Goal: Task Accomplishment & Management: Manage account settings

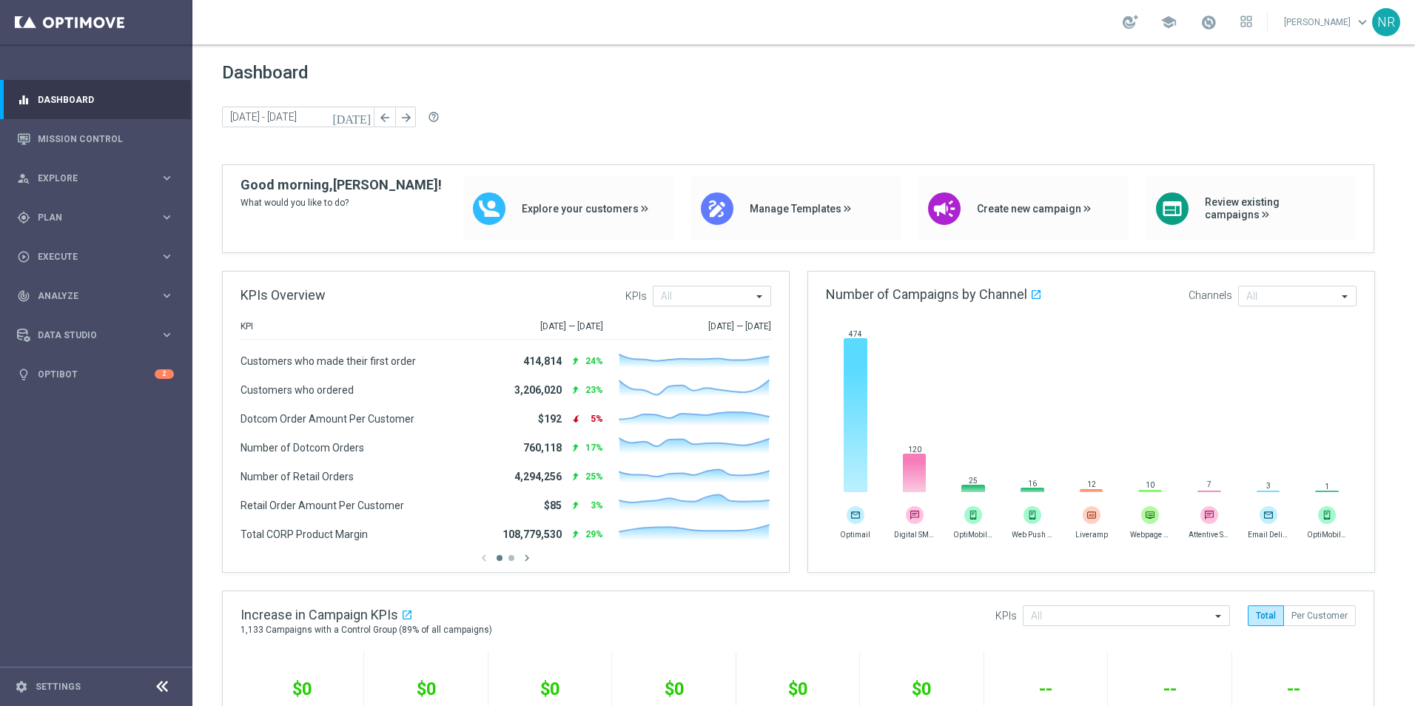
click at [656, 124] on div "today 22 Sep 2025 - 24 Sep 2025 arrow_back arrow_forward help_outline" at bounding box center [803, 118] width 1163 height 22
click at [118, 139] on link "Mission Control" at bounding box center [106, 138] width 136 height 39
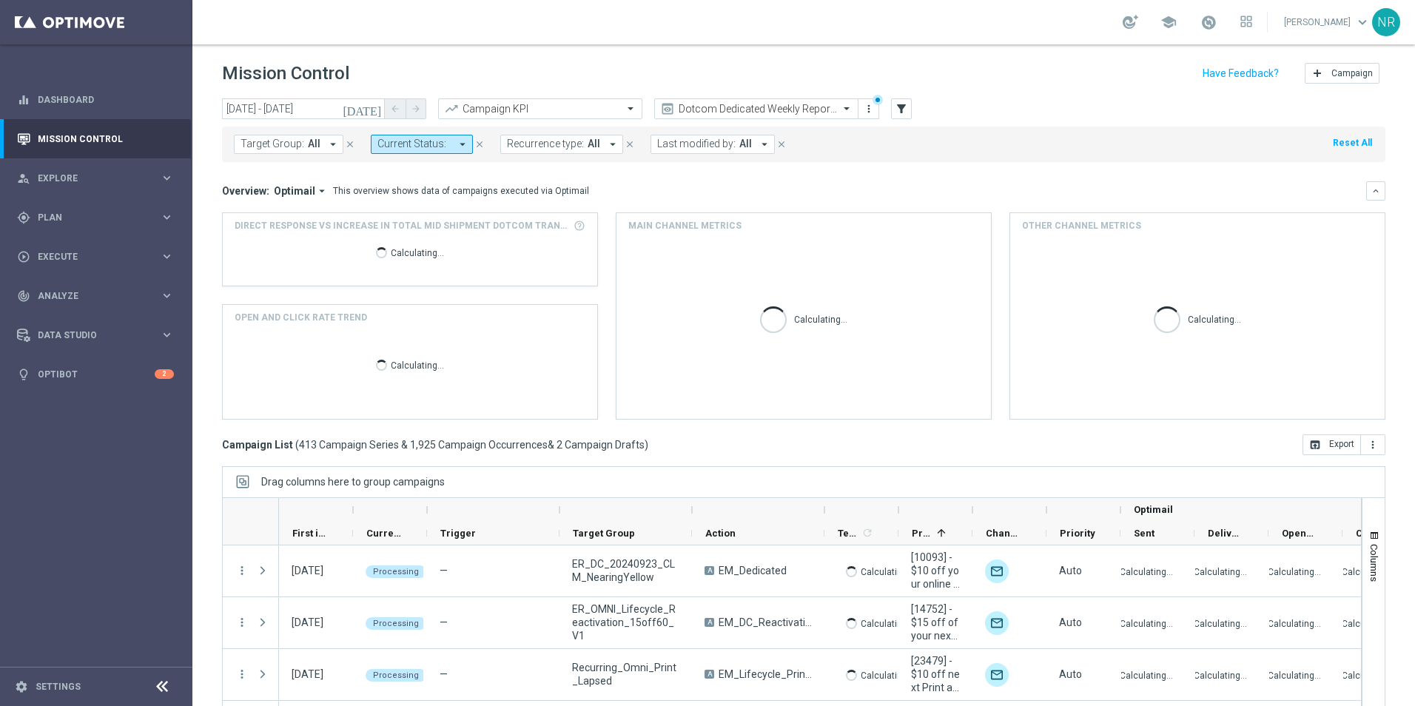
click at [319, 146] on button "Target Group: All arrow_drop_down" at bounding box center [289, 144] width 110 height 19
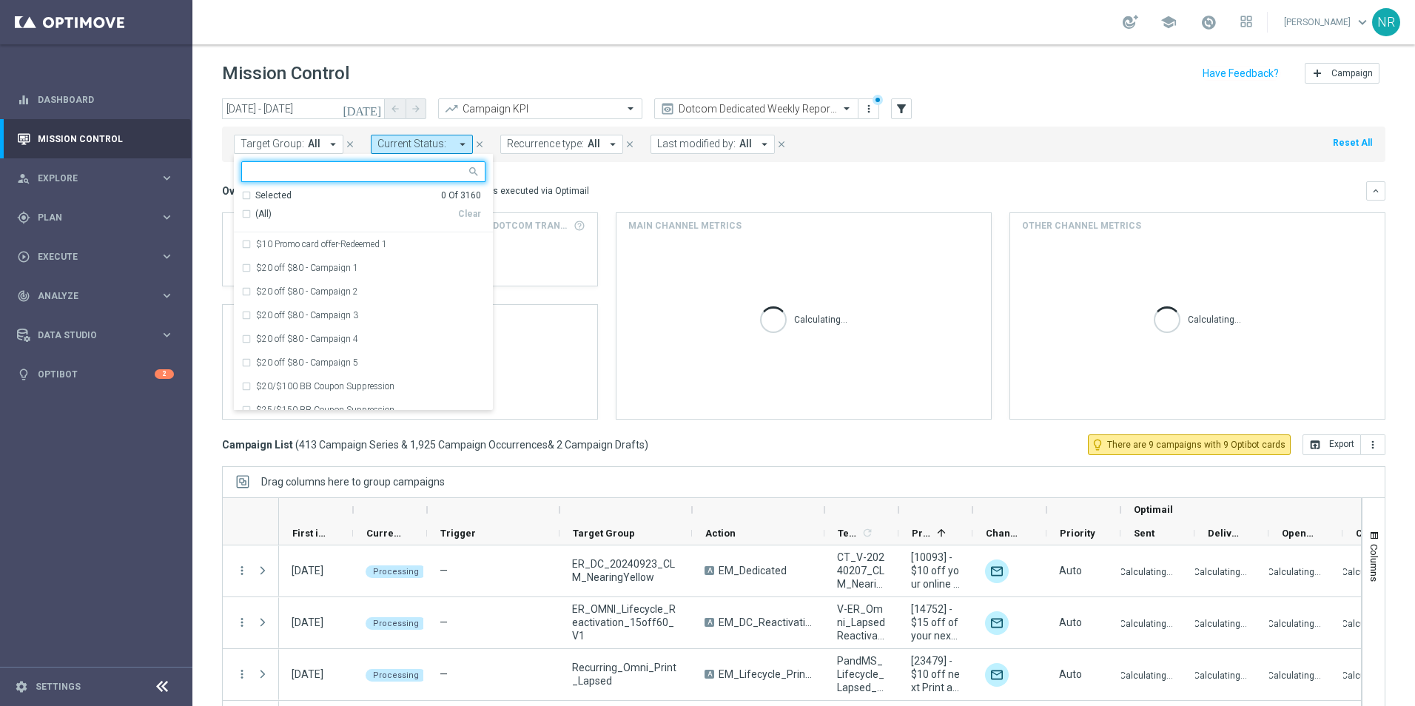
click at [341, 162] on div at bounding box center [354, 171] width 224 height 19
click at [340, 168] on input "text" at bounding box center [357, 172] width 217 height 13
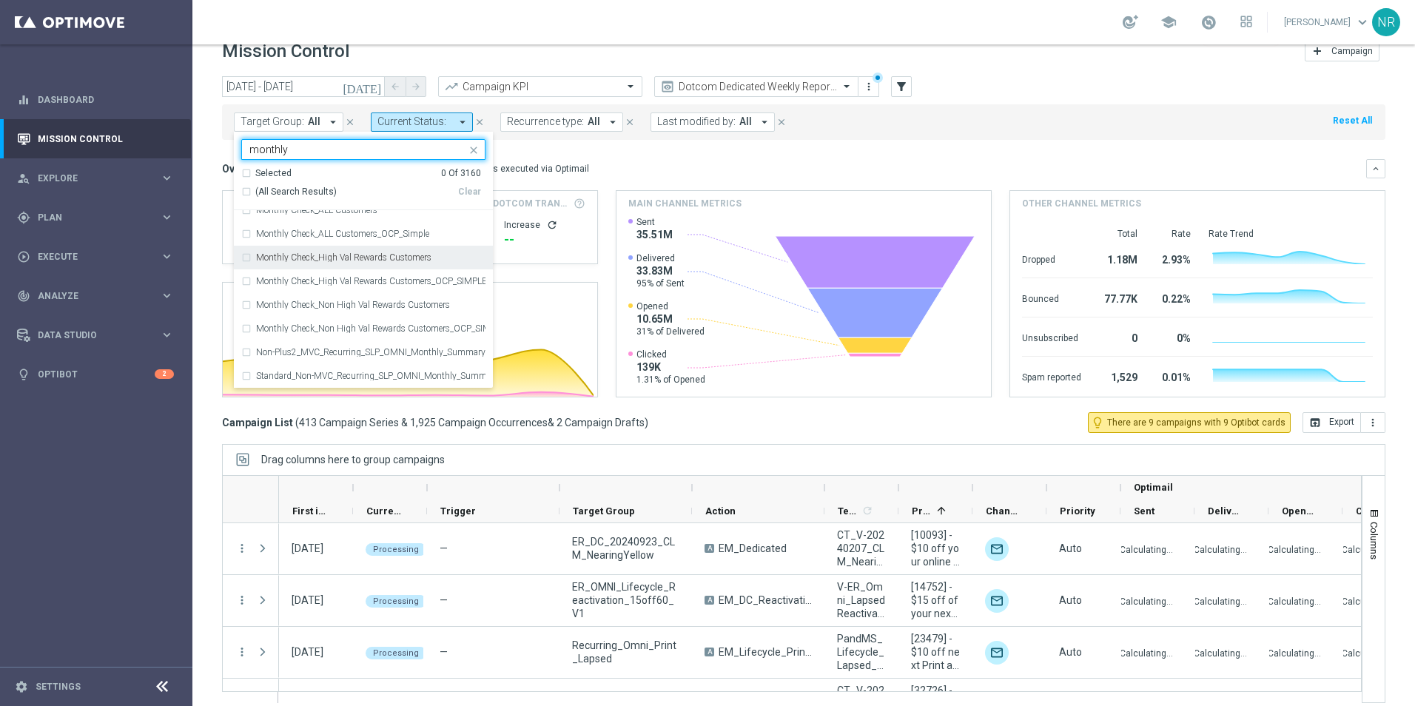
scroll to position [34, 0]
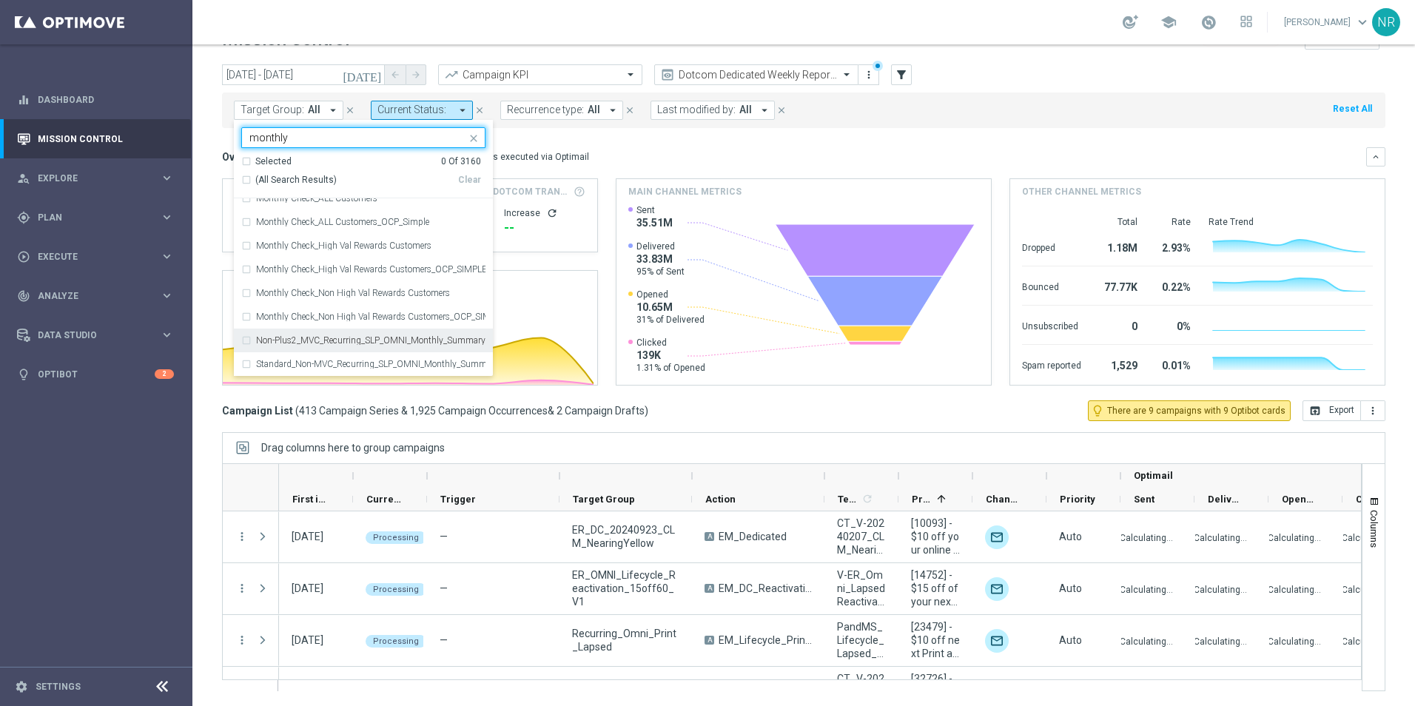
click at [359, 341] on label "Non-Plus2_MVC_Recurring_SLP_OMNI_Monthly_Summary" at bounding box center [370, 340] width 229 height 9
type input "monthly"
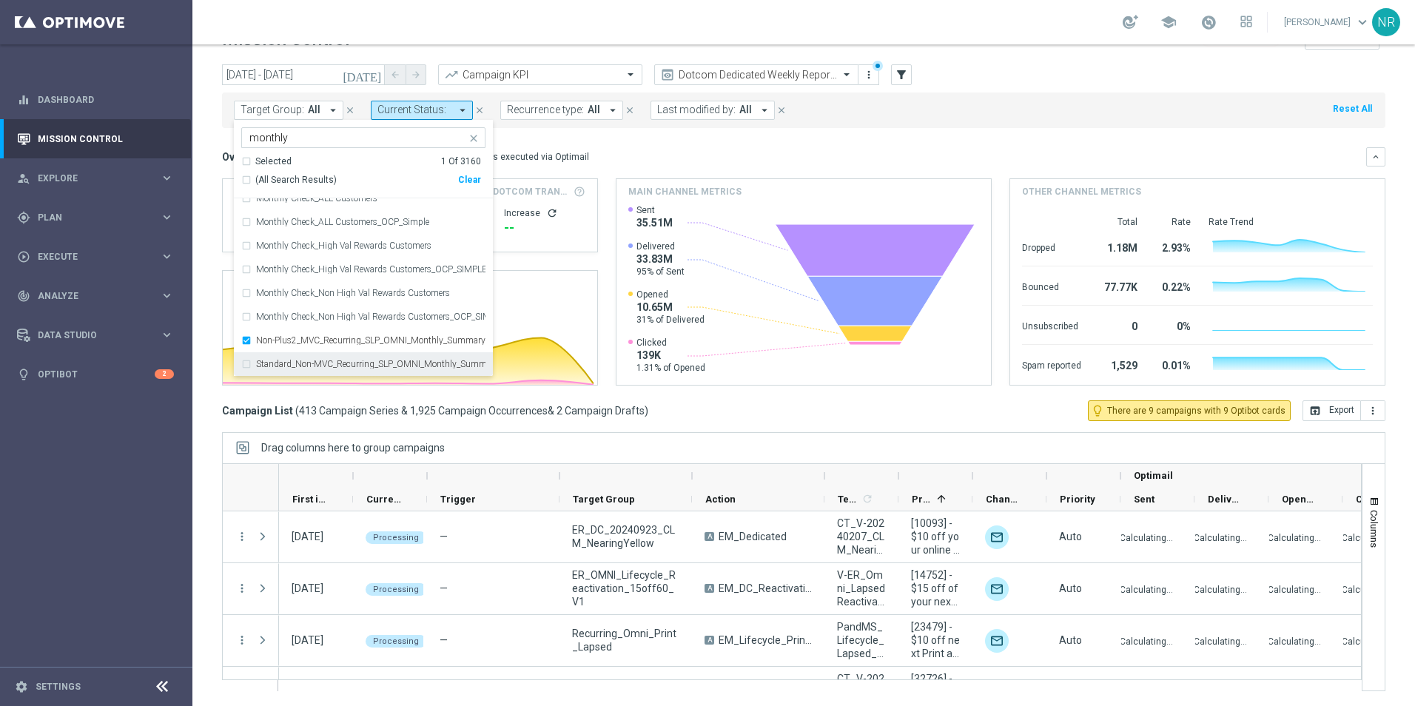
click at [351, 357] on div "Standard_Non-MVC_Recurring_SLP_OMNI_Monthly_Summary" at bounding box center [363, 364] width 244 height 24
click at [726, 150] on div "Overview: Optimail arrow_drop_down This overview shows data of campaigns execut…" at bounding box center [794, 156] width 1144 height 13
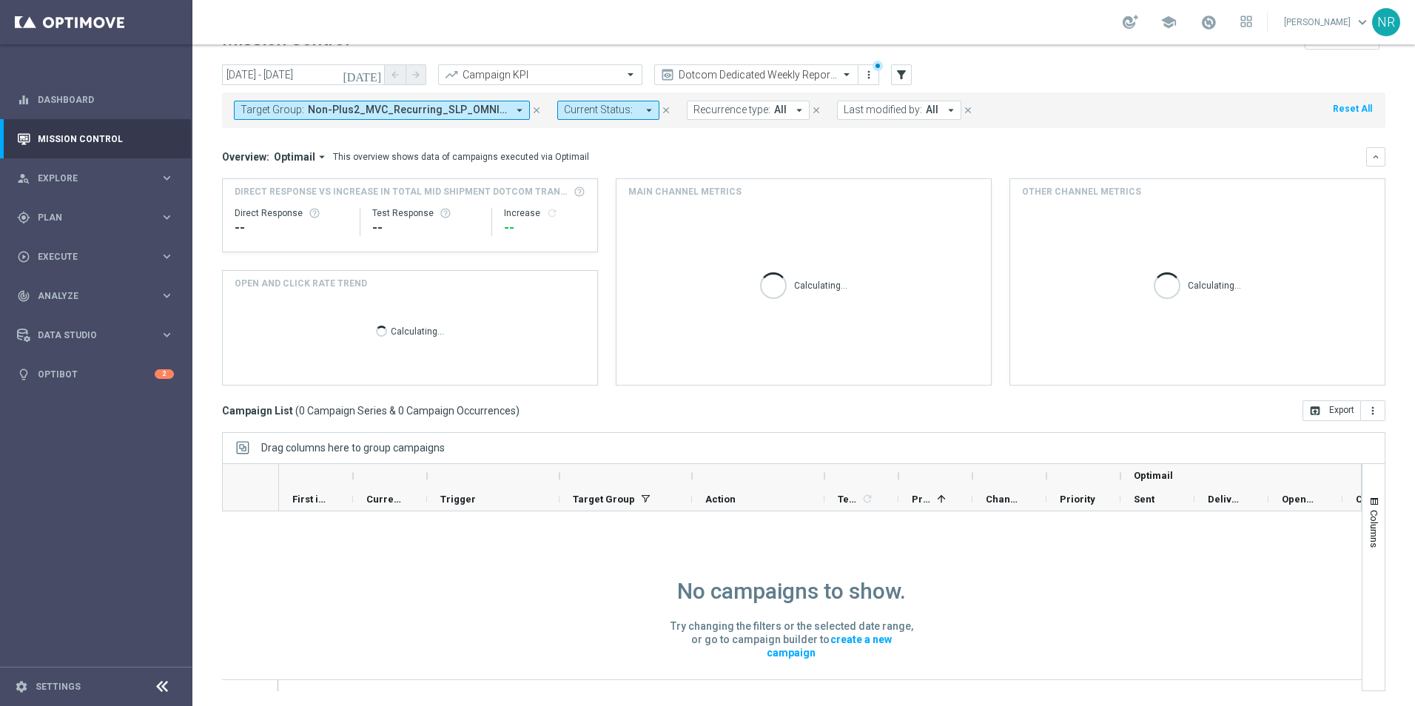
click at [371, 73] on icon "[DATE]" at bounding box center [363, 74] width 40 height 13
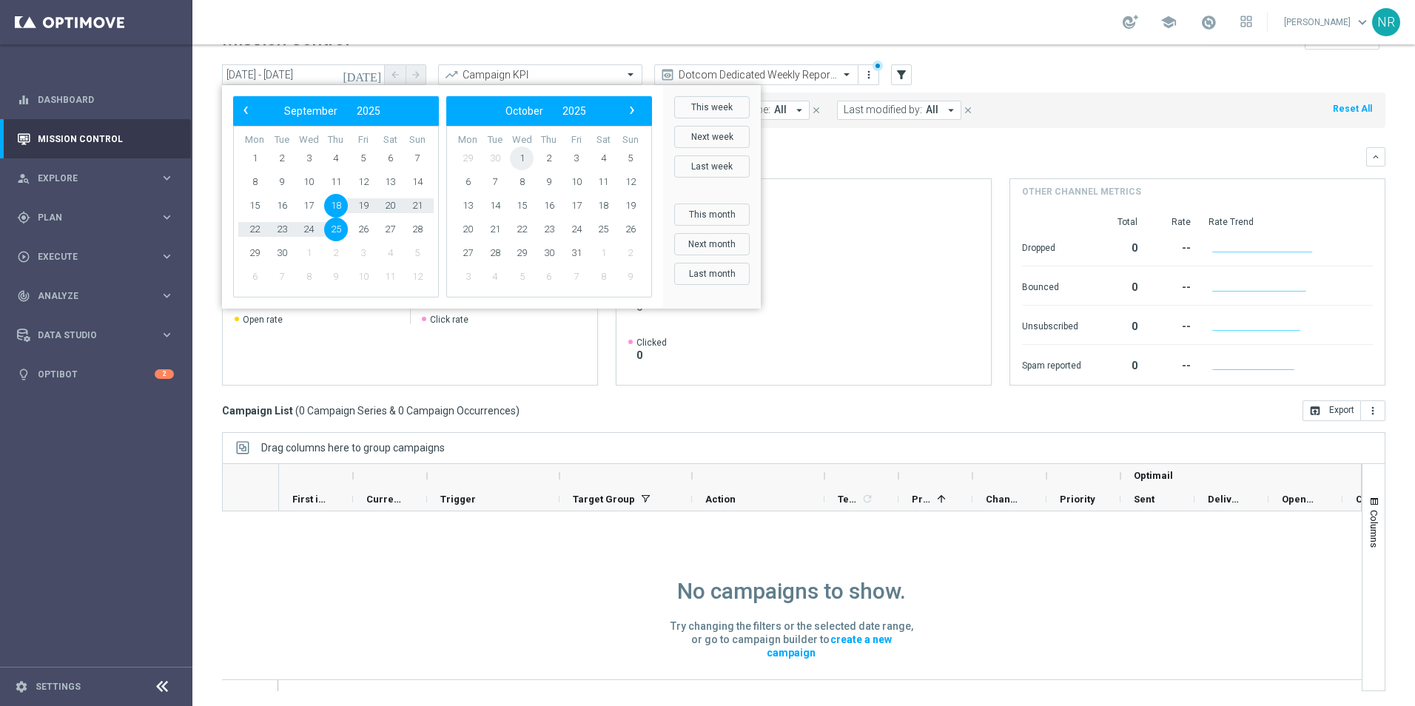
click at [513, 154] on span "1" at bounding box center [522, 159] width 24 height 24
click at [421, 198] on span "19" at bounding box center [418, 206] width 24 height 24
type input "01 Oct 2025 - 19 Oct 2025"
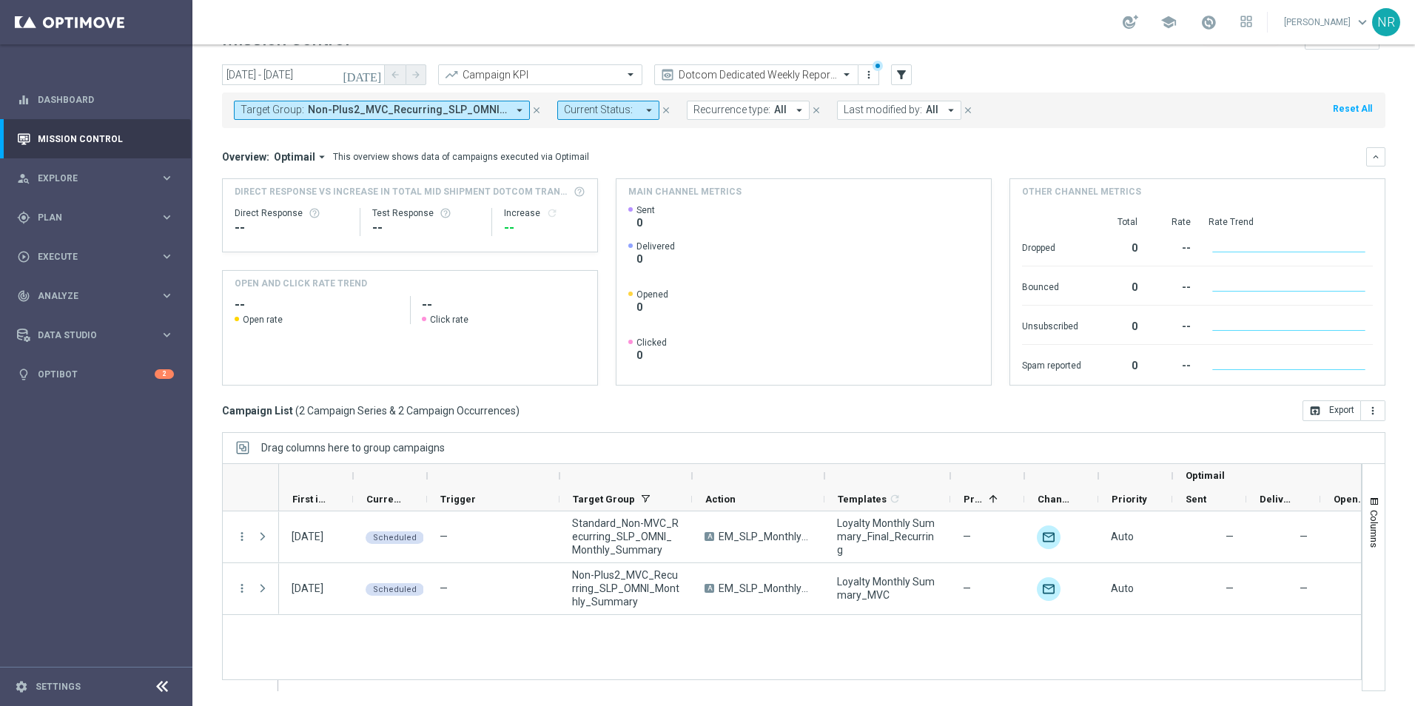
drag, startPoint x: 901, startPoint y: 477, endPoint x: 953, endPoint y: 477, distance: 52.5
click at [953, 477] on div at bounding box center [950, 476] width 6 height 24
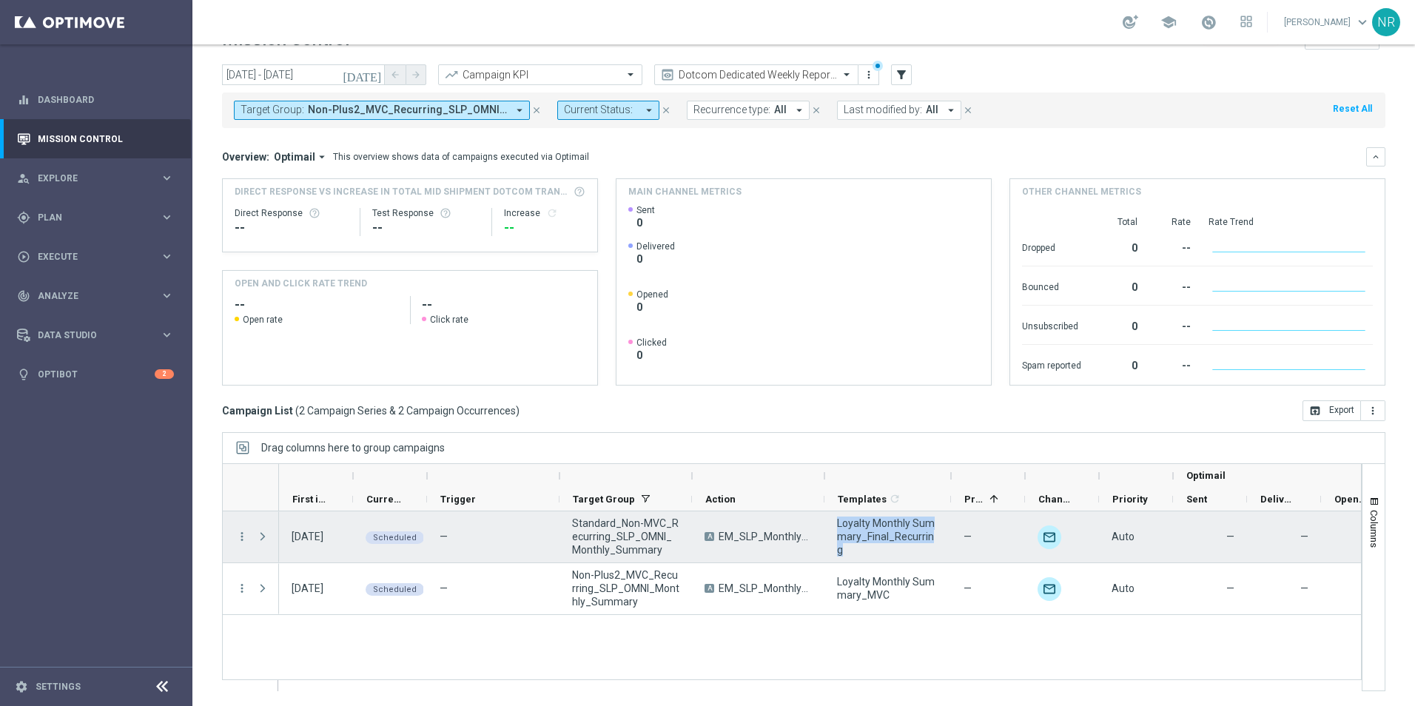
drag, startPoint x: 943, startPoint y: 546, endPoint x: 835, endPoint y: 529, distance: 108.6
click at [835, 529] on div "Loyalty Monthly Summary_Final_Recurring" at bounding box center [887, 536] width 127 height 51
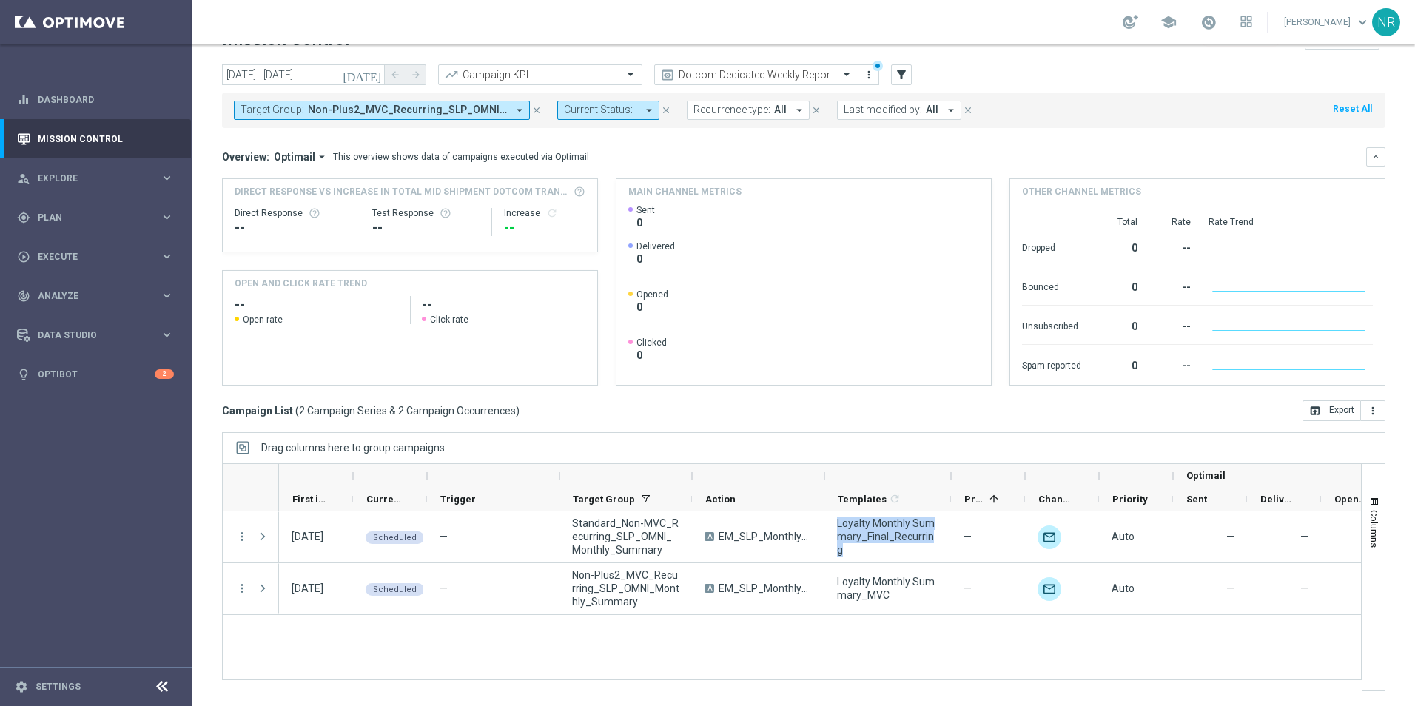
drag, startPoint x: 835, startPoint y: 529, endPoint x: 848, endPoint y: 529, distance: 12.6
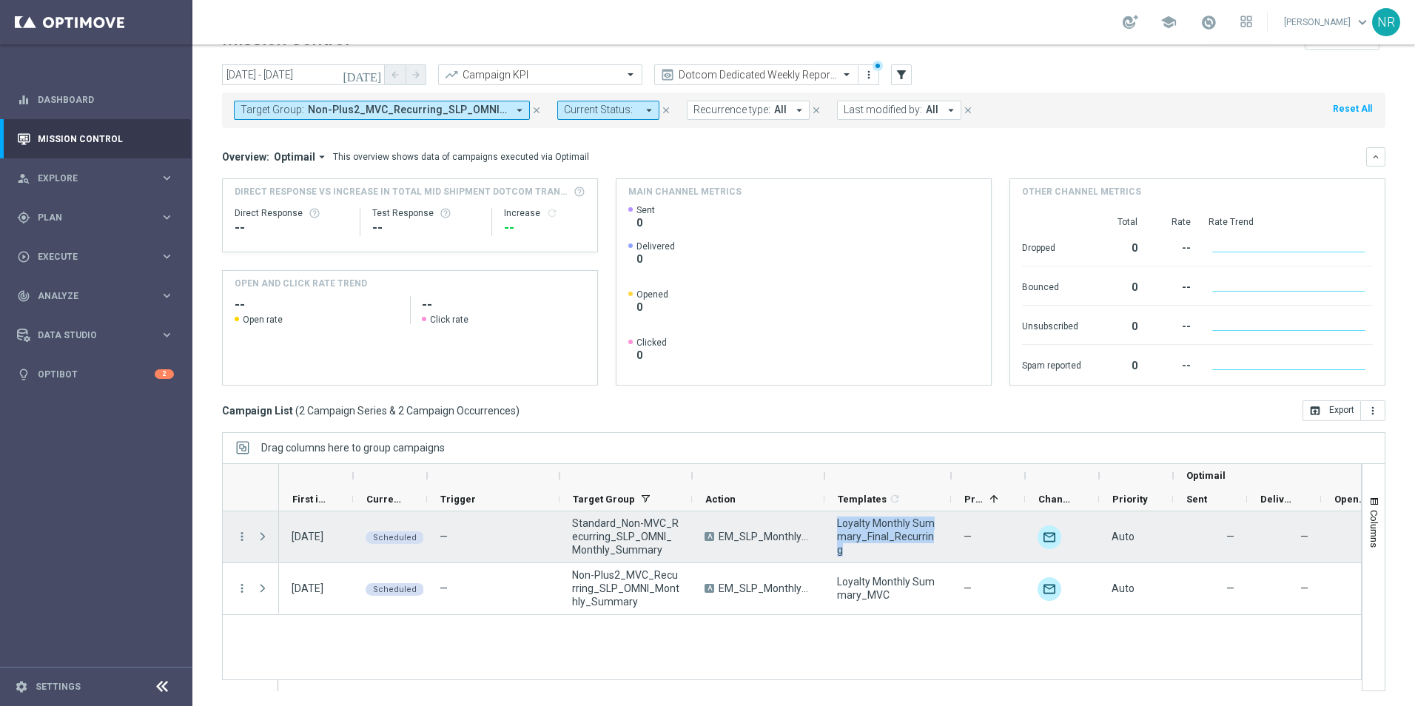
copy span "Loyalty Monthly Summary_Final_Recurring"
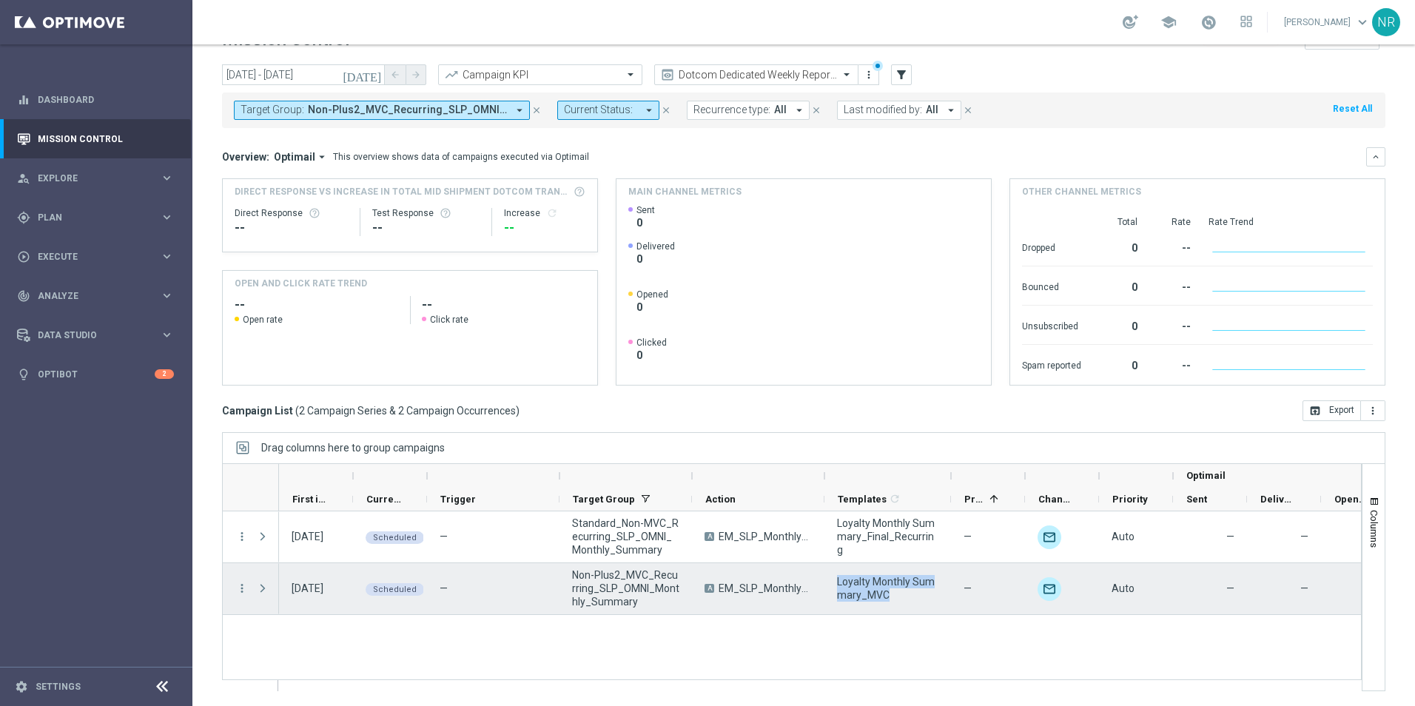
drag, startPoint x: 873, startPoint y: 593, endPoint x: 834, endPoint y: 576, distance: 42.8
click at [834, 576] on div "Loyalty Monthly Summary_MVC" at bounding box center [887, 588] width 127 height 51
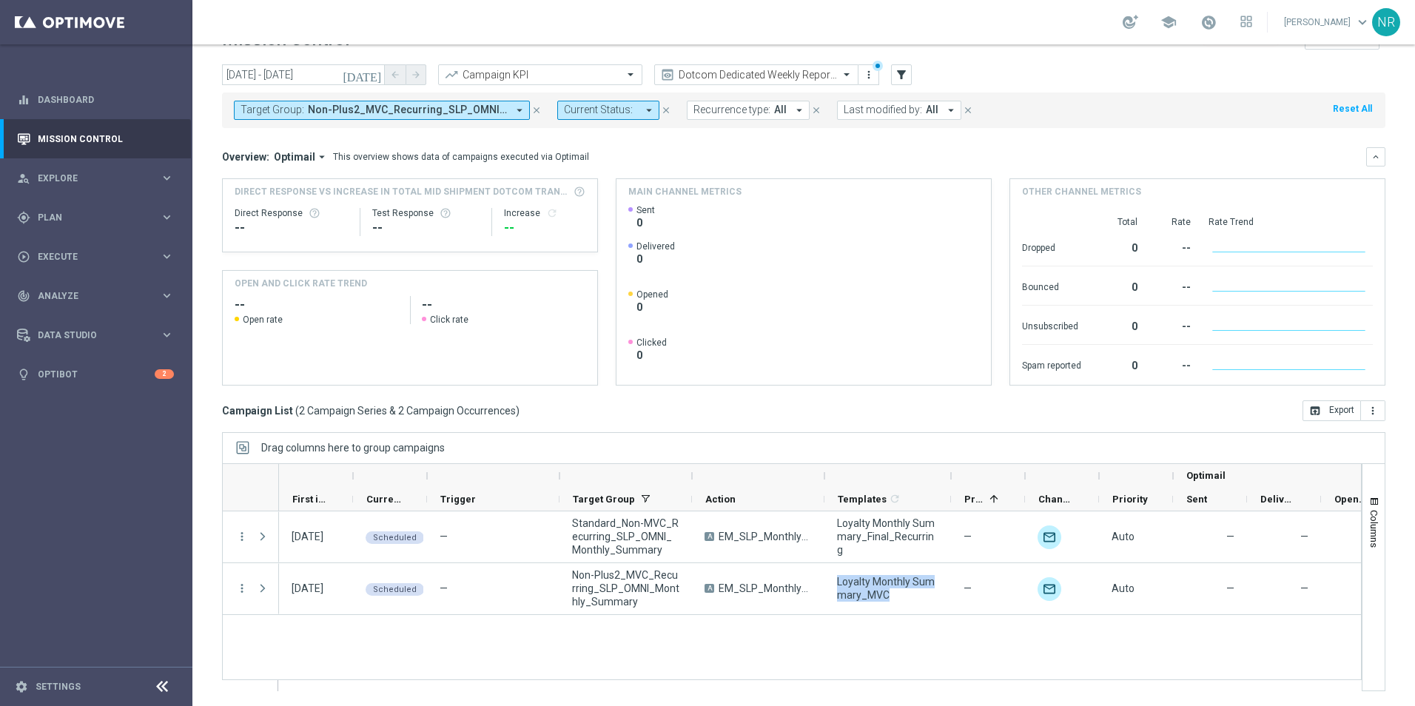
drag, startPoint x: 837, startPoint y: 574, endPoint x: 854, endPoint y: 576, distance: 17.3
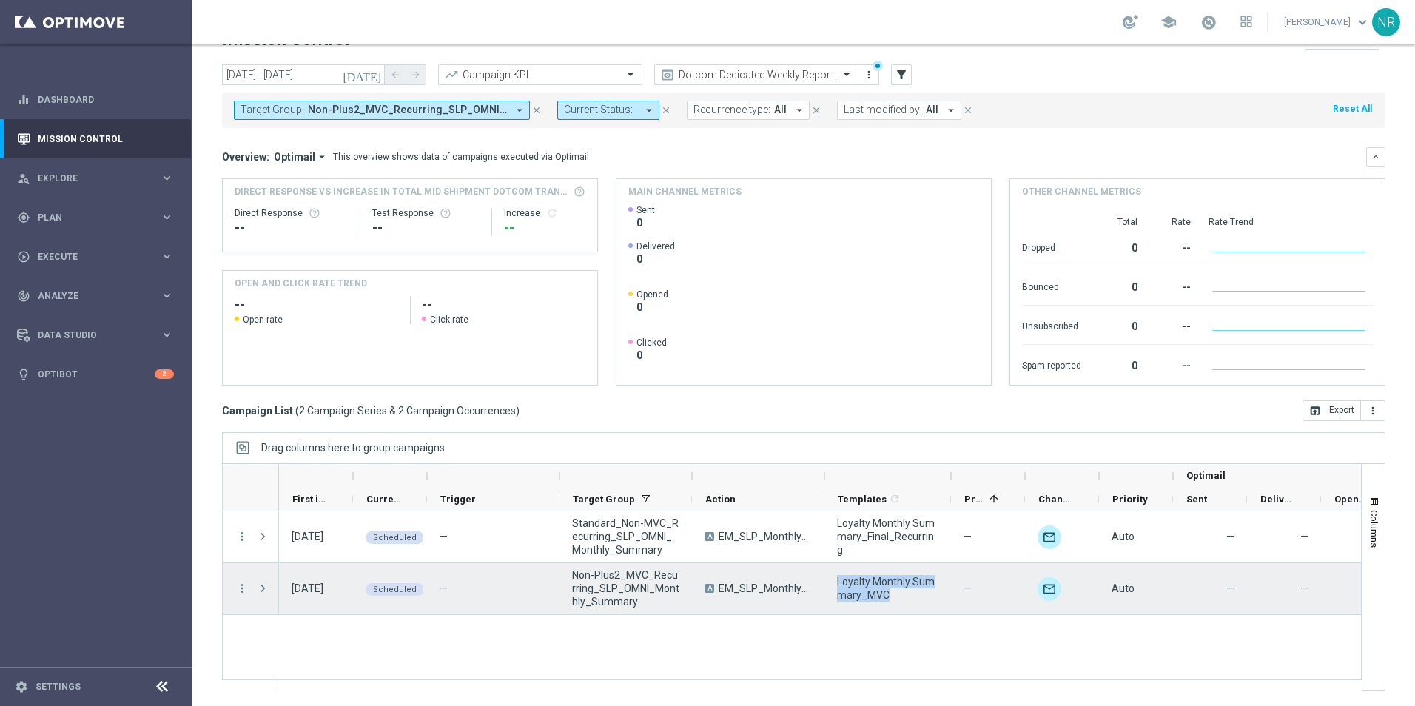
copy span "Loyalty Monthly Summary_MVC"
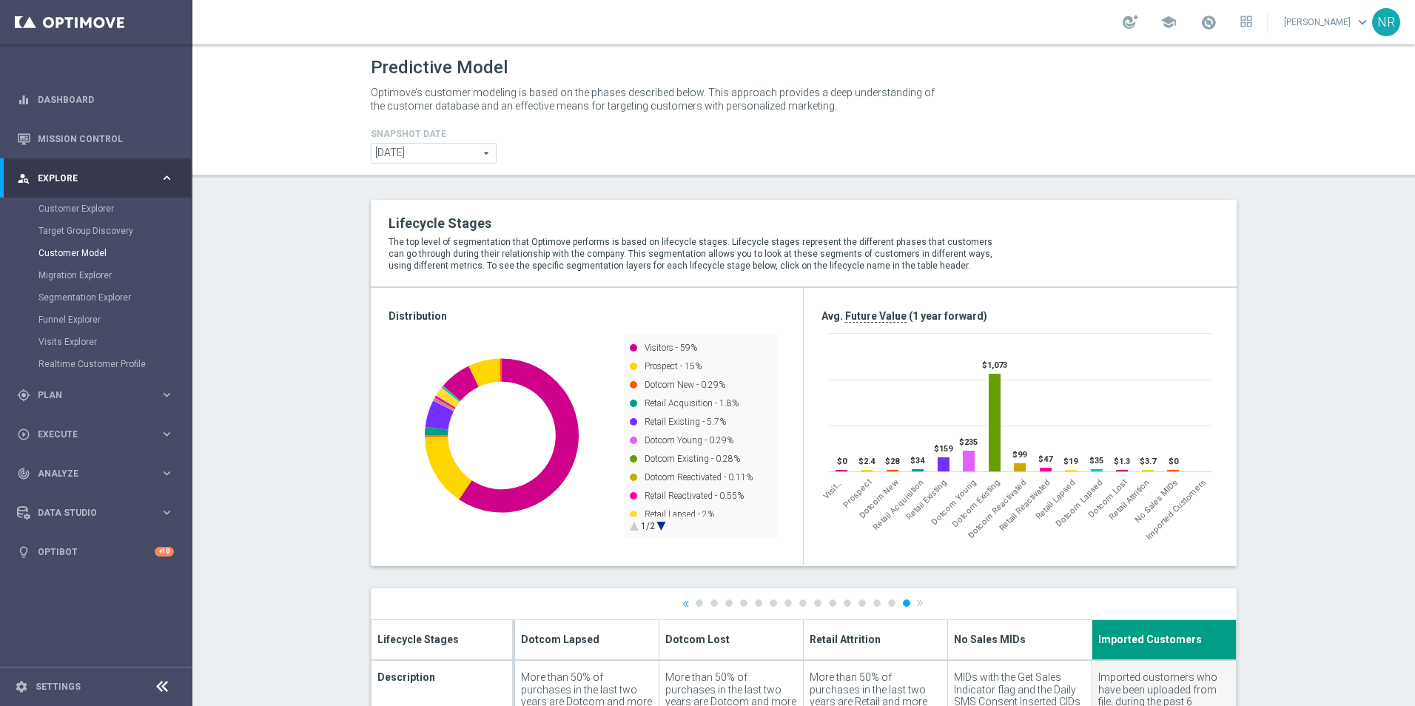
scroll to position [1294, 0]
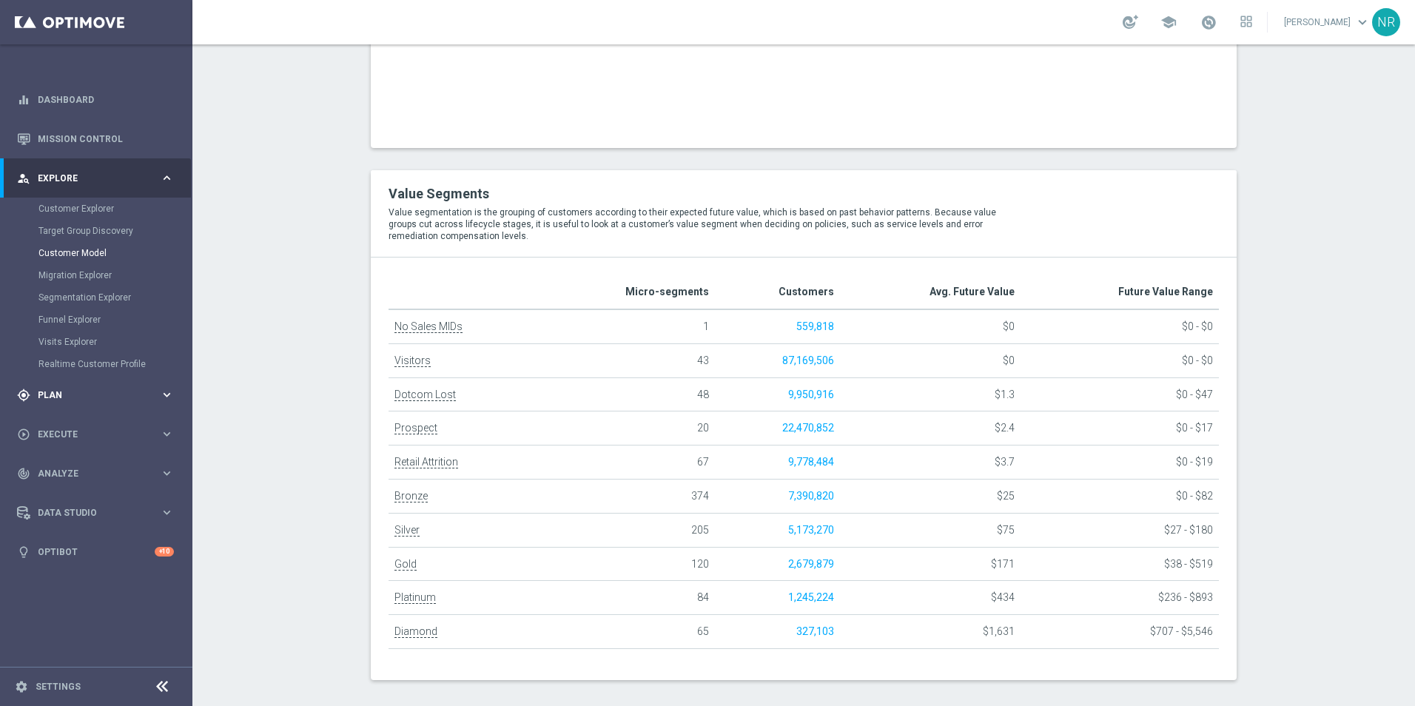
click at [82, 383] on div "gps_fixed Plan keyboard_arrow_right" at bounding box center [95, 394] width 191 height 39
click at [82, 294] on span "Templates" at bounding box center [92, 292] width 106 height 9
click at [64, 319] on link "Optimail" at bounding box center [100, 315] width 108 height 12
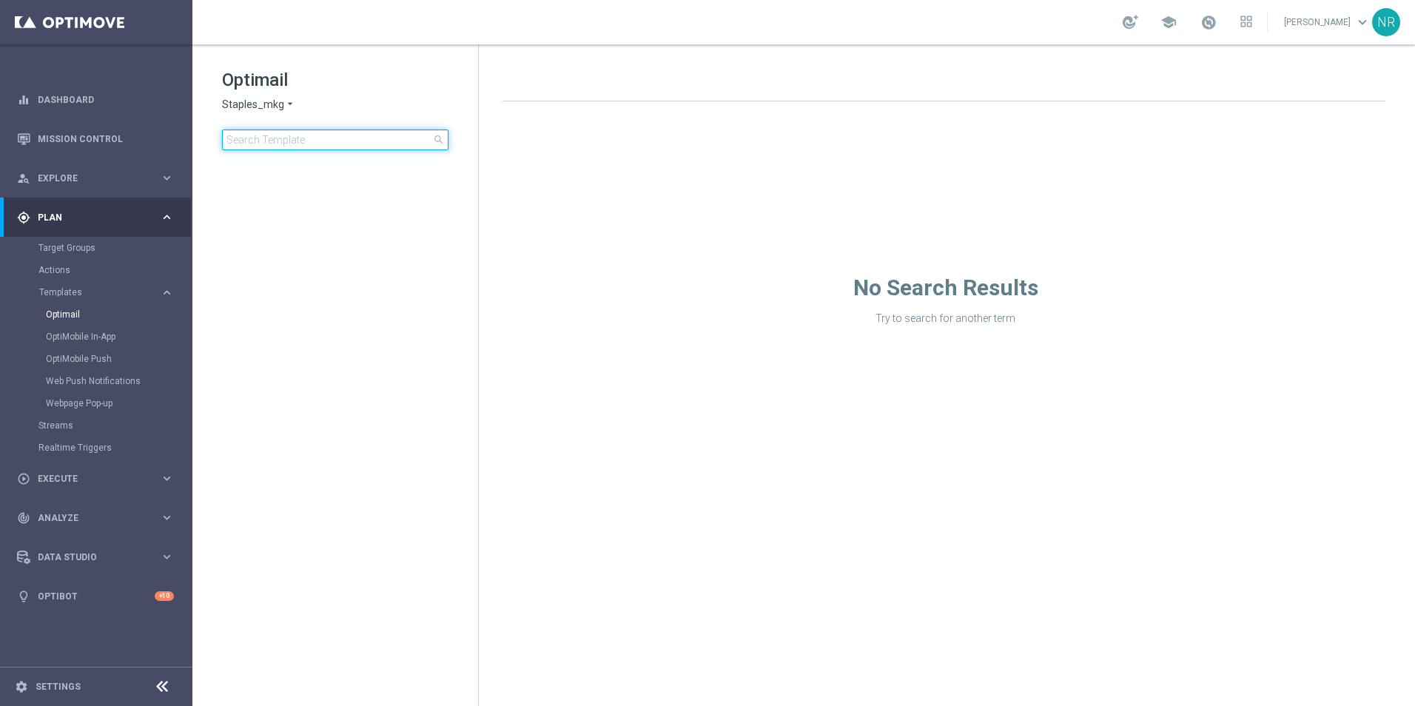
click at [335, 144] on input at bounding box center [335, 140] width 226 height 21
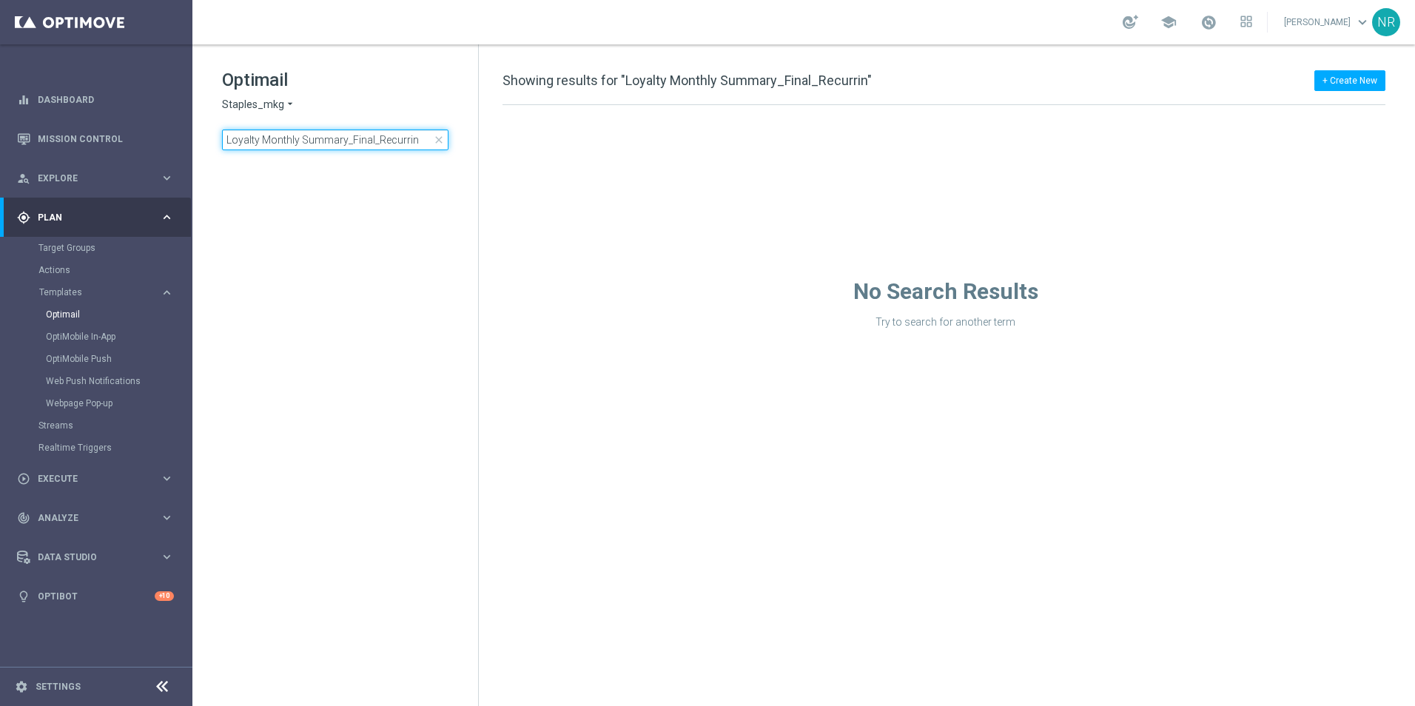
drag, startPoint x: 432, startPoint y: 138, endPoint x: 440, endPoint y: 141, distance: 8.0
click at [434, 138] on div "Loyalty Monthly Summary_Final_Recurrin close" at bounding box center [335, 140] width 226 height 21
type input "Loyalty Monthly Summary_Final_Recurrin"
click at [440, 141] on span "close" at bounding box center [439, 140] width 12 height 12
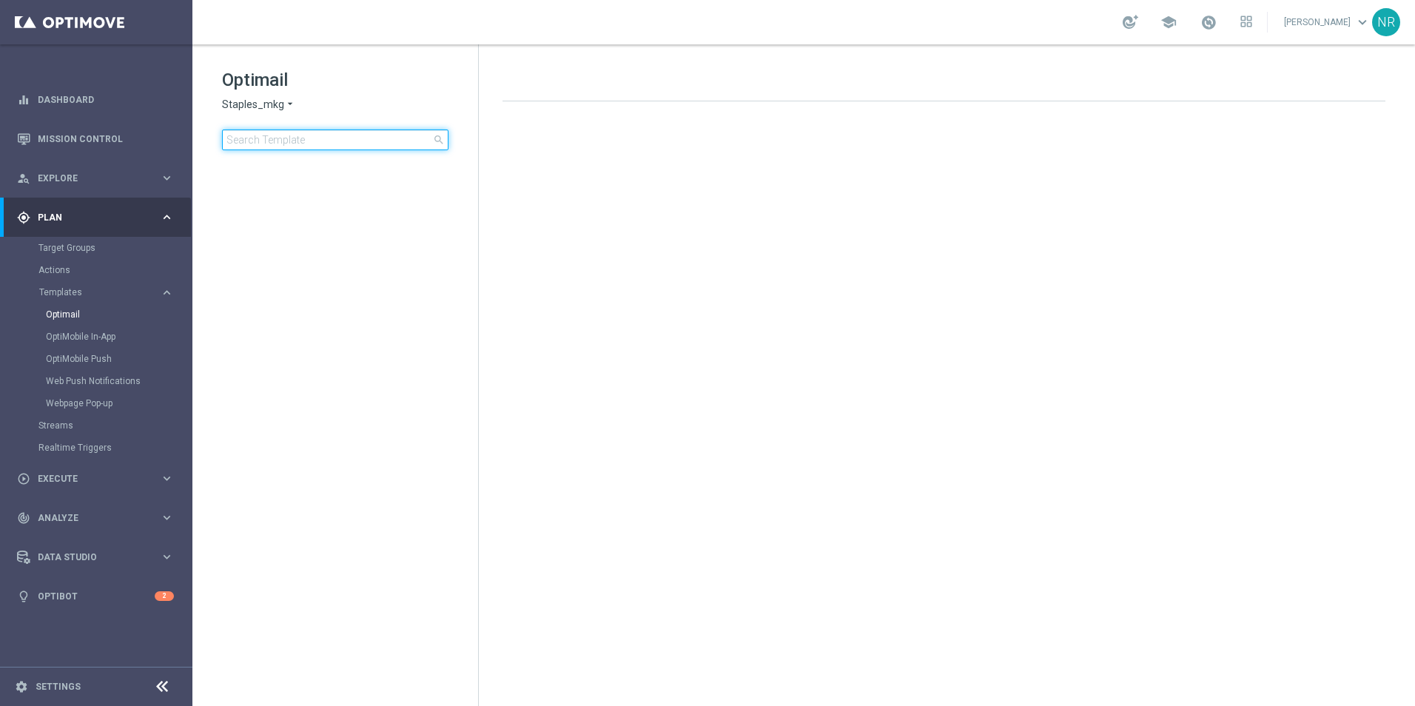
click at [316, 136] on input at bounding box center [335, 140] width 226 height 21
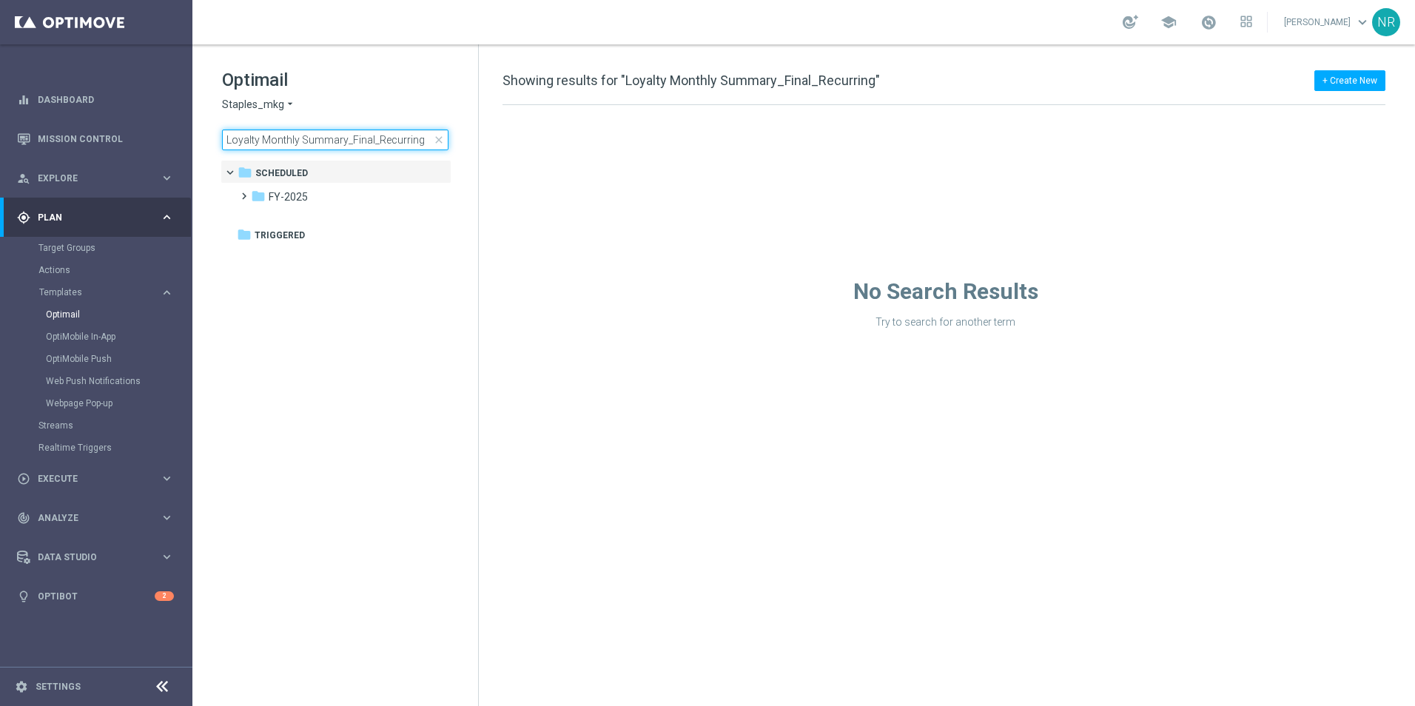
type input "Loyalty Monthly Summary_Final_Recurring"
click at [437, 144] on span "close" at bounding box center [439, 140] width 12 height 12
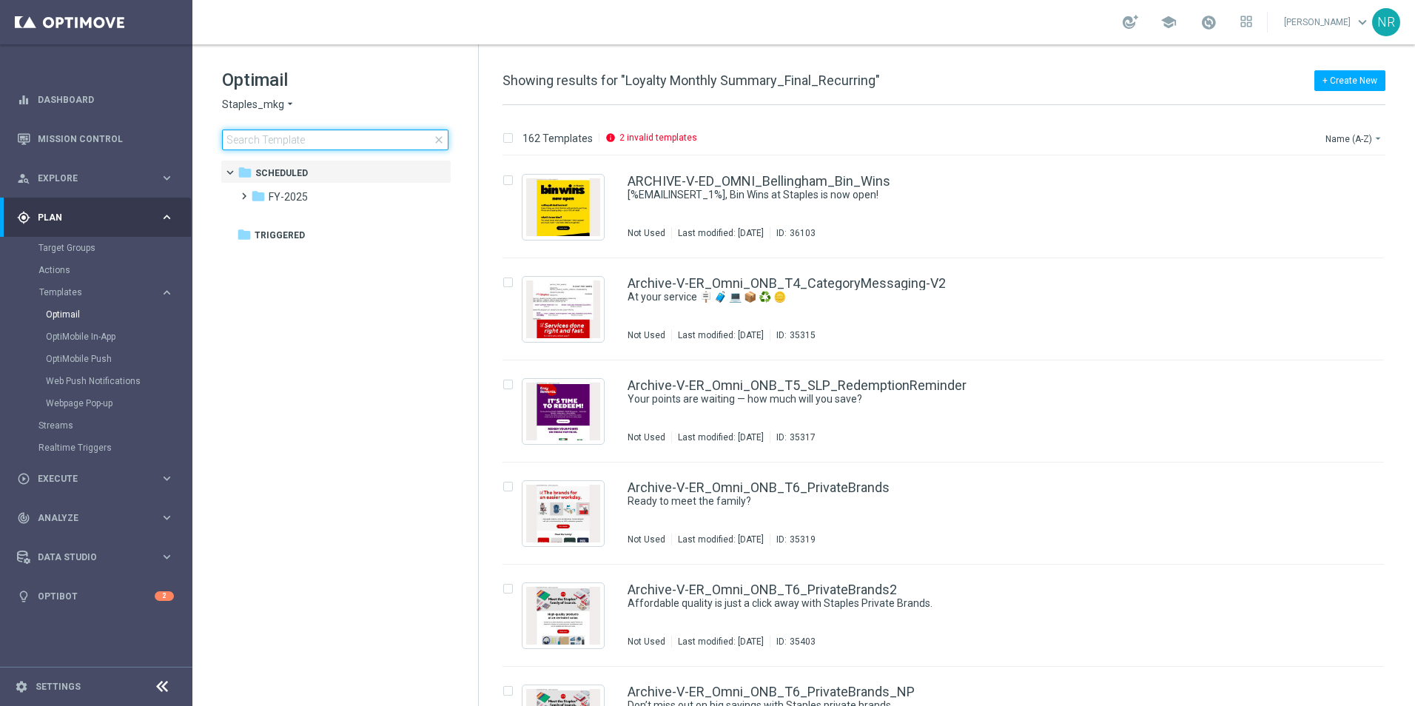
type input "Loyalty Monthly Summary_Final_Recurring"
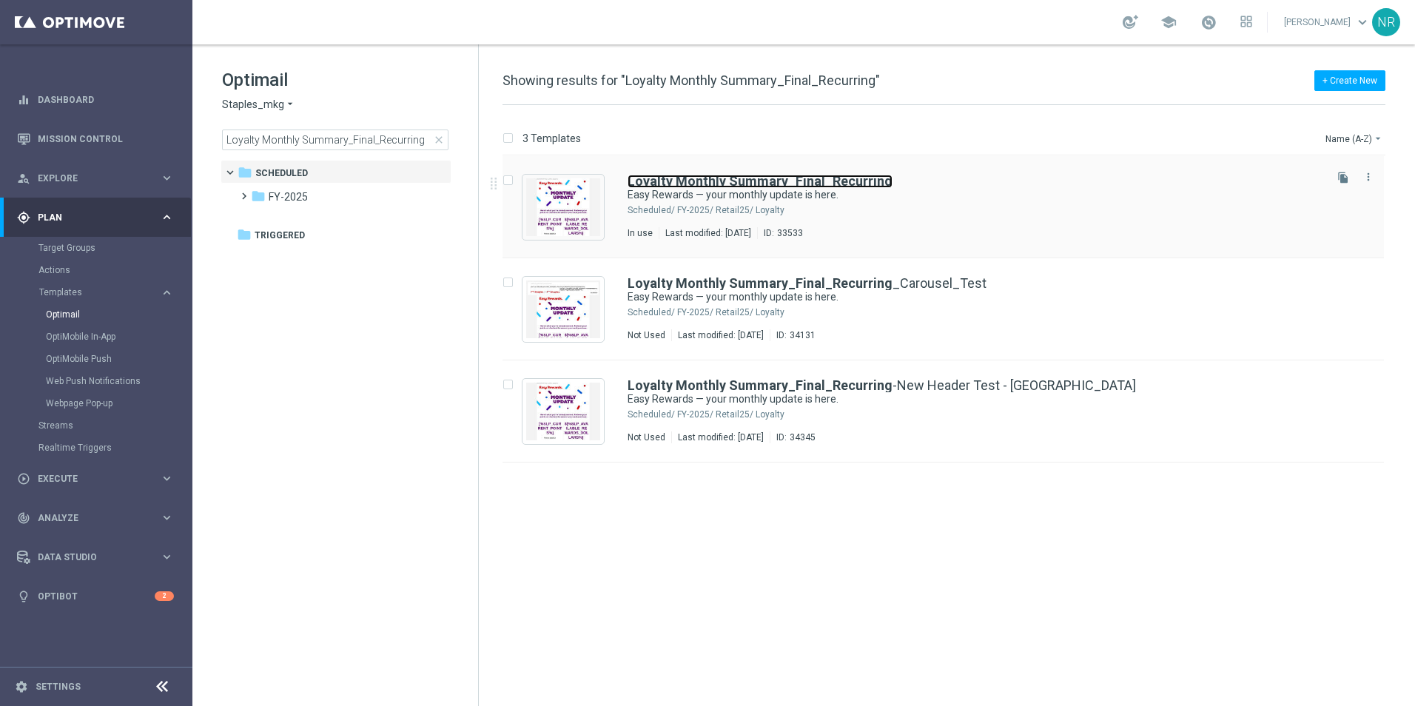
click at [833, 183] on b "Loyalty Monthly Summary_Final_Recurring" at bounding box center [760, 181] width 265 height 16
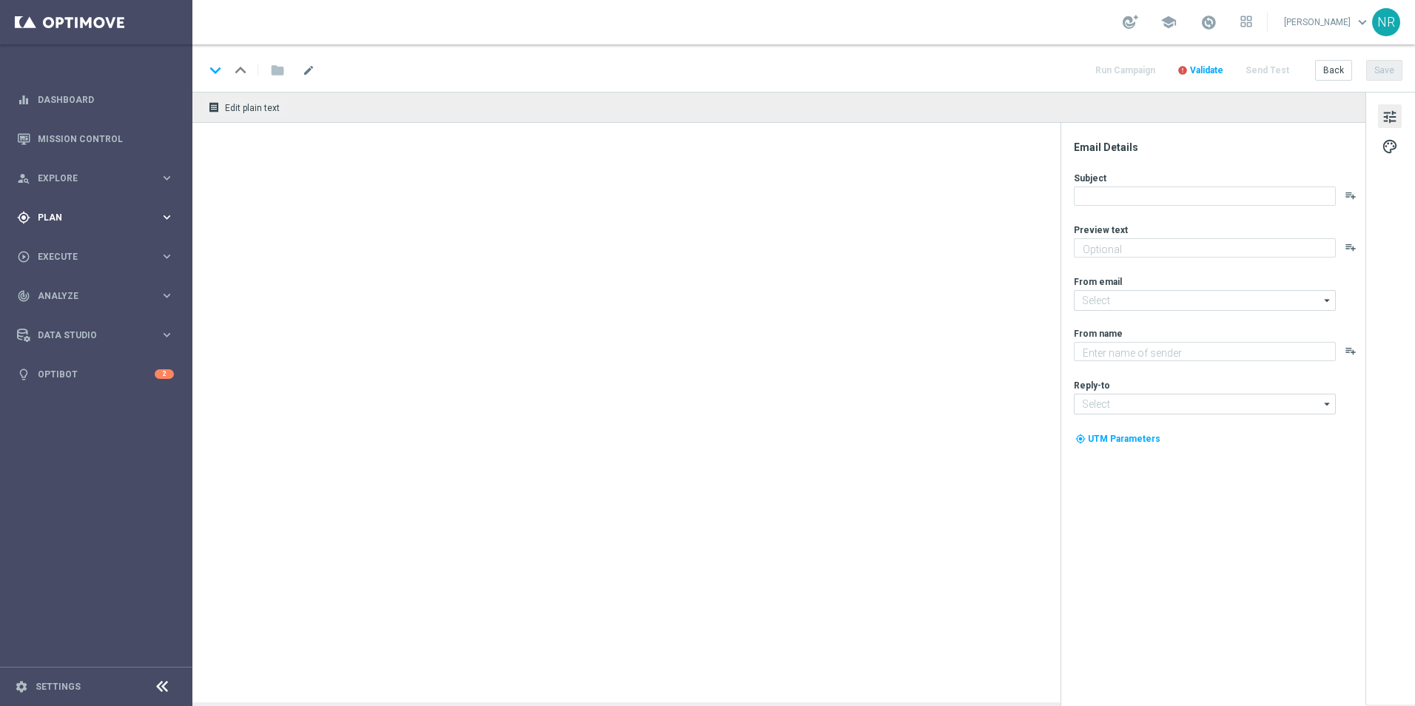
click at [94, 231] on div "gps_fixed Plan keyboard_arrow_right" at bounding box center [95, 217] width 191 height 39
click at [81, 298] on accordion "Templates keyboard_arrow_right Optimail OptiMobile In-App OptiMobile Push Web P…" at bounding box center [114, 292] width 152 height 22
click at [79, 297] on button "Templates keyboard_arrow_right" at bounding box center [106, 292] width 136 height 12
click at [70, 314] on link "Optimail" at bounding box center [100, 315] width 108 height 12
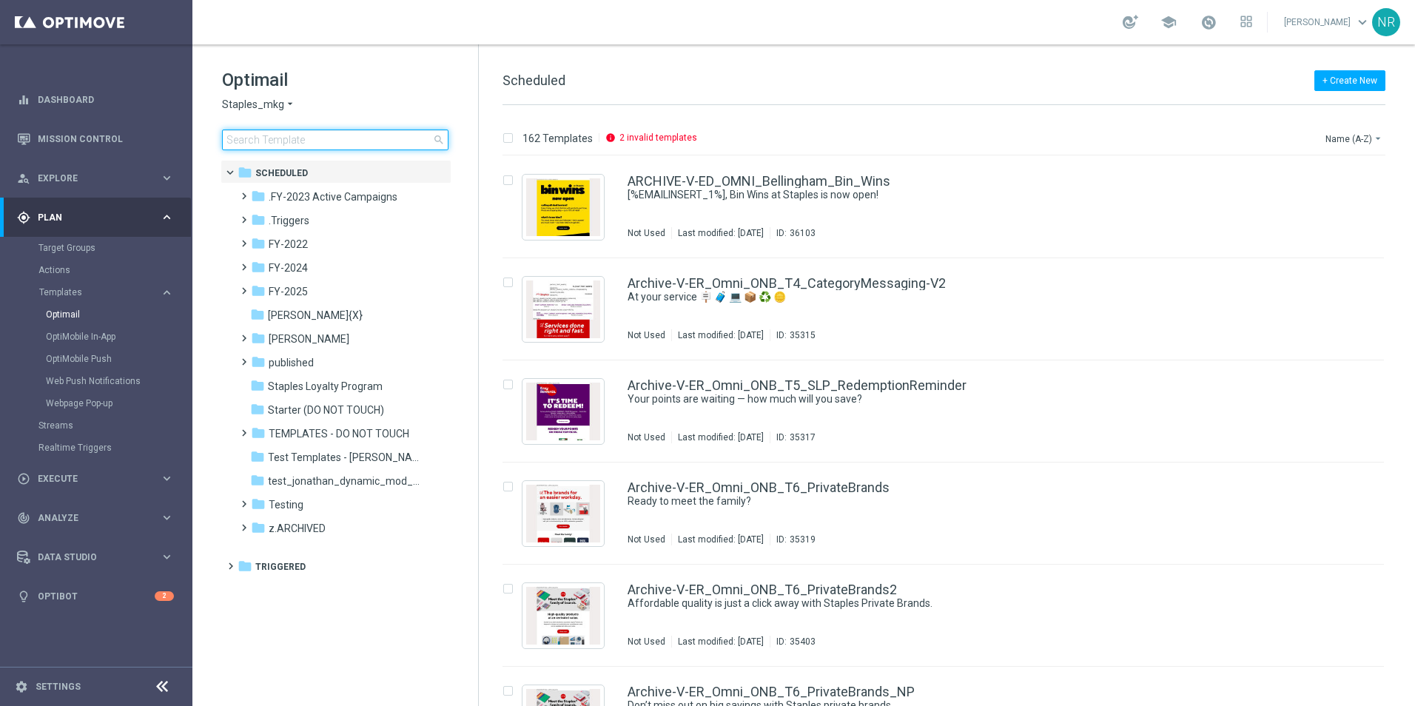
type input "Loyalty Monthly Summary_Final_Recurring"
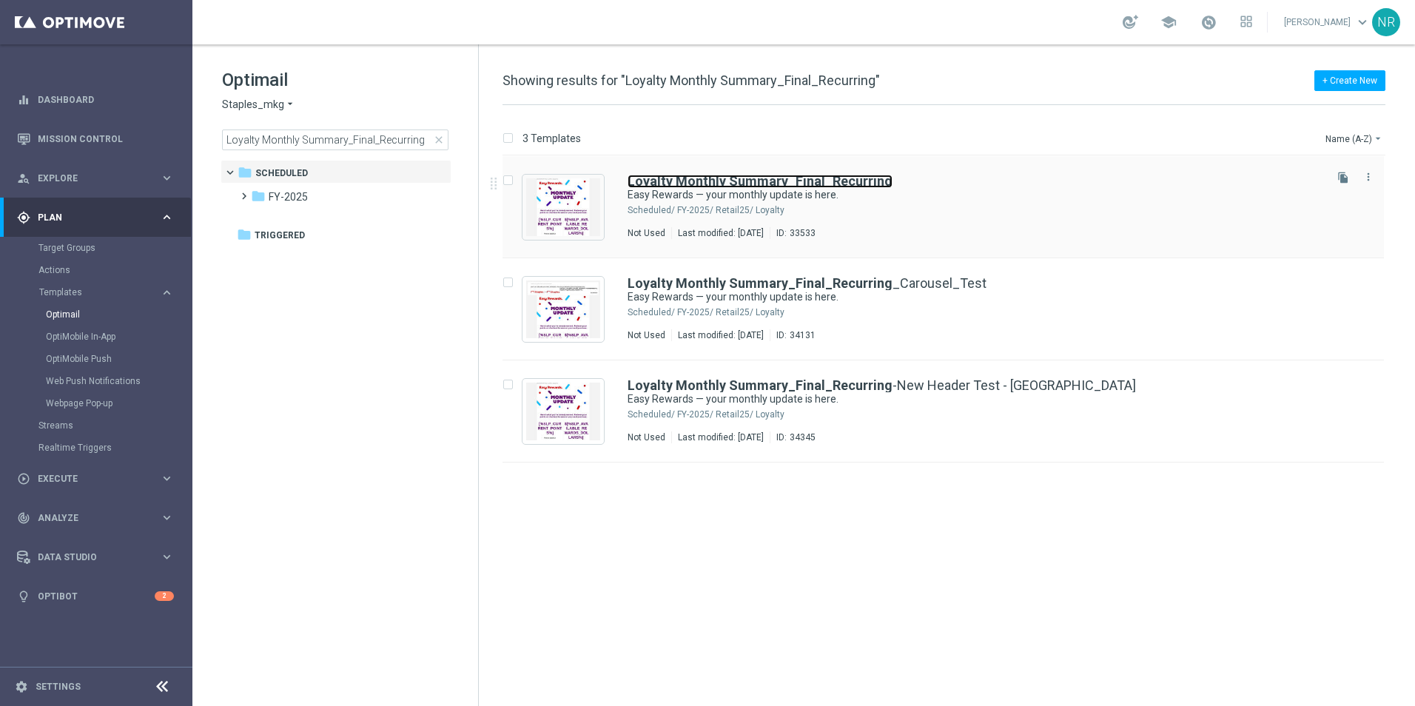
click at [716, 184] on b "Loyalty Monthly Summary_Final_Recurring" at bounding box center [760, 181] width 265 height 16
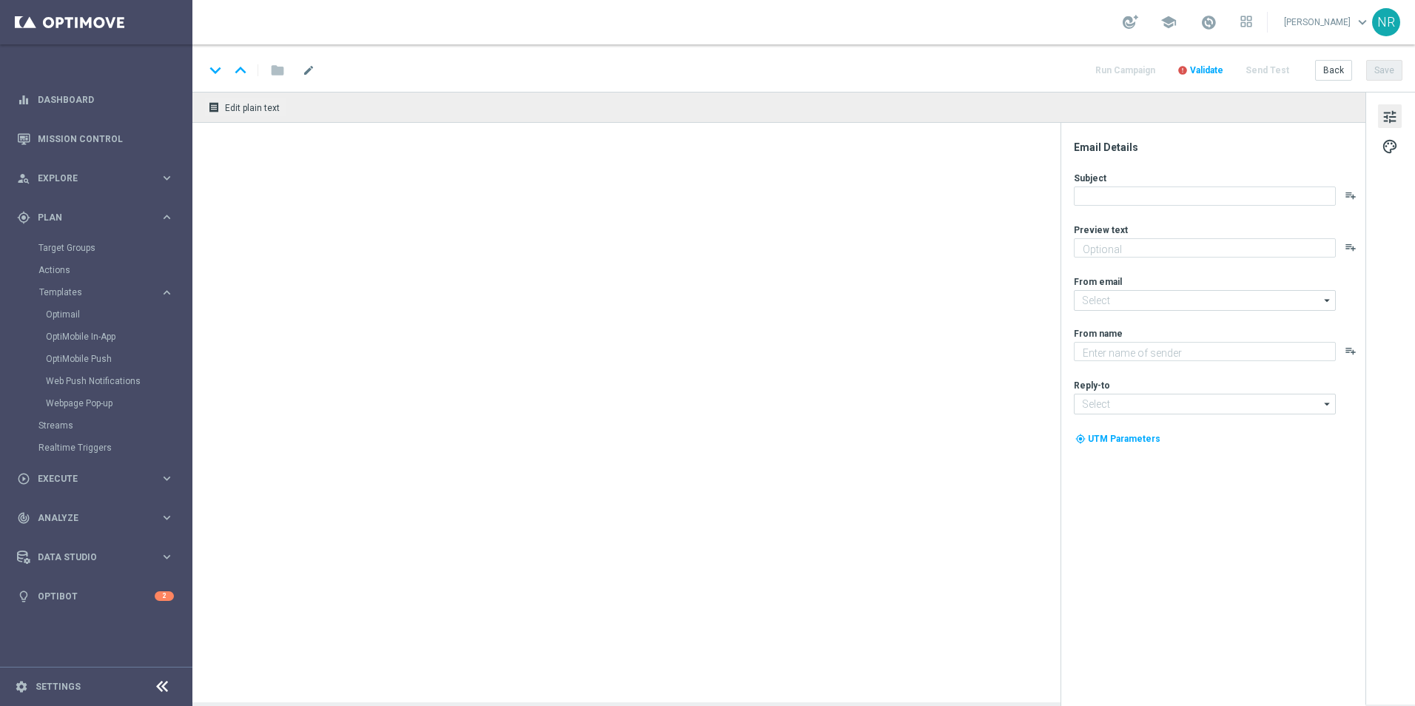
type textarea "Redeem your points to save on your next purchase!"
type input "staples@connected.staples.com"
type textarea "Staples"
type input "info@staples.com"
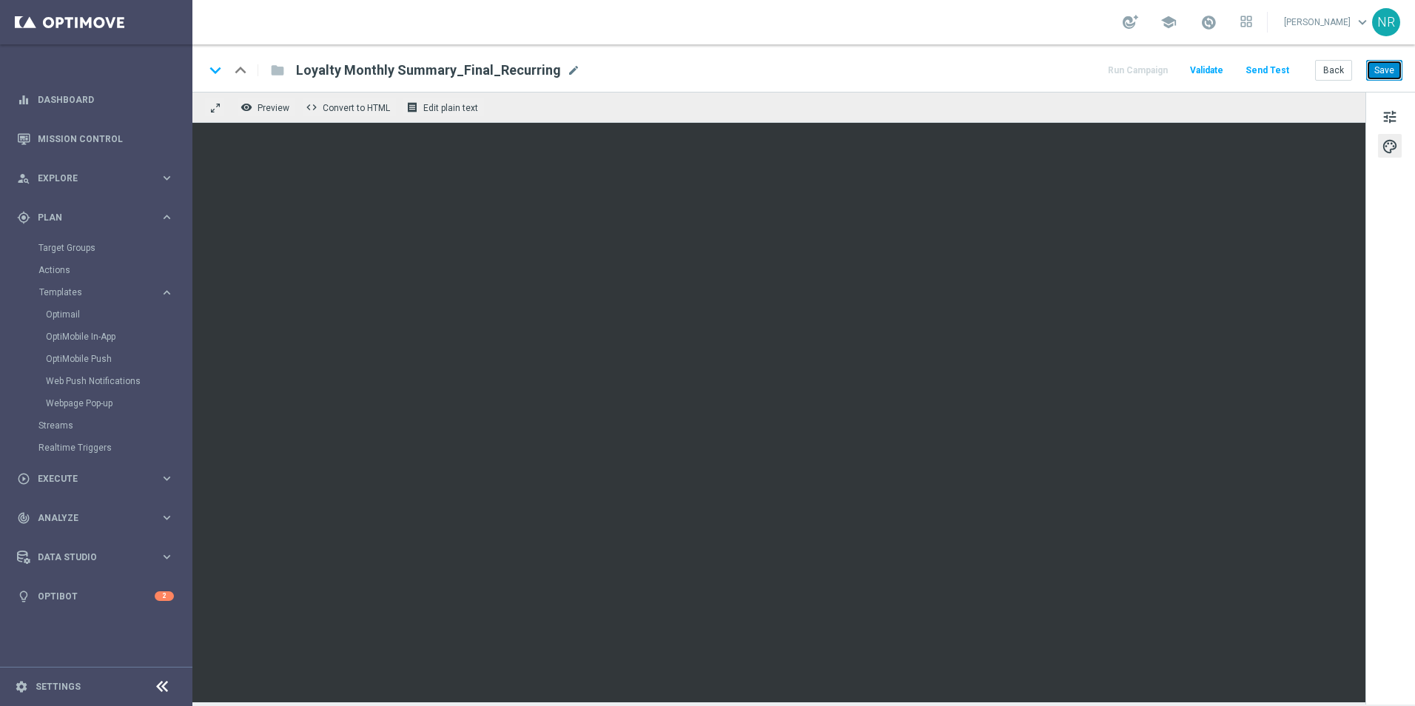
click at [1398, 68] on button "Save" at bounding box center [1384, 70] width 36 height 21
click at [1380, 57] on div "keyboard_arrow_down keyboard_arrow_up folder Loyalty Monthly Summary_Final_Recu…" at bounding box center [803, 67] width 1222 height 47
click at [1380, 63] on button "Save" at bounding box center [1384, 70] width 36 height 21
click at [71, 317] on link "Optimail" at bounding box center [100, 315] width 108 height 12
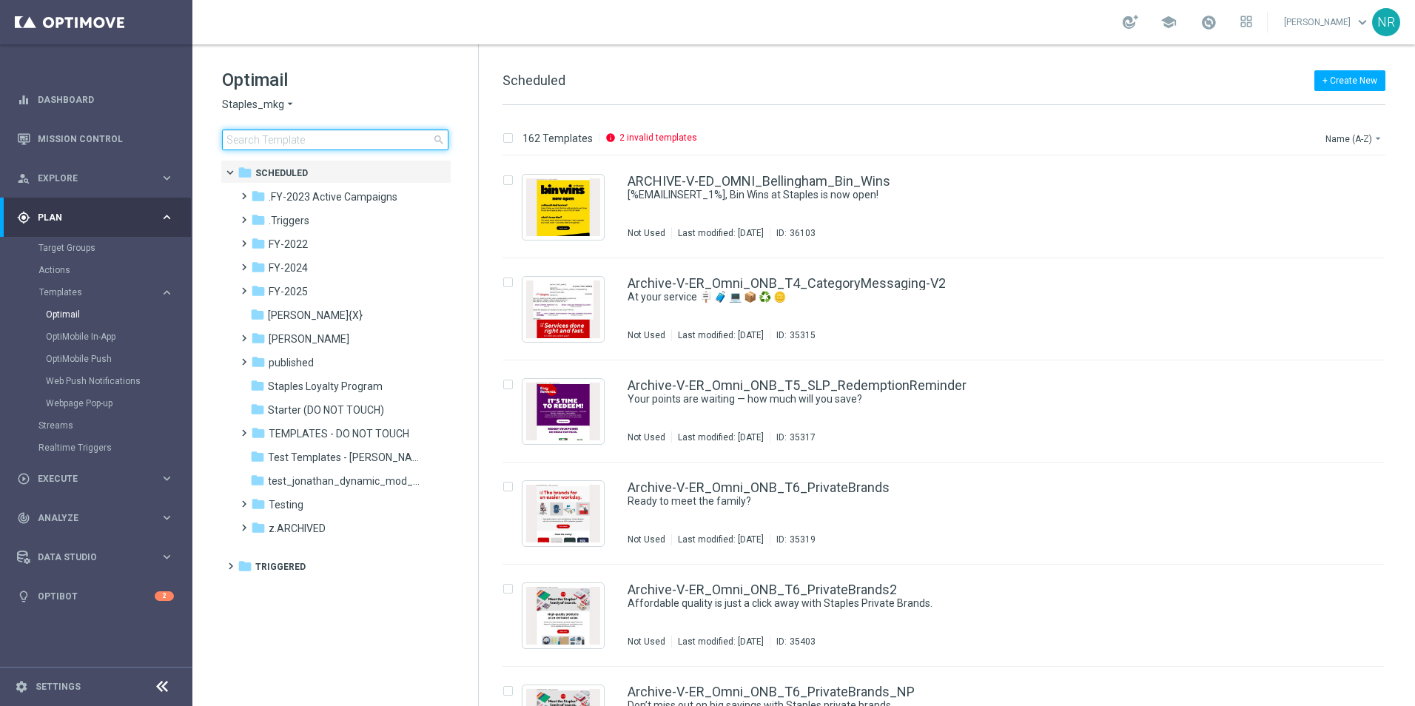
type input "Loyalty Monthly Summary_MVC"
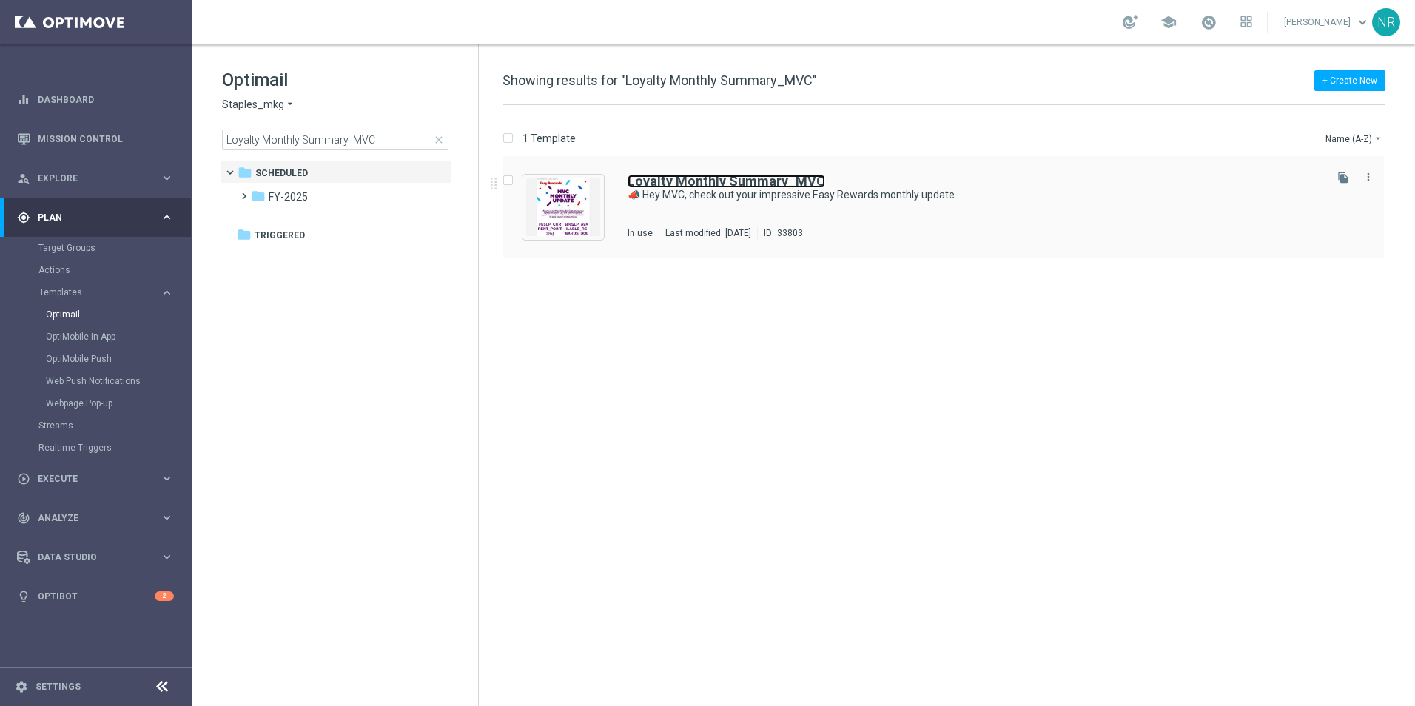
click at [727, 177] on b "Loyalty Monthly Summary_MVC" at bounding box center [727, 181] width 198 height 16
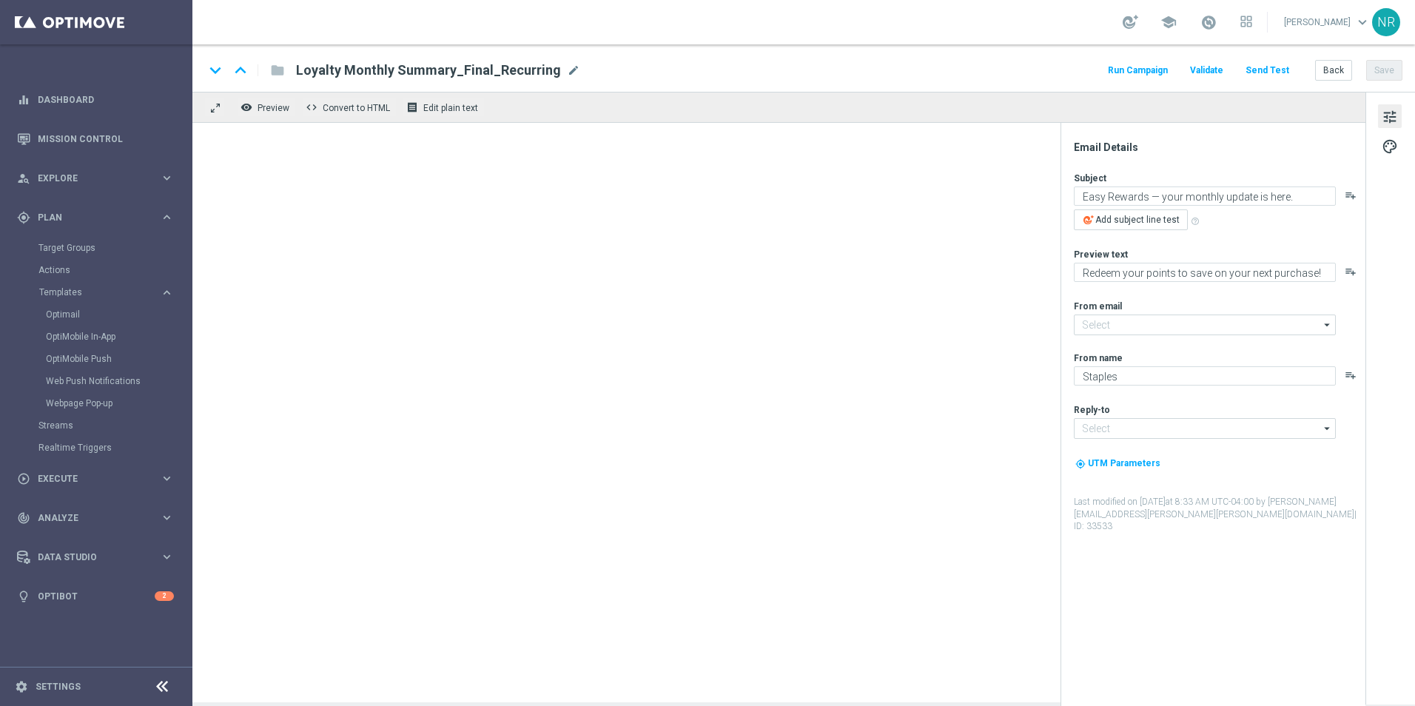
type input "staples@connected.staples.com"
type input "info@staples.com"
type textarea "📣 Hey MVC, check out your impressive Easy Rewards monthly update."
type textarea "See what you’ve earned and get ready to redeem your points."
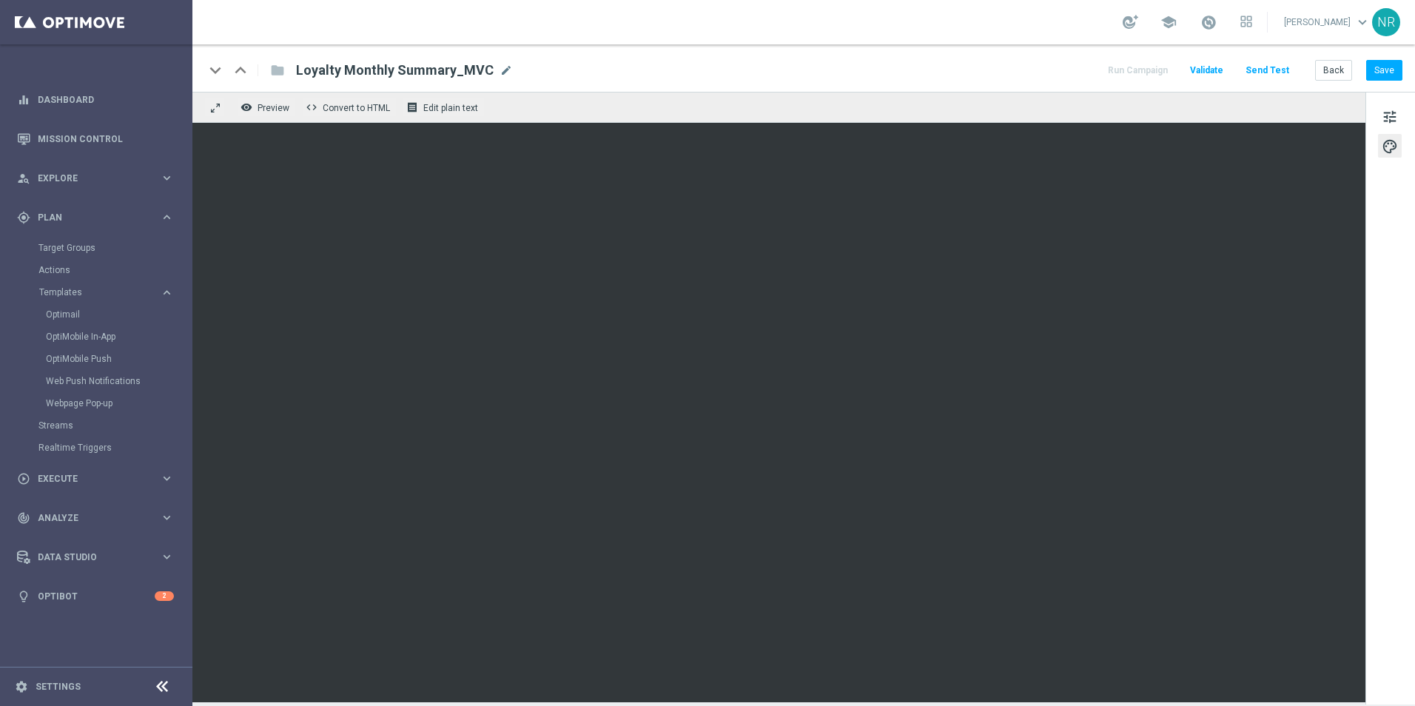
click at [990, 66] on div "keyboard_arrow_down keyboard_arrow_up folder Loyalty Monthly Summary_MVC Loyalt…" at bounding box center [803, 70] width 1198 height 19
click at [1389, 68] on button "Save" at bounding box center [1384, 70] width 36 height 21
click at [1388, 76] on button "Save" at bounding box center [1384, 70] width 36 height 21
click at [50, 134] on link "Mission Control" at bounding box center [106, 138] width 136 height 39
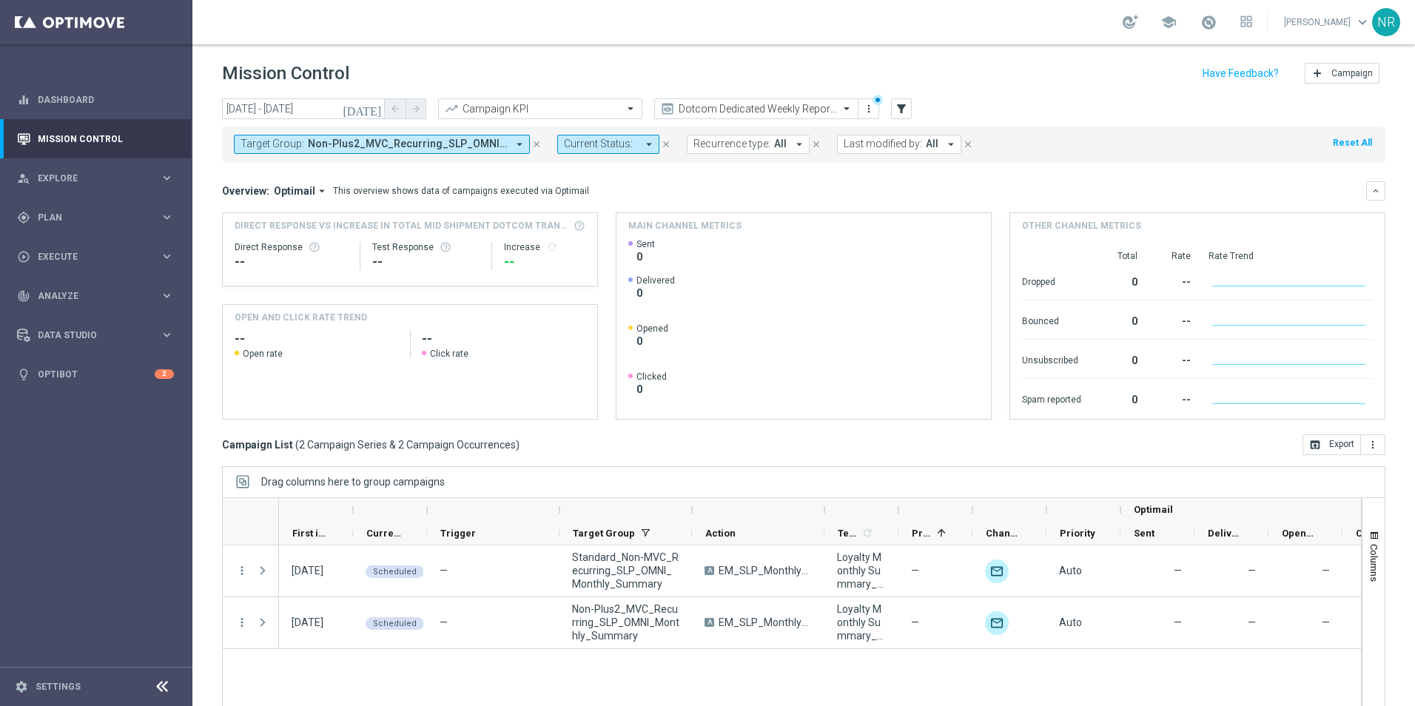
click at [534, 147] on icon "close" at bounding box center [536, 144] width 10 height 10
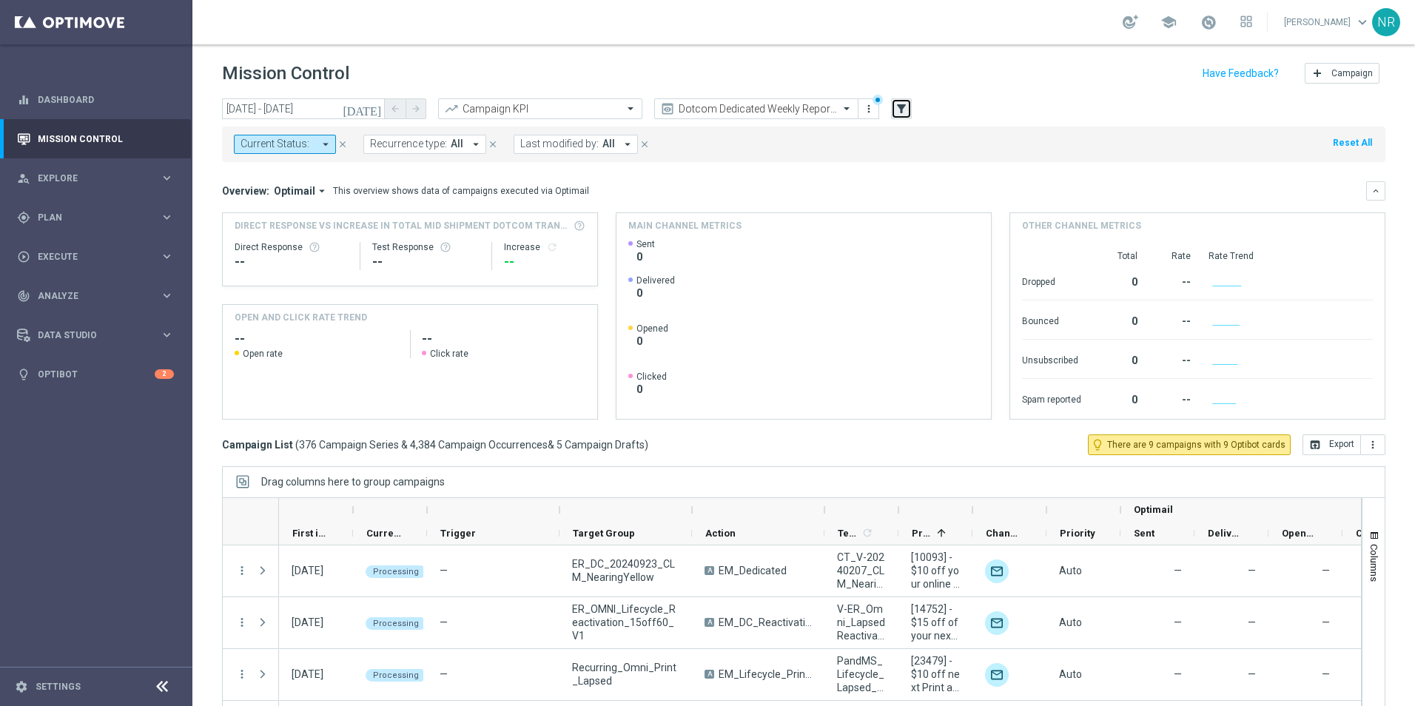
click at [904, 110] on icon "filter_alt" at bounding box center [901, 108] width 13 height 13
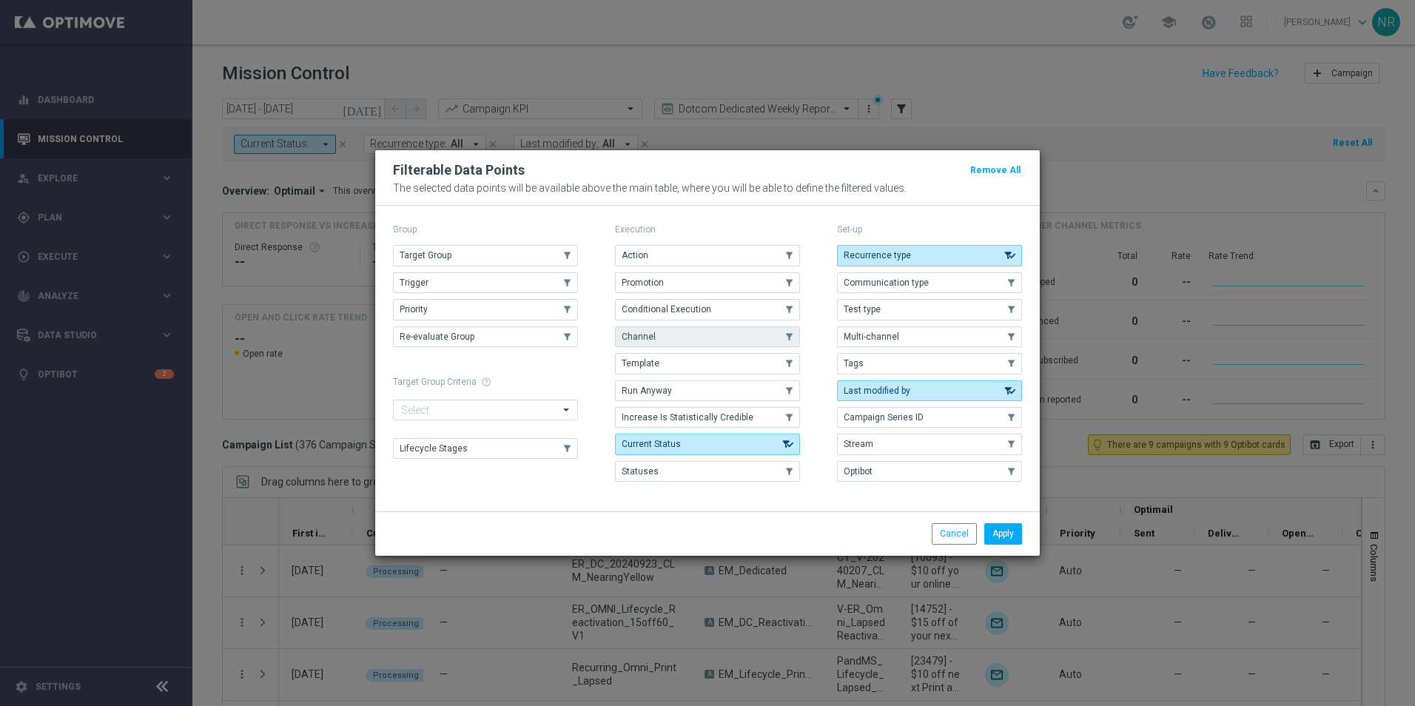
click at [662, 345] on button "Channel" at bounding box center [707, 336] width 185 height 21
click at [1007, 525] on button "Apply" at bounding box center [1003, 533] width 38 height 21
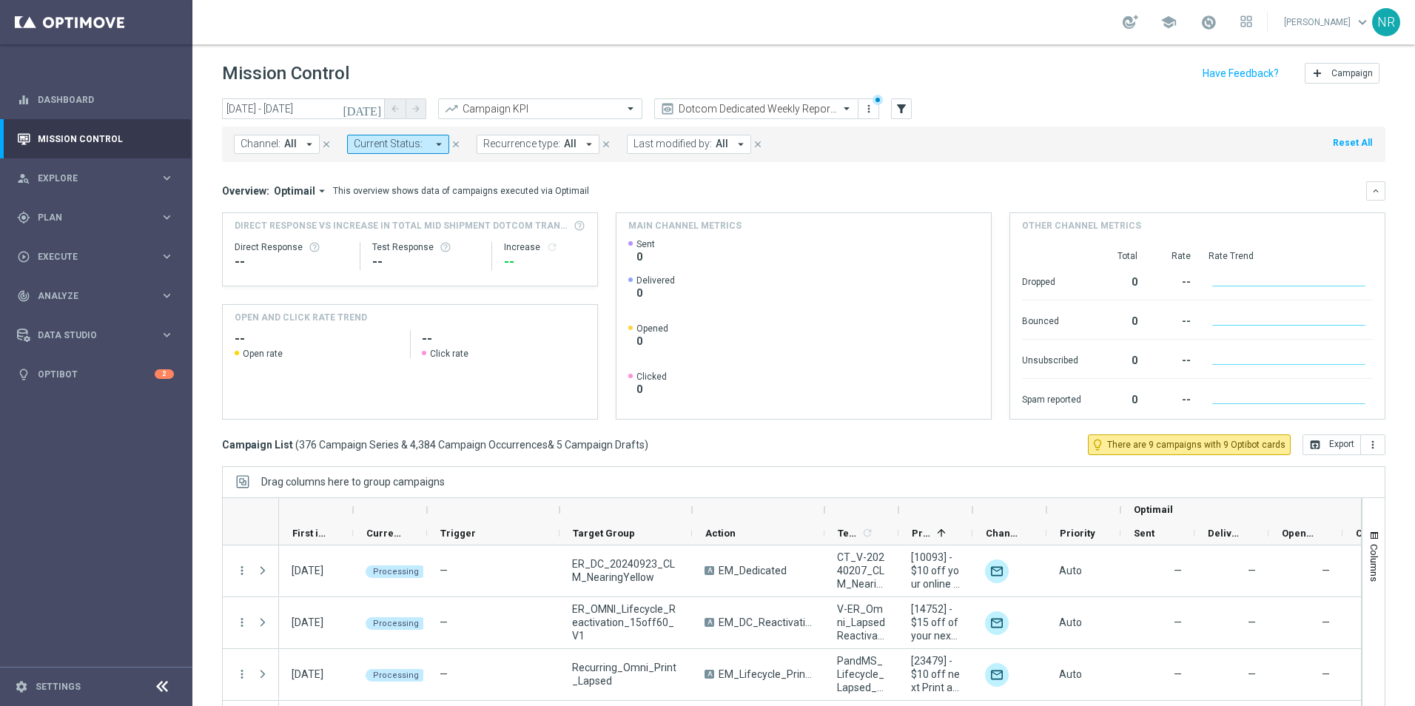
click at [297, 155] on div "Channel: All arrow_drop_down close Current Status: arrow_drop_down close Recurr…" at bounding box center [803, 145] width 1163 height 36
click at [298, 149] on button "Channel: All arrow_drop_down" at bounding box center [277, 144] width 86 height 19
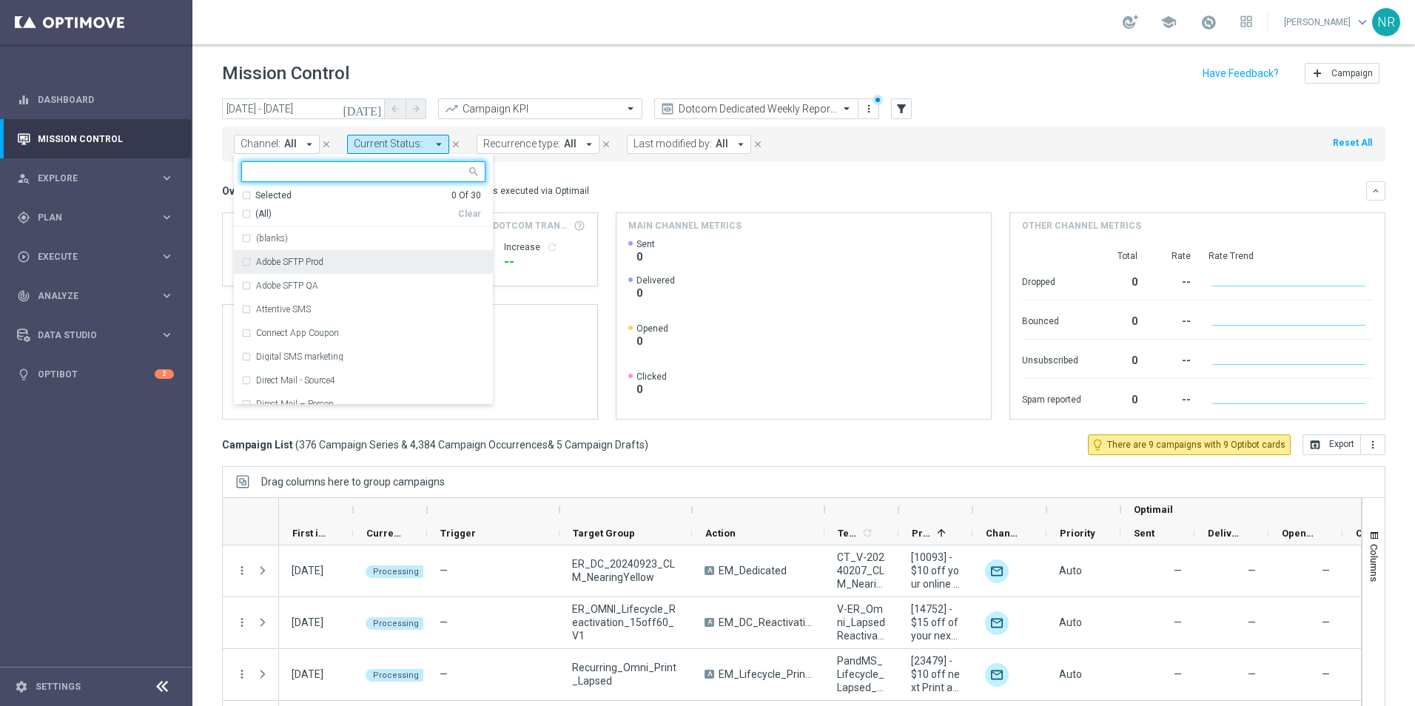
click at [336, 267] on div "Adobe SFTP Prod" at bounding box center [363, 262] width 244 height 24
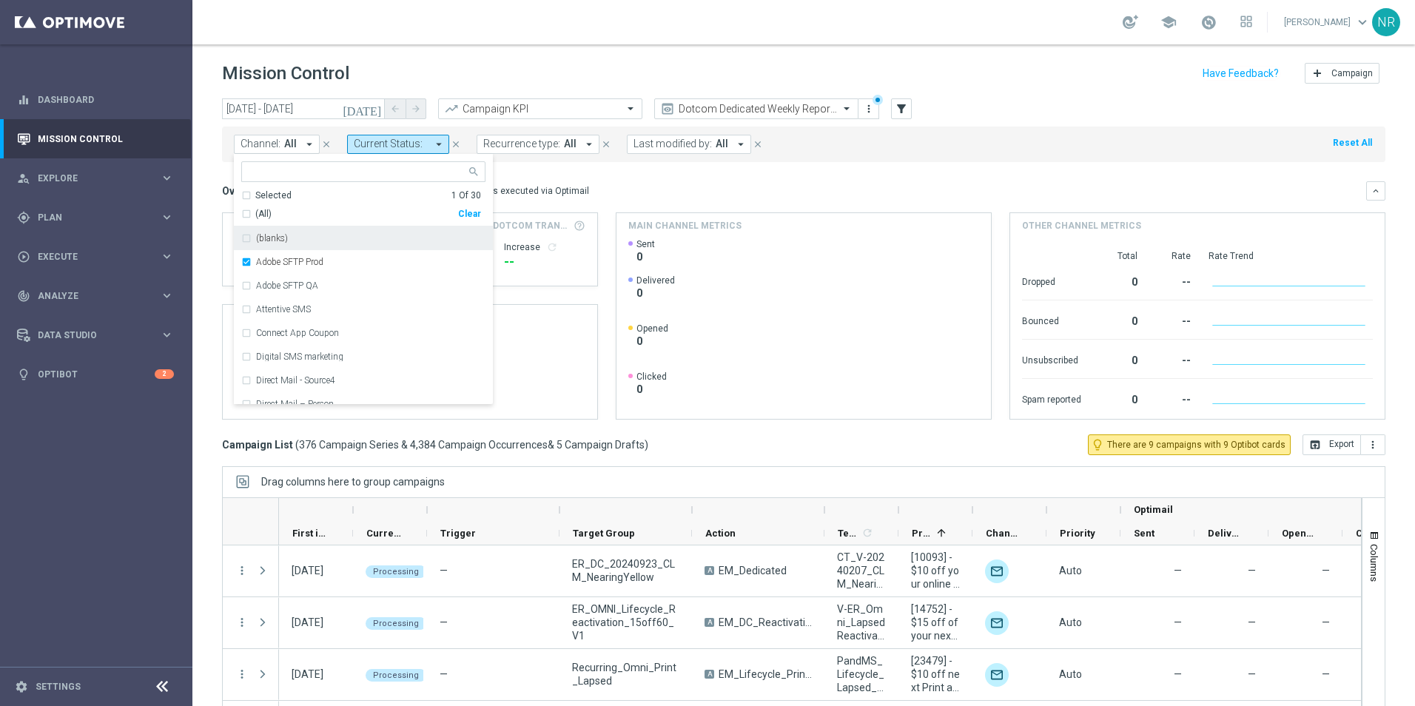
click at [767, 193] on div "Overview: Optimail arrow_drop_down This overview shows data of campaigns execut…" at bounding box center [794, 190] width 1144 height 13
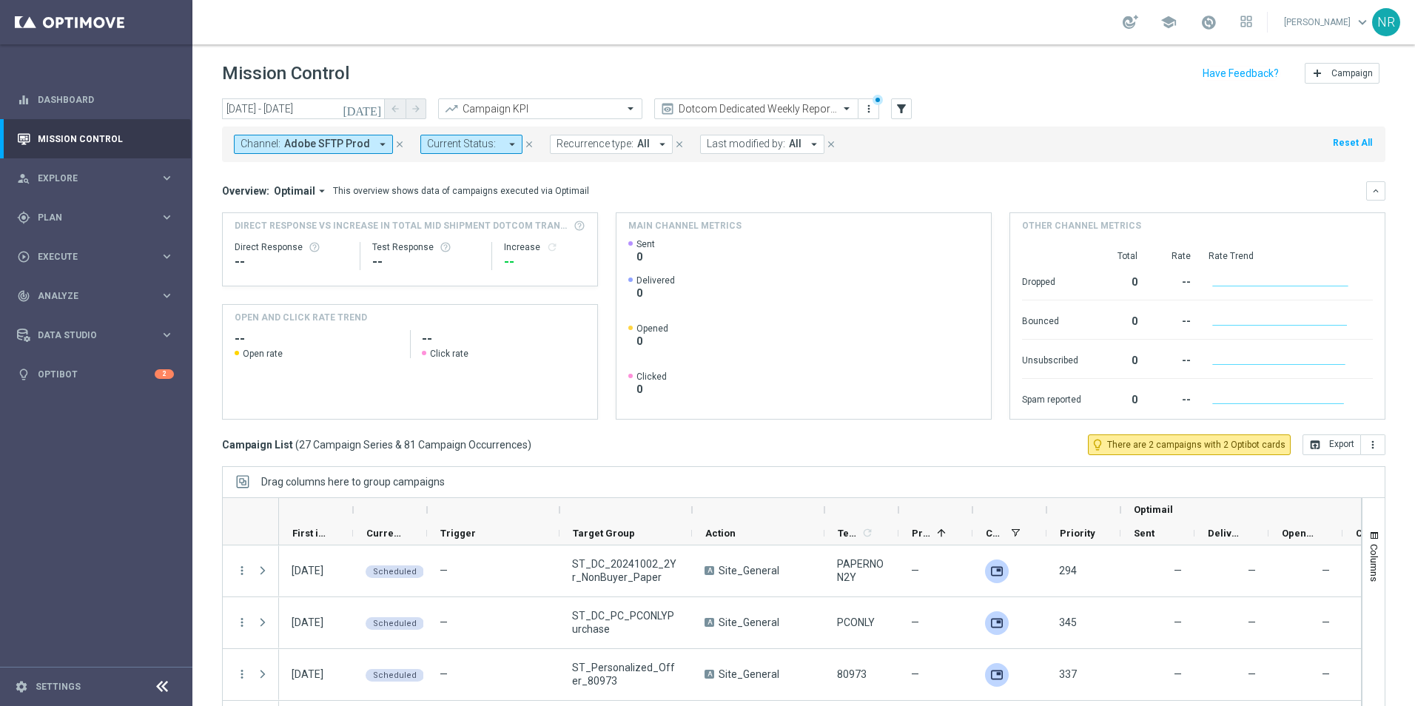
click at [375, 107] on icon "[DATE]" at bounding box center [363, 108] width 40 height 13
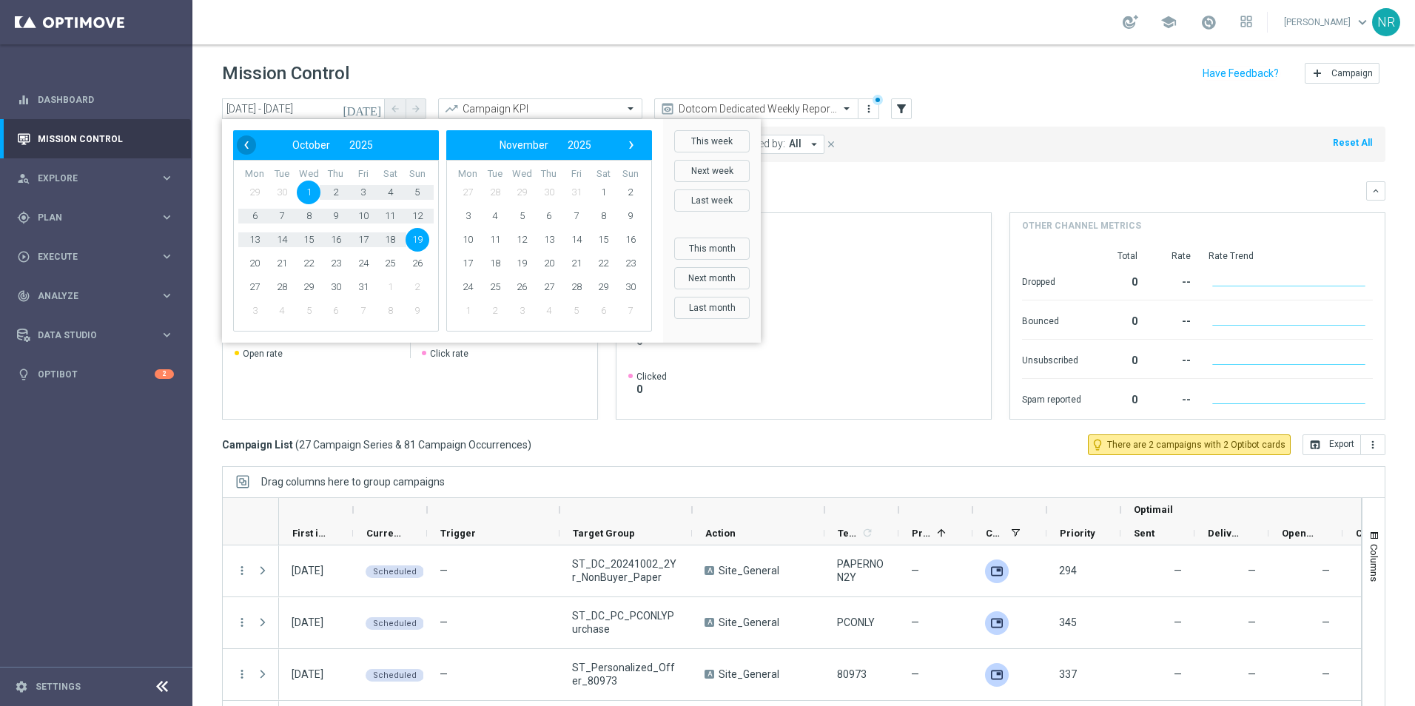
click at [247, 147] on span "‹" at bounding box center [246, 144] width 19 height 19
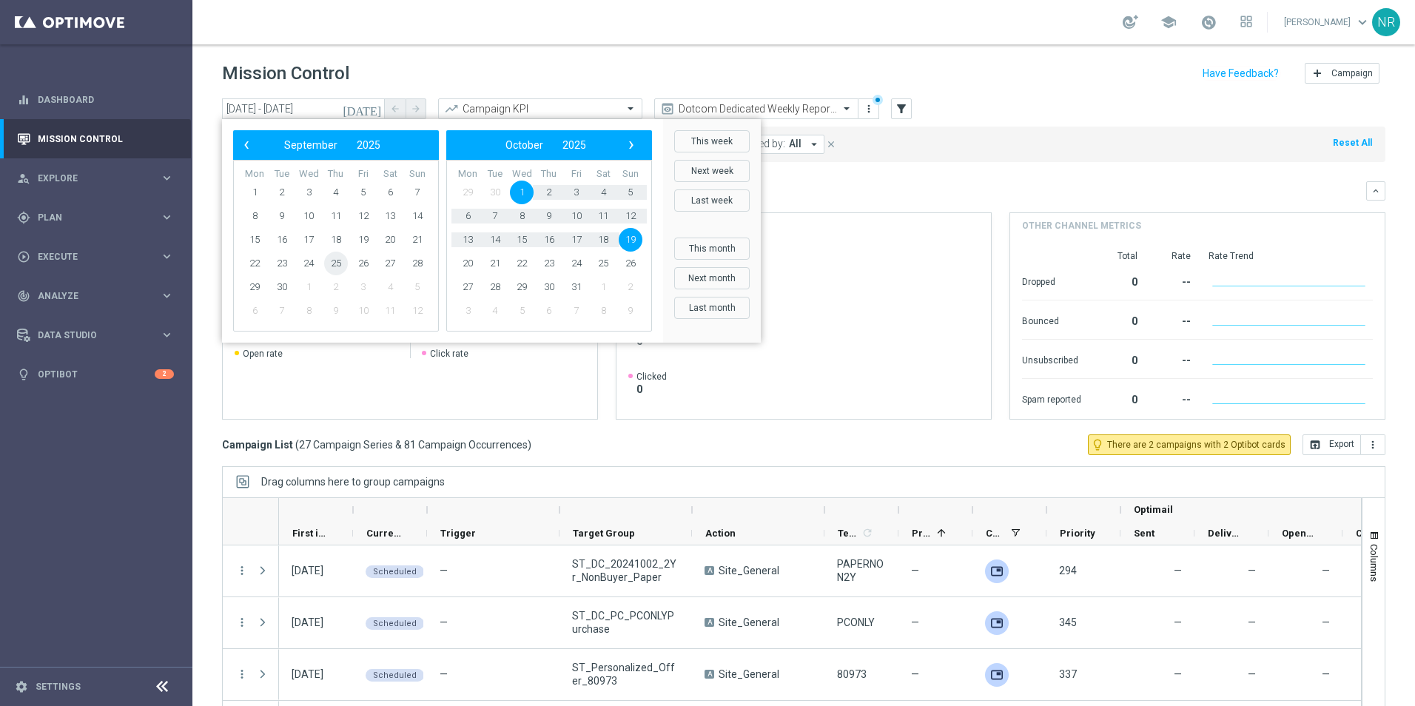
click at [329, 268] on span "25" at bounding box center [336, 264] width 24 height 24
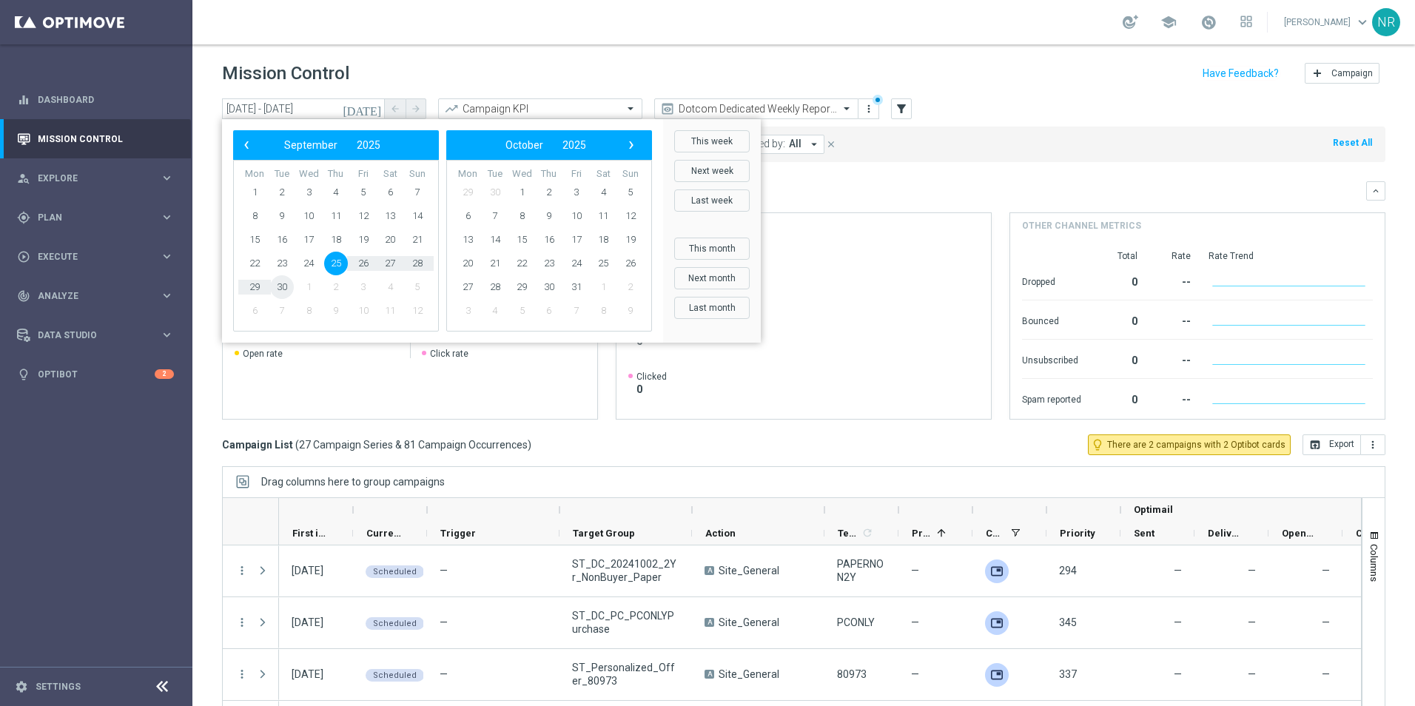
click at [286, 288] on span "30" at bounding box center [282, 287] width 24 height 24
type input "25 Sep 2025 - 30 Sep 2025"
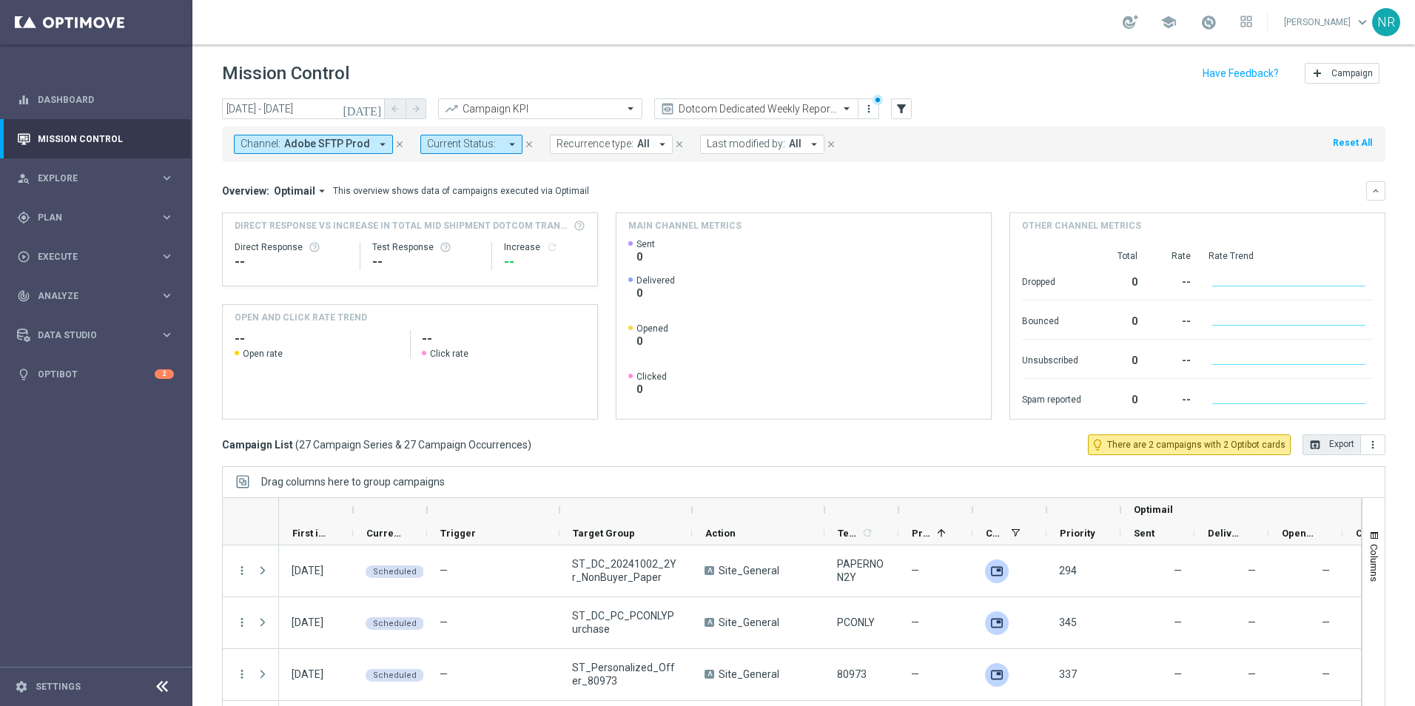
click at [1319, 448] on button "open_in_browser Export" at bounding box center [1331, 444] width 58 height 21
click at [101, 221] on span "Plan" at bounding box center [99, 217] width 122 height 9
click at [74, 315] on link "Optimail" at bounding box center [100, 315] width 108 height 12
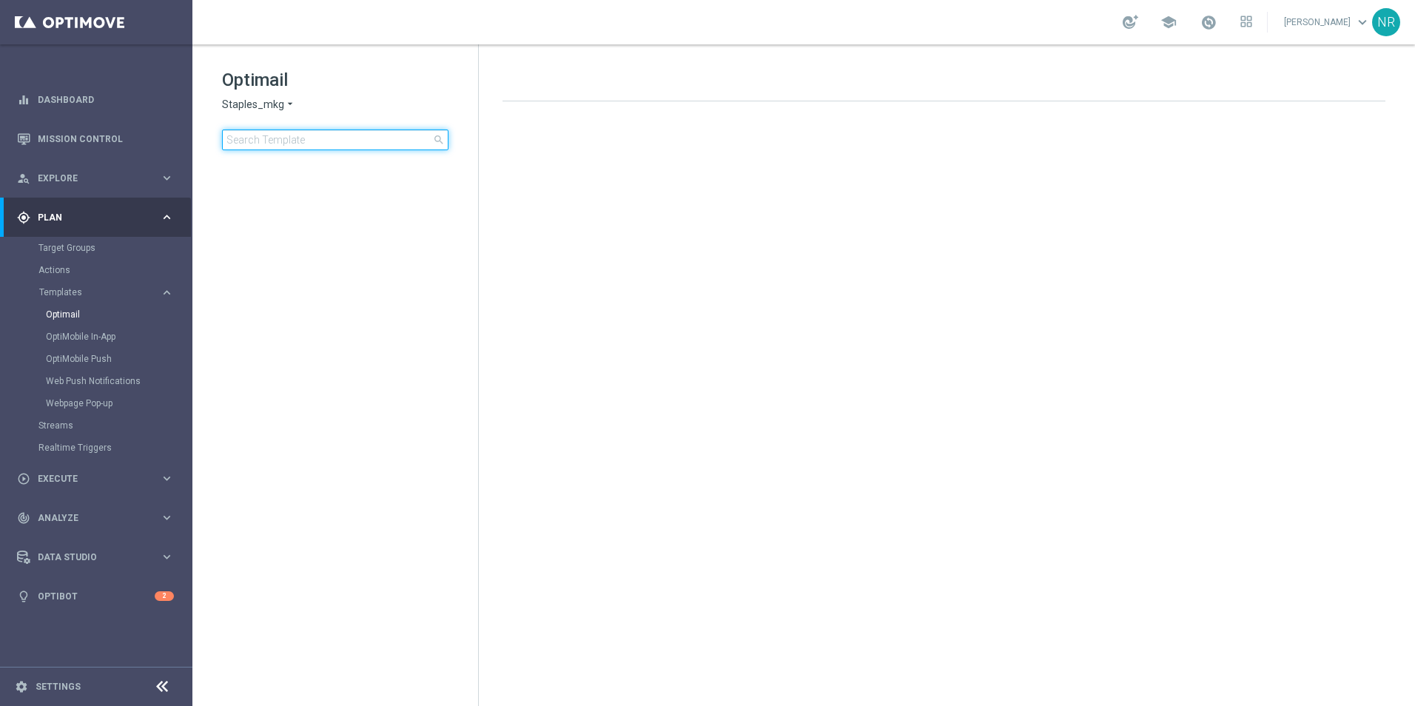
click at [275, 144] on input at bounding box center [335, 140] width 226 height 21
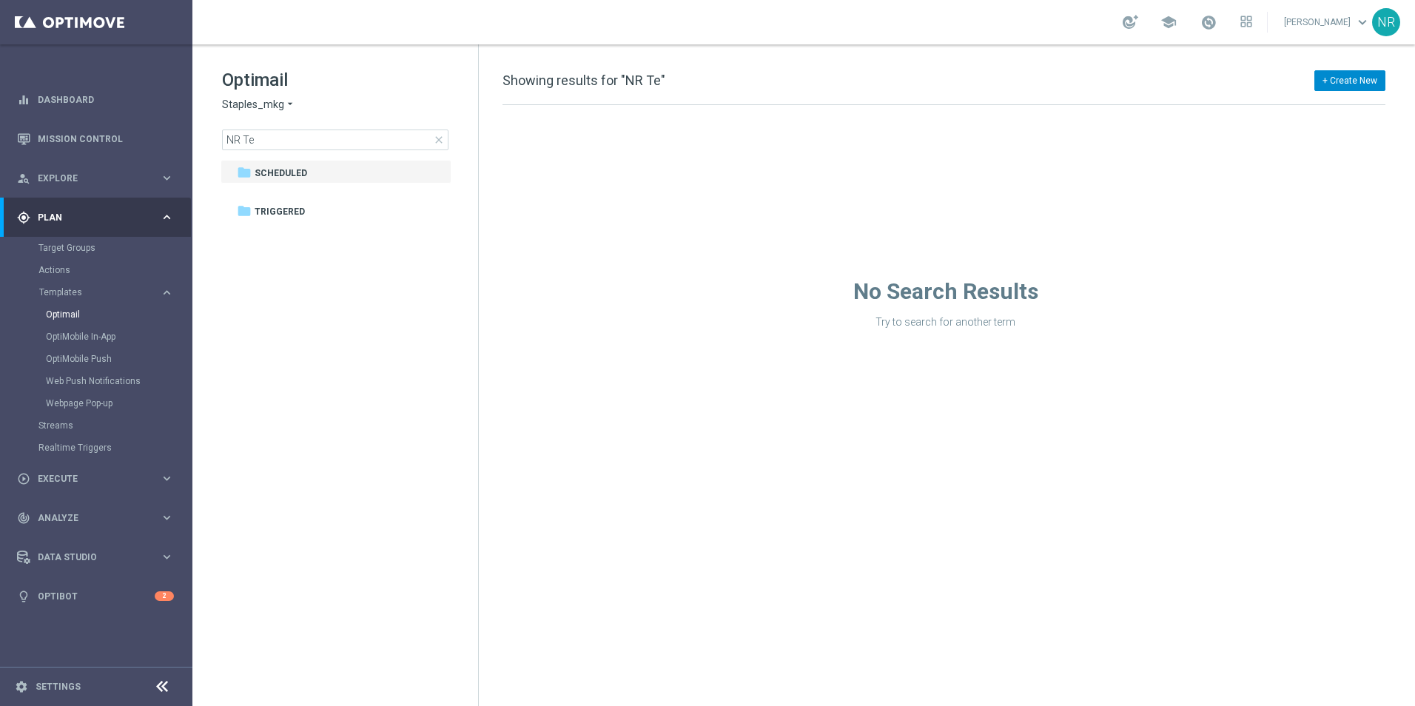
click at [1353, 81] on button "+ Create New" at bounding box center [1349, 80] width 71 height 21
click at [1110, 74] on div "+ Create New Showing results for "NR Te"" at bounding box center [943, 88] width 883 height 33
drag, startPoint x: 272, startPoint y: 144, endPoint x: 213, endPoint y: 138, distance: 59.5
click at [213, 138] on div "Optimail Staples_mkg arrow_drop_down × Staples_mkg NR Te close folder 1 Folder …" at bounding box center [335, 146] width 286 height 204
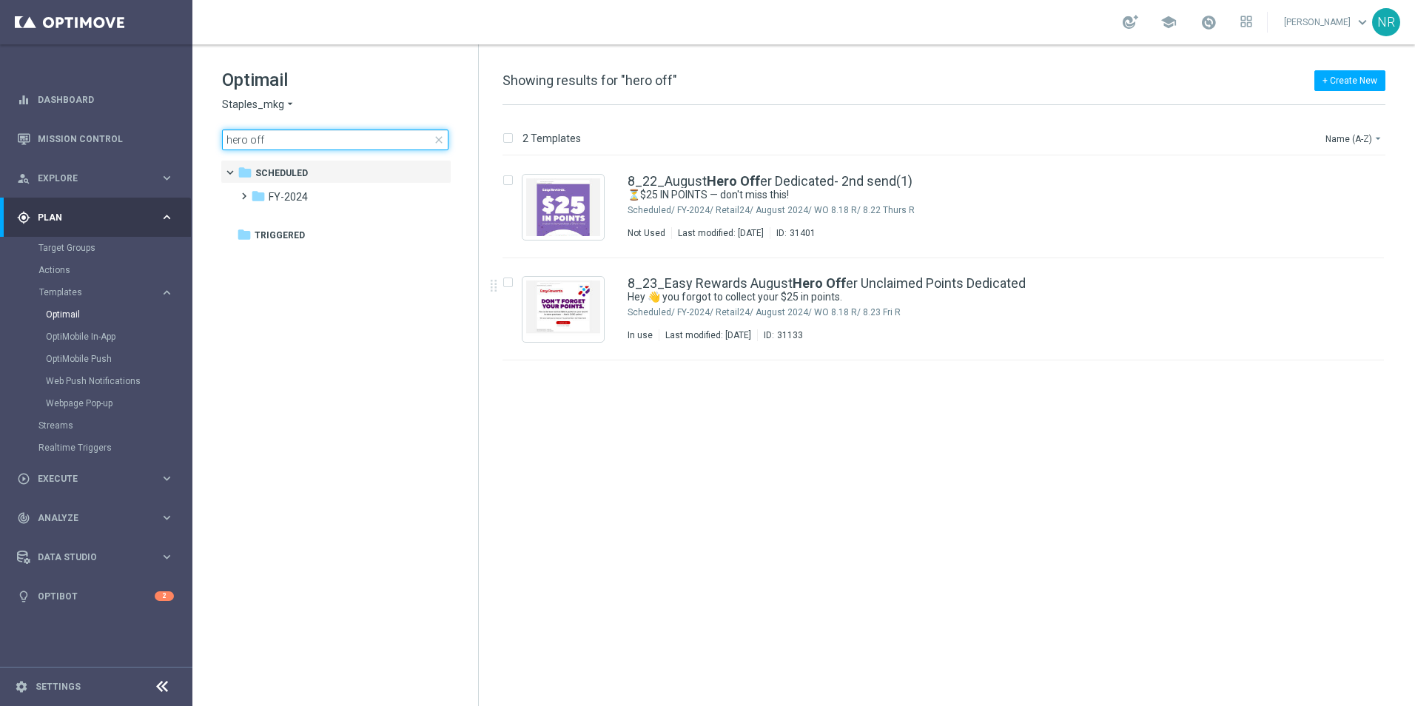
drag, startPoint x: 287, startPoint y: 147, endPoint x: 246, endPoint y: 143, distance: 40.9
click at [246, 143] on input "hero off" at bounding box center [335, 140] width 226 height 21
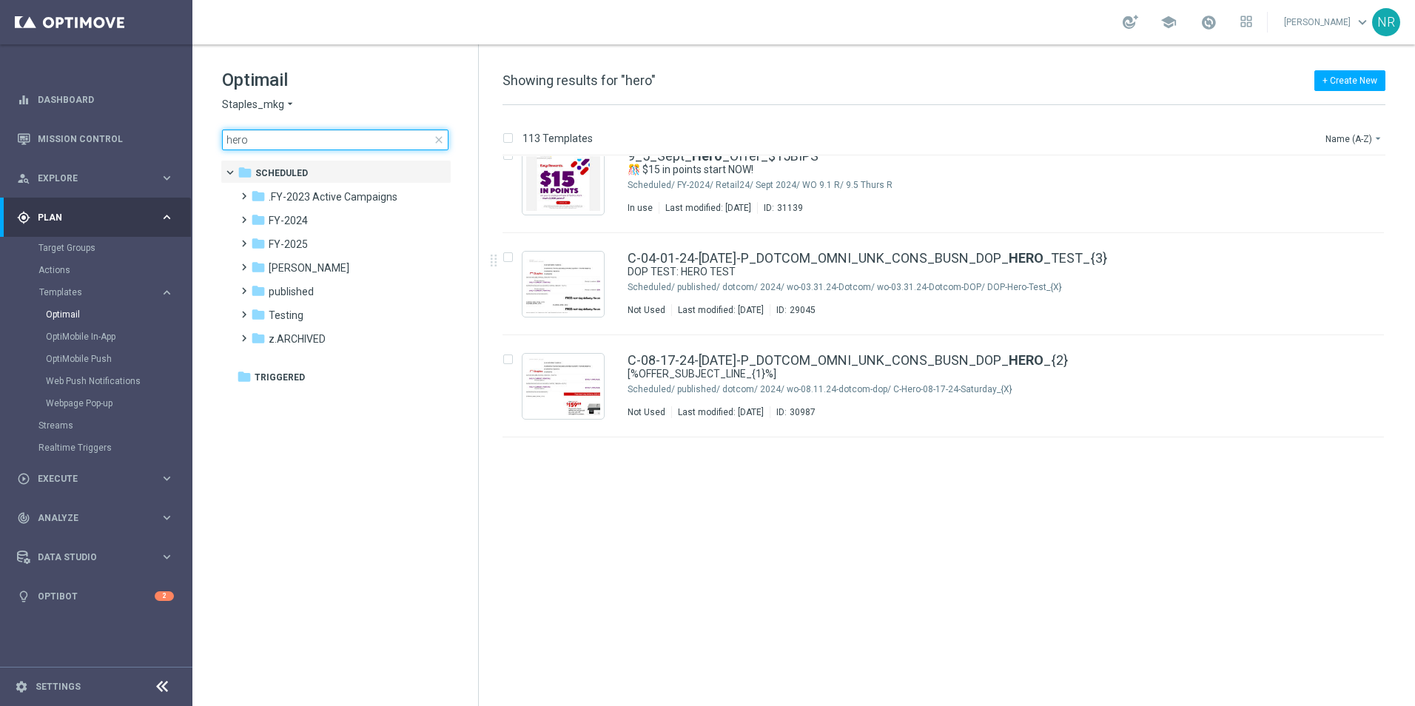
scroll to position [444, 0]
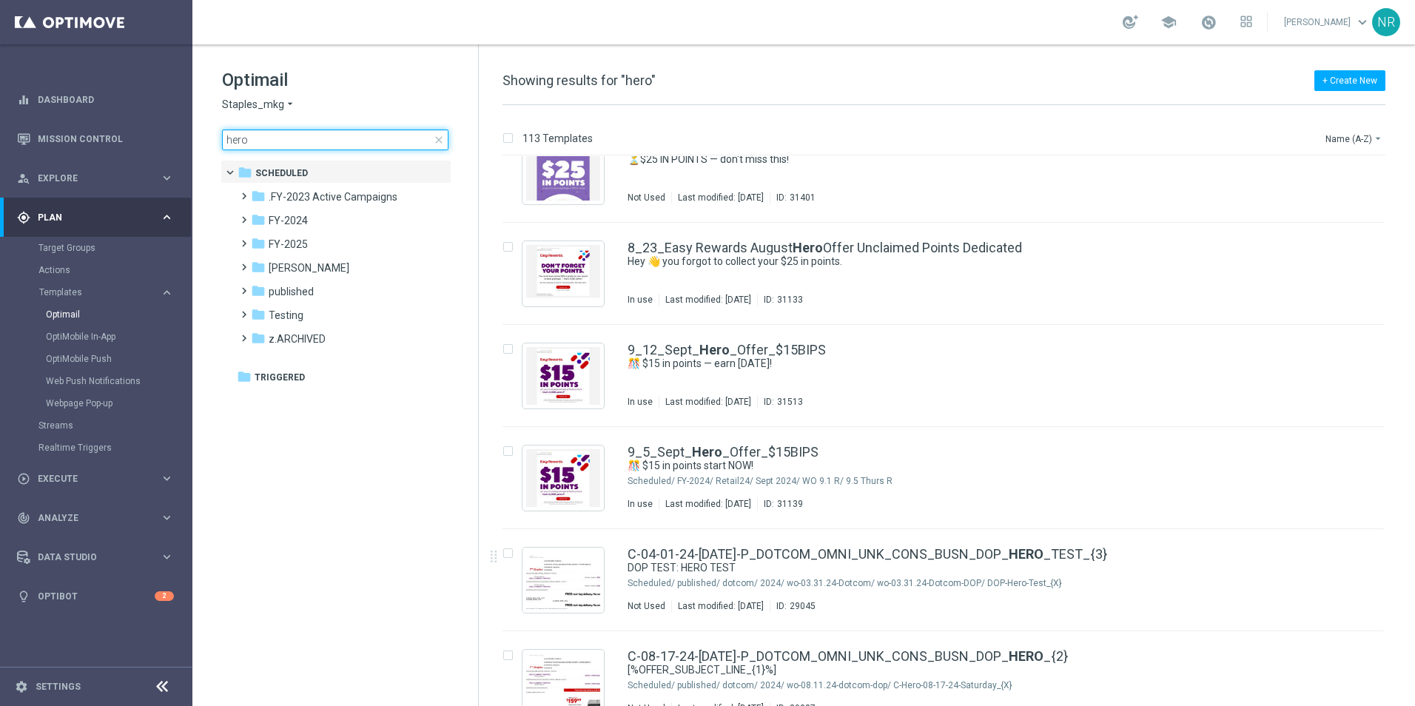
click at [212, 132] on div "Optimail Staples_mkg arrow_drop_down × Staples_mkg hero close folder 1 Folder f…" at bounding box center [335, 146] width 286 height 204
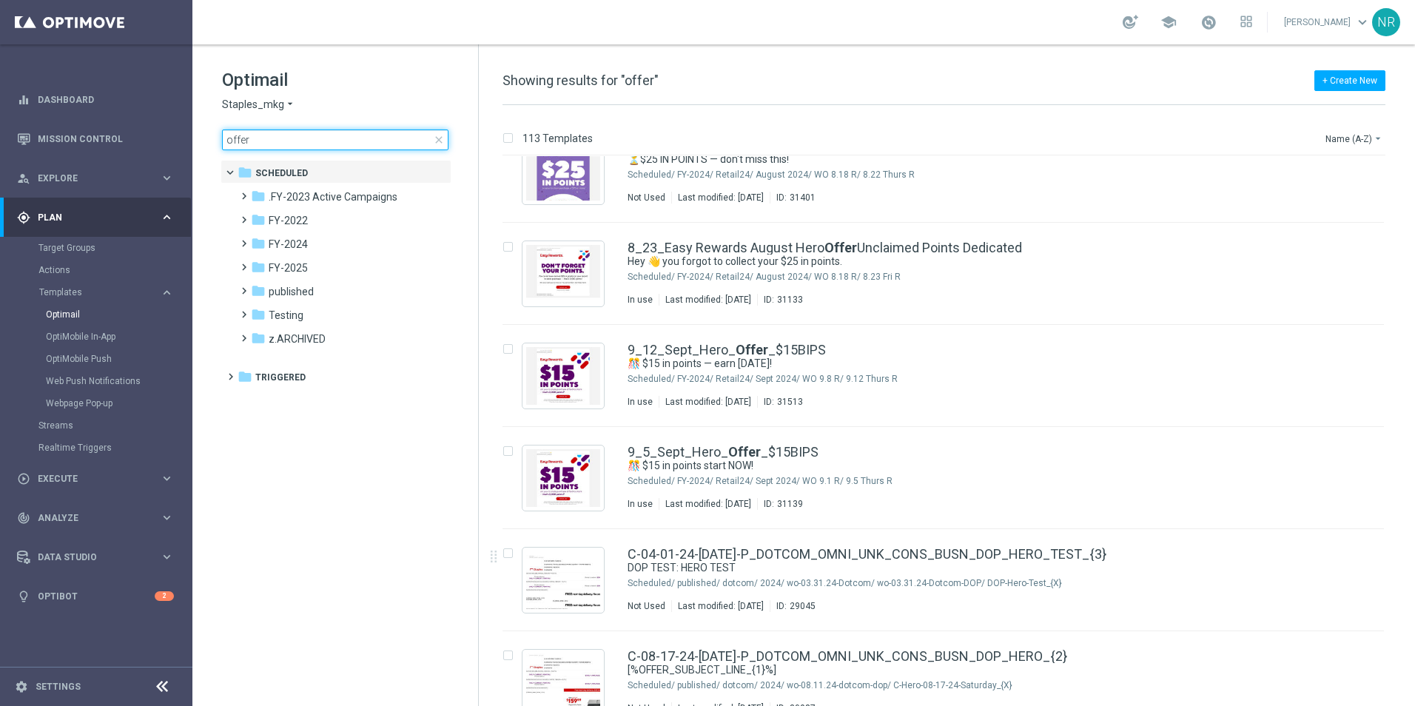
click at [275, 141] on input "offer" at bounding box center [335, 140] width 226 height 21
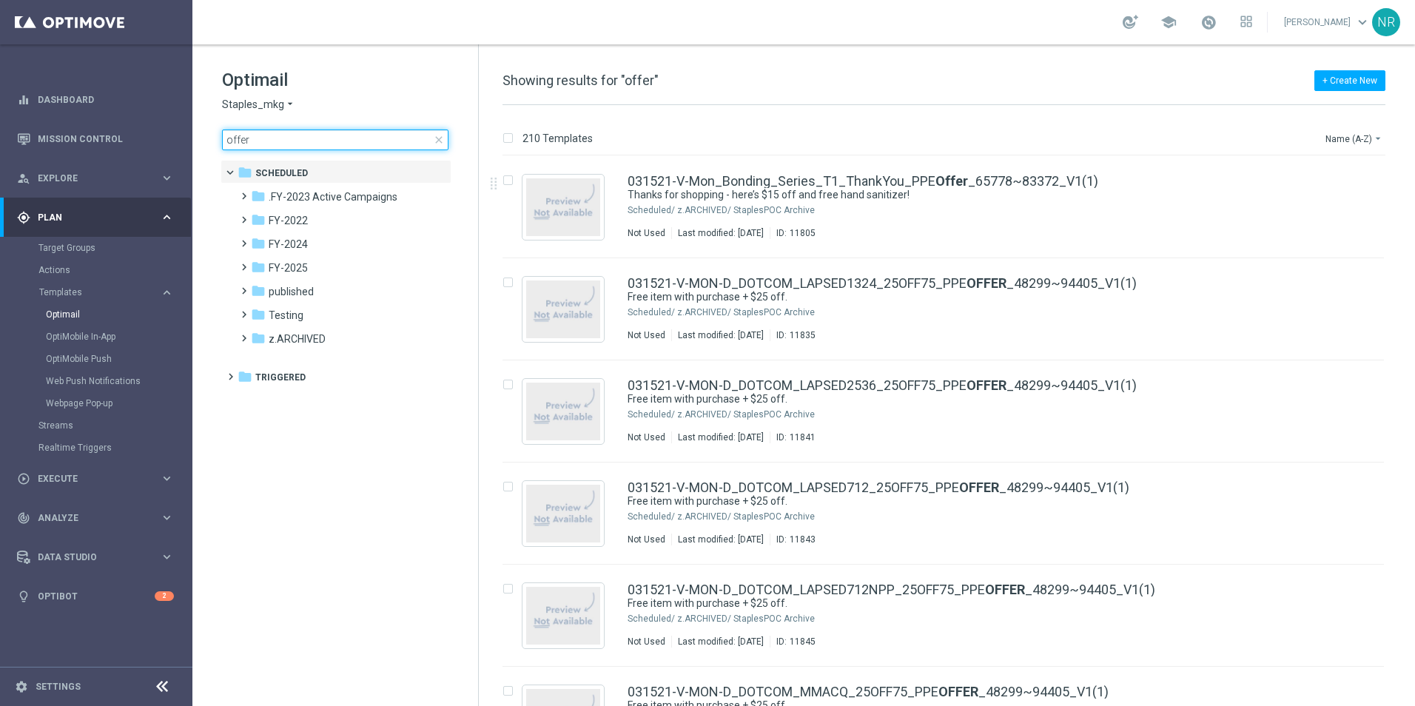
drag, startPoint x: 202, startPoint y: 140, endPoint x: 227, endPoint y: 145, distance: 25.7
click at [199, 140] on div "Optimail Staples_mkg arrow_drop_down × Staples_mkg offer close folder 1 Folder …" at bounding box center [335, 146] width 286 height 204
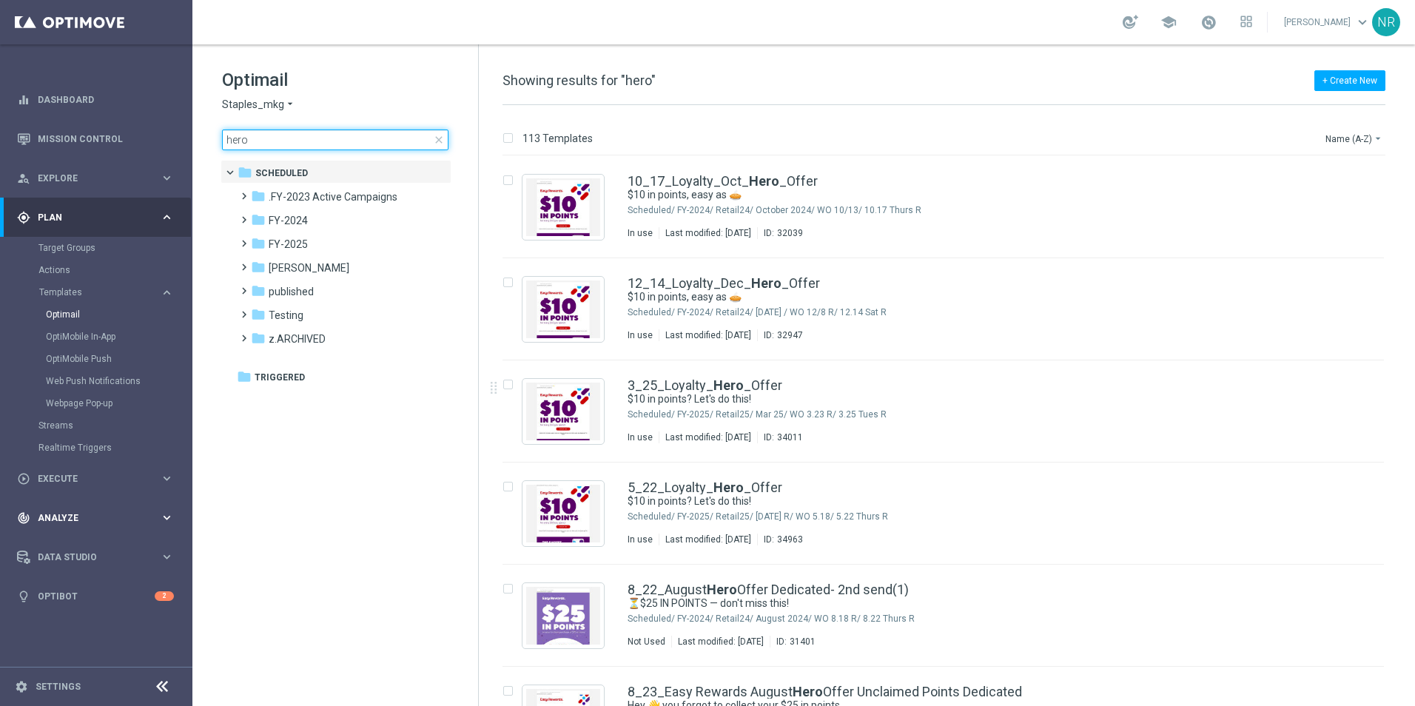
type input "hero"
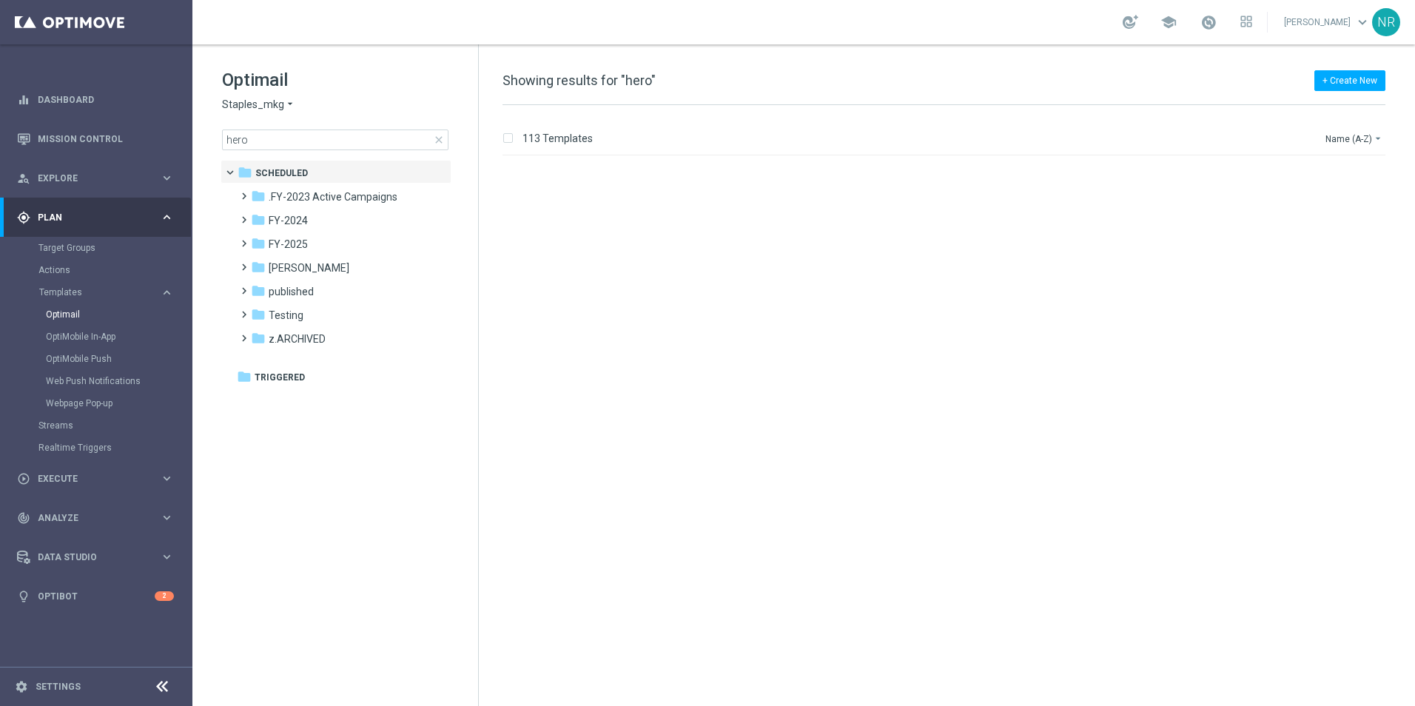
scroll to position [962, 0]
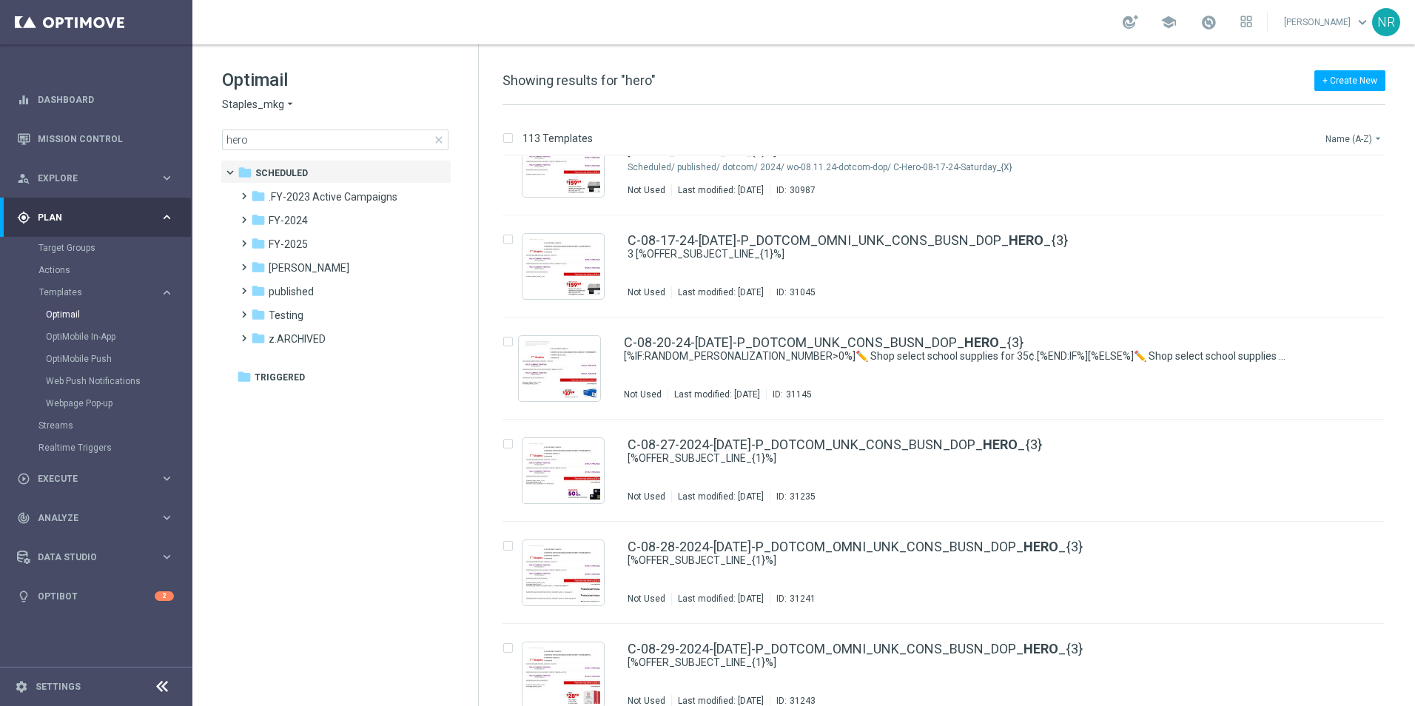
click at [1367, 132] on button "Name (A-Z) arrow_drop_down" at bounding box center [1354, 139] width 61 height 18
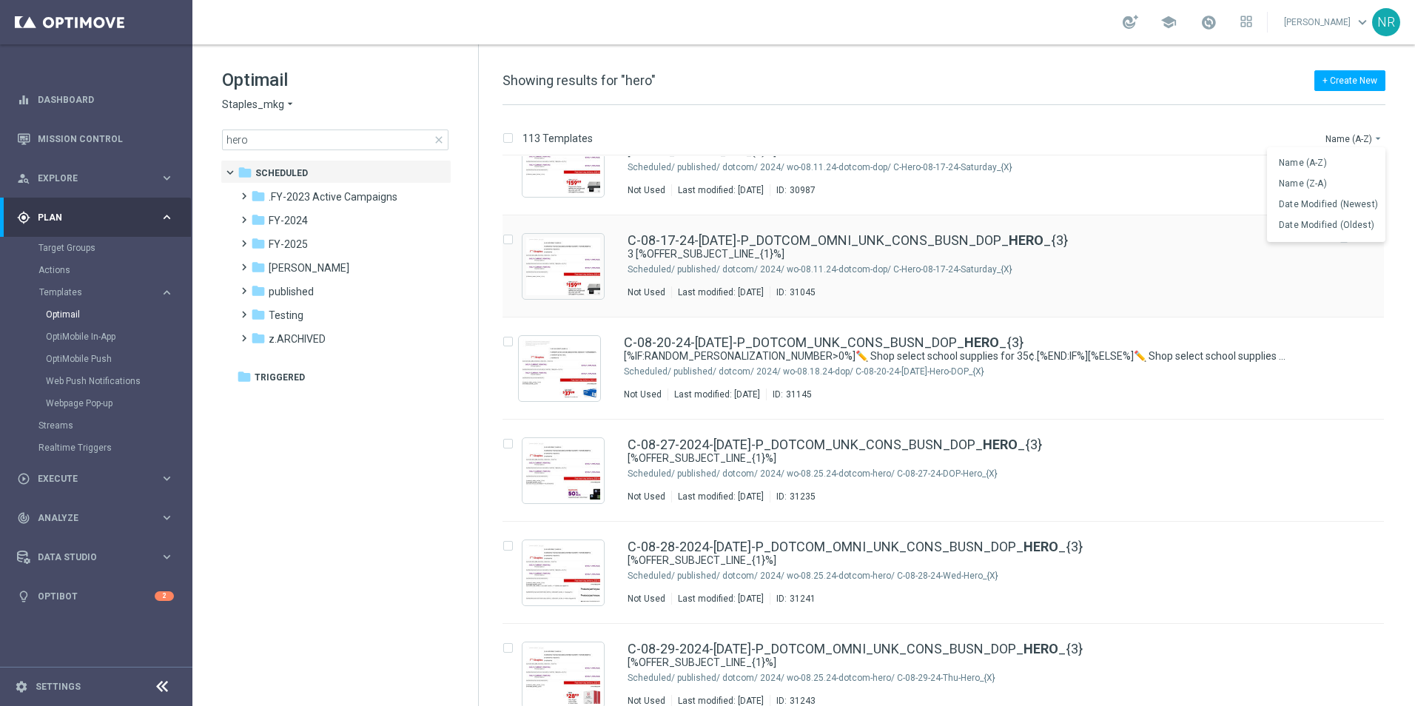
click at [1345, 206] on span "Date Modified (Newest)" at bounding box center [1328, 204] width 99 height 10
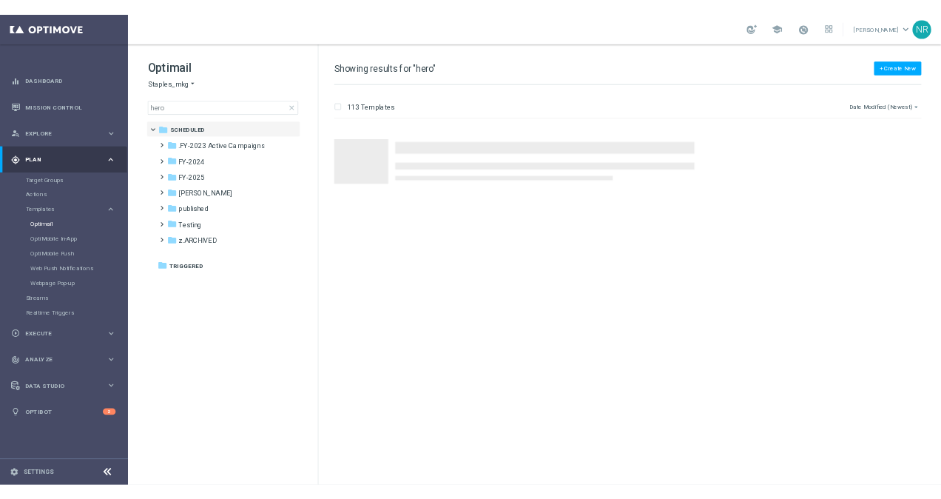
scroll to position [0, 0]
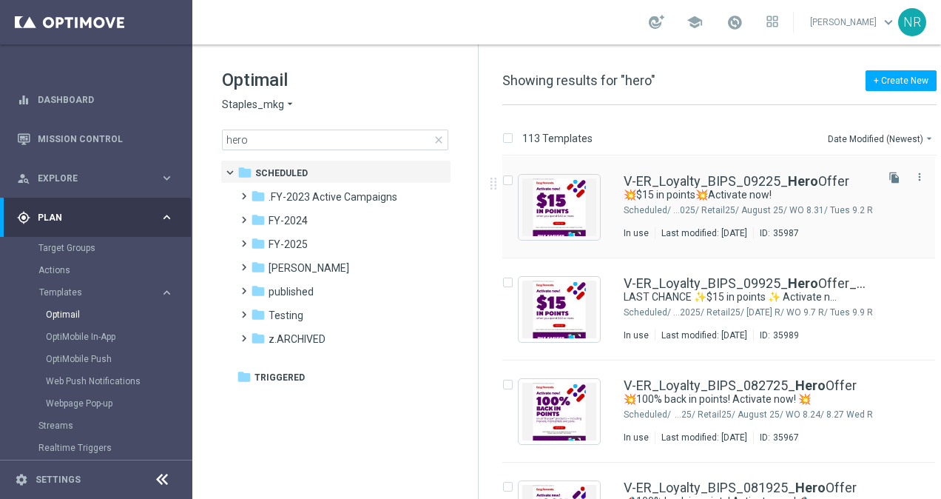
click at [890, 176] on icon "file_copy" at bounding box center [895, 178] width 12 height 12
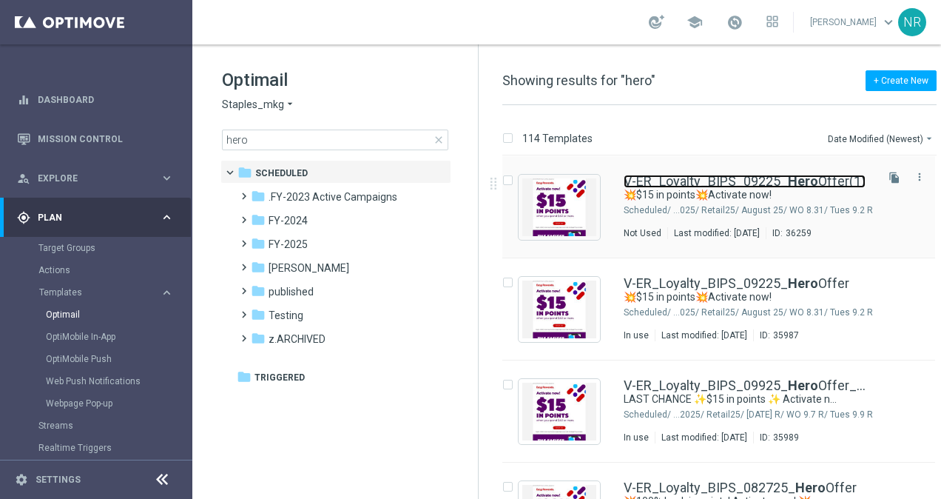
click at [789, 178] on b "Hero" at bounding box center [803, 181] width 30 height 16
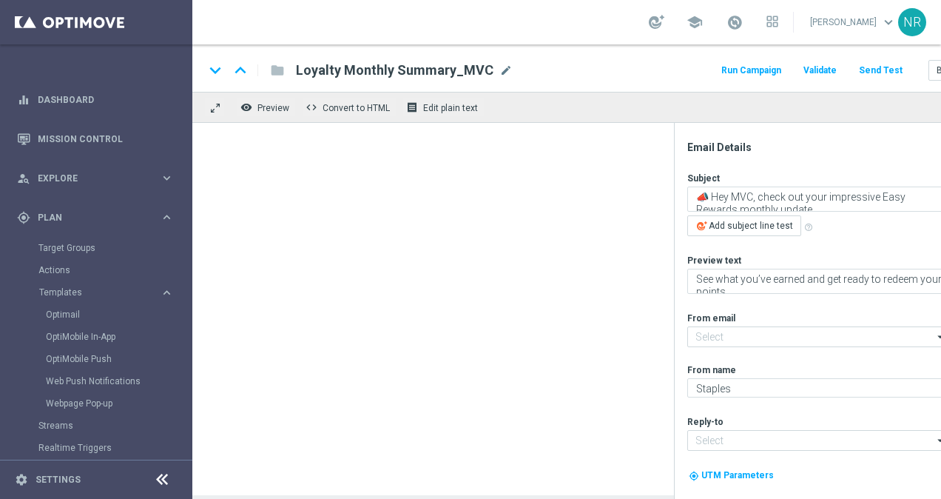
type input "staples@connected.staples.com"
type input "info@staples.com"
type input "V-ER_Loyalty_BIPS_09225_HeroOffer(1)"
type textarea "💥$15 in points💥Activate now!"
type textarea "It's time to earn when you shop."
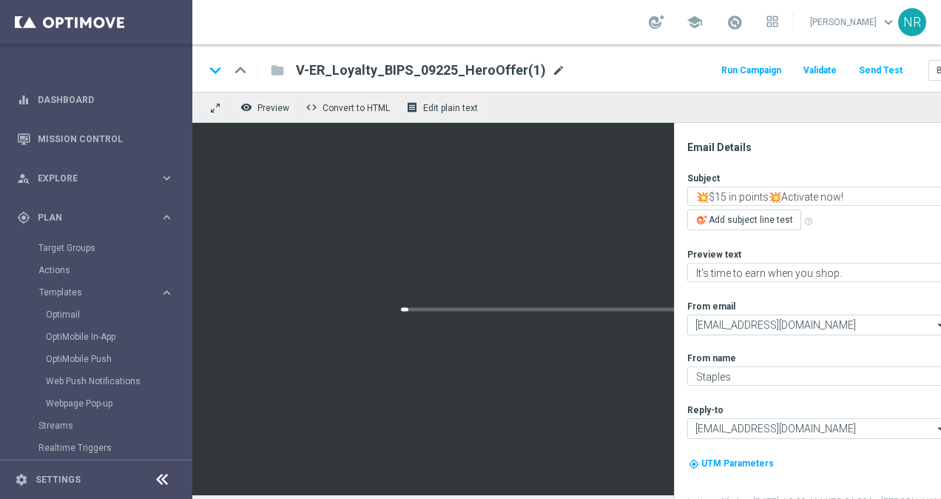
click at [552, 70] on span "mode_edit" at bounding box center [558, 70] width 13 height 13
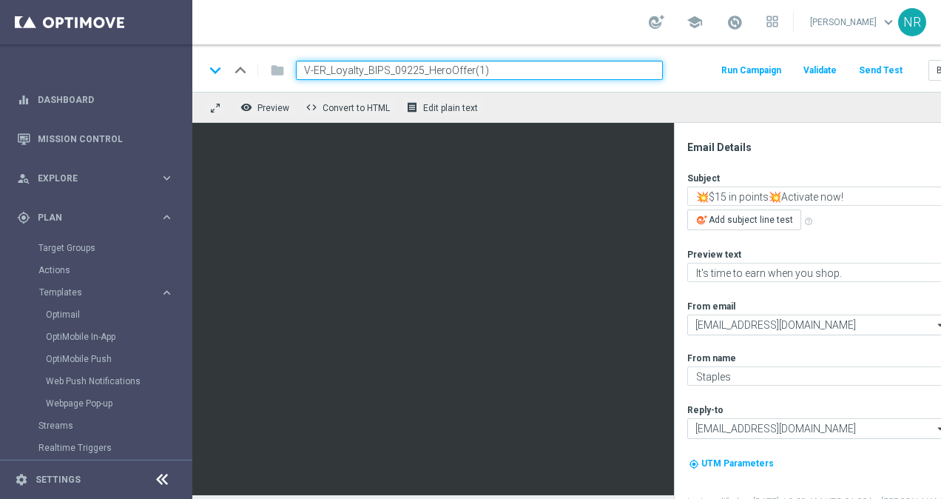
drag, startPoint x: 502, startPoint y: 68, endPoint x: 406, endPoint y: 68, distance: 96.2
click at [406, 68] on input "V-ER_Loyalty_BIPS_09225_HeroOffer(1)" at bounding box center [479, 70] width 367 height 19
click at [457, 19] on div "school Nick Russo keyboard_arrow_down NR" at bounding box center [566, 22] width 749 height 44
click at [436, 75] on input "V-ER_Loyalty_BIPS_092925_offer" at bounding box center [479, 70] width 367 height 19
type input "V-ER_Loyalty_BIPS_092925_Offer"
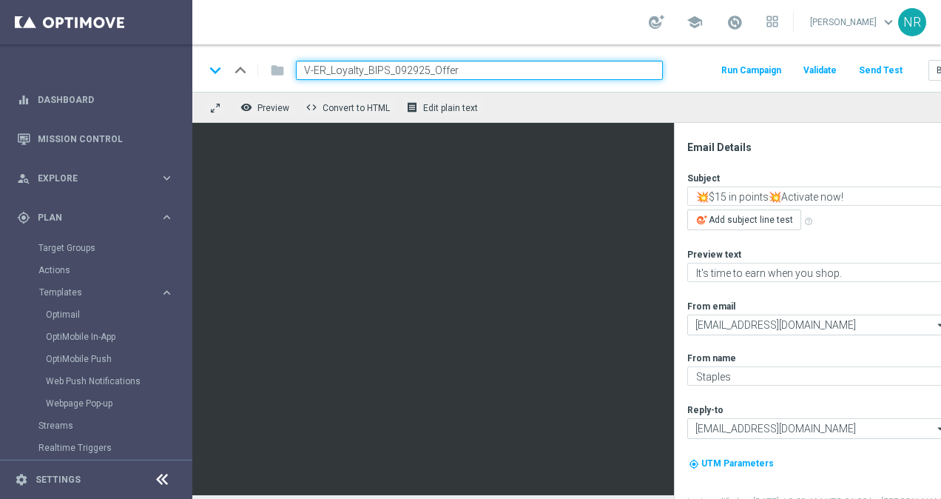
click at [463, 36] on div "school Nick Russo keyboard_arrow_down NR" at bounding box center [566, 22] width 749 height 44
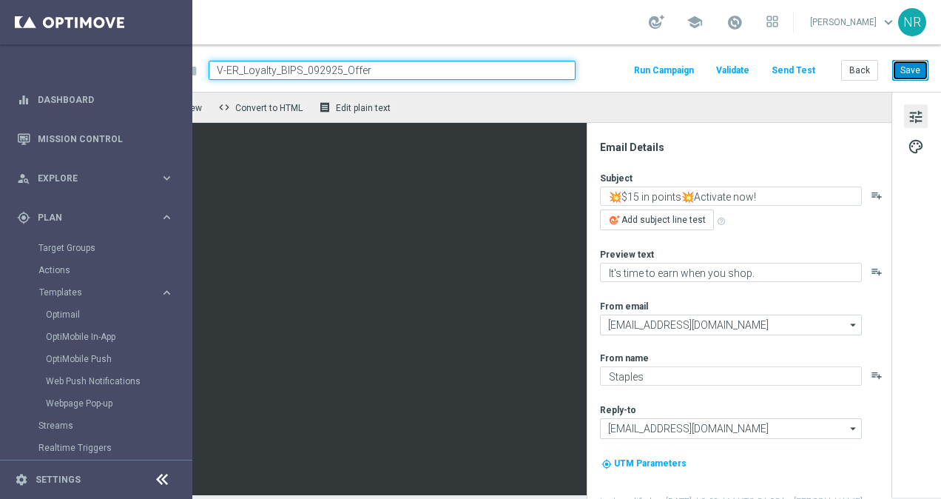
click at [906, 73] on button "Save" at bounding box center [910, 70] width 36 height 21
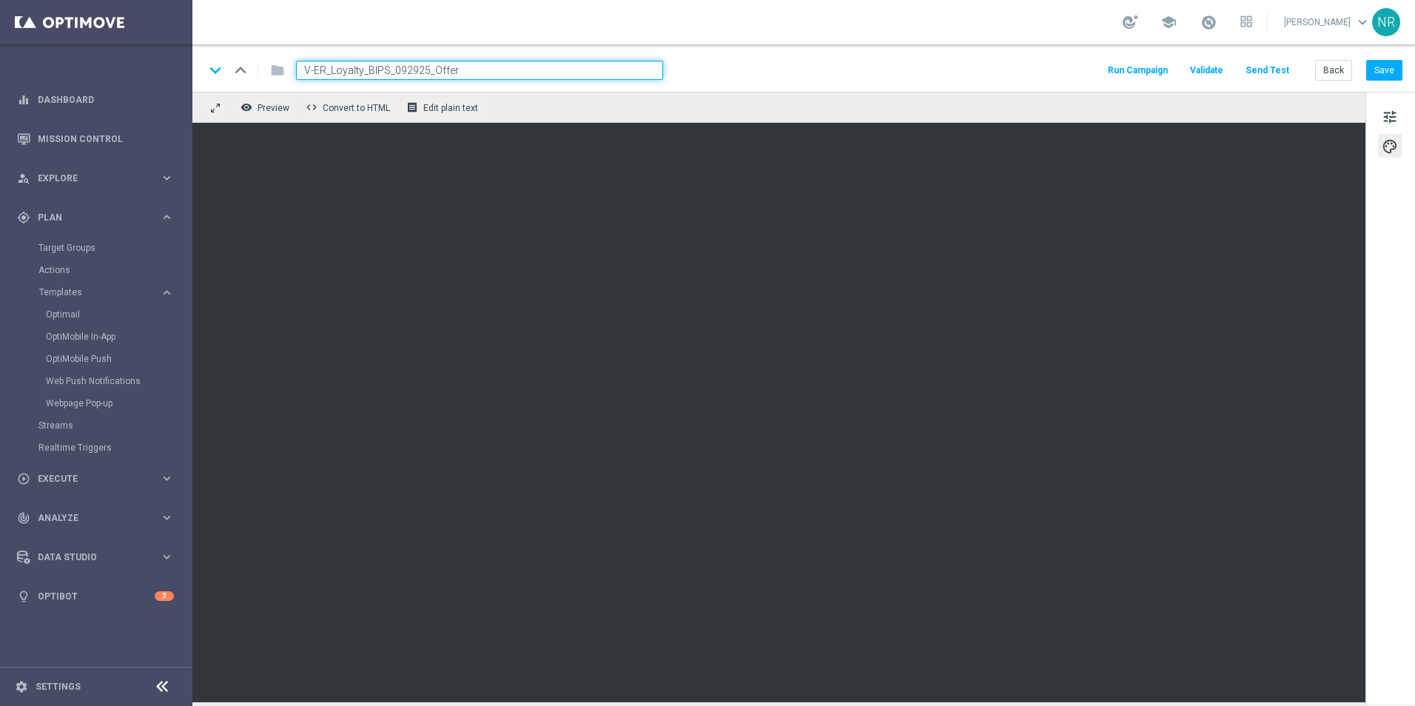
scroll to position [0, 0]
click at [841, 58] on div "keyboard_arrow_down keyboard_arrow_up folder V-ER_Loyalty_BIPS_092925_Offer Run…" at bounding box center [803, 67] width 1222 height 47
click at [575, 16] on div "school Nick Russo keyboard_arrow_down NR" at bounding box center [803, 22] width 1222 height 44
click at [866, 22] on div "school Nick Russo keyboard_arrow_down NR" at bounding box center [803, 22] width 1222 height 44
click at [275, 106] on span "Preview" at bounding box center [274, 108] width 32 height 10
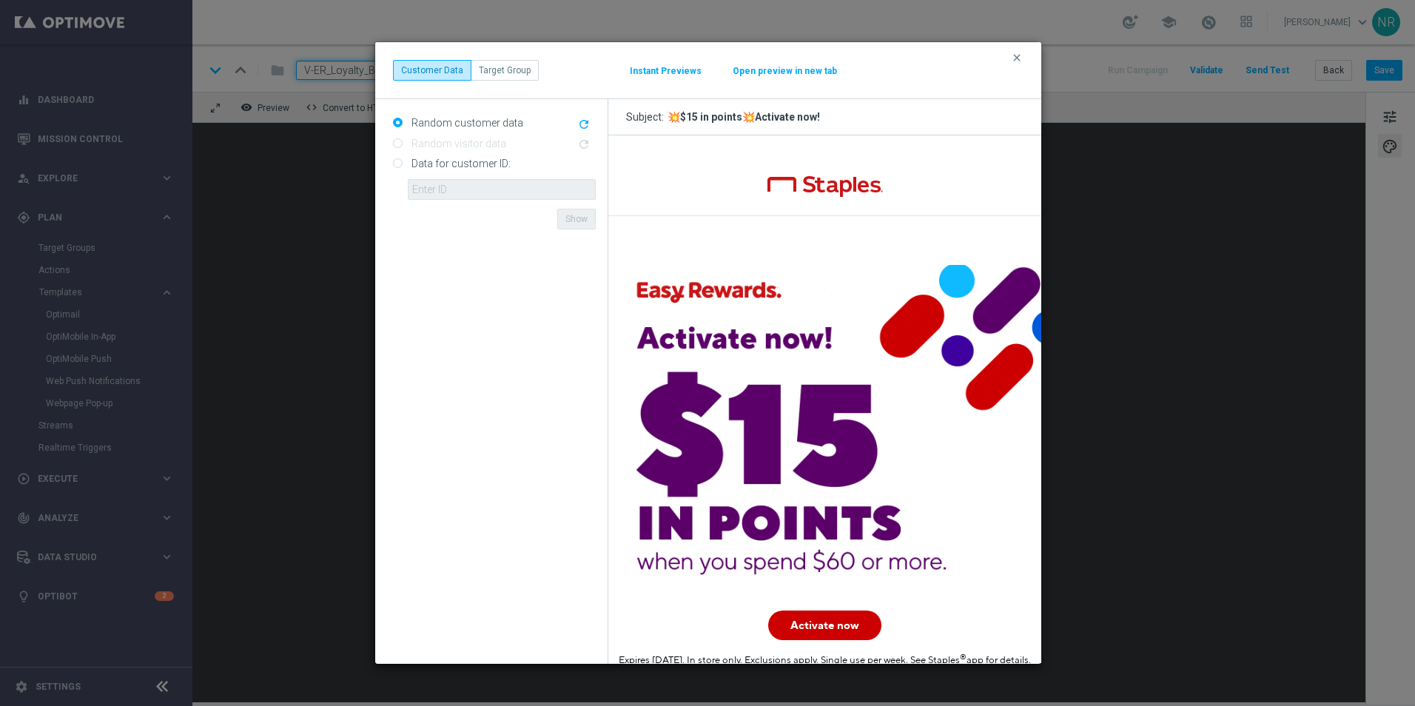
click at [774, 73] on button "Open preview in new tab" at bounding box center [785, 71] width 106 height 12
click at [1011, 53] on icon "clear" at bounding box center [1017, 58] width 12 height 12
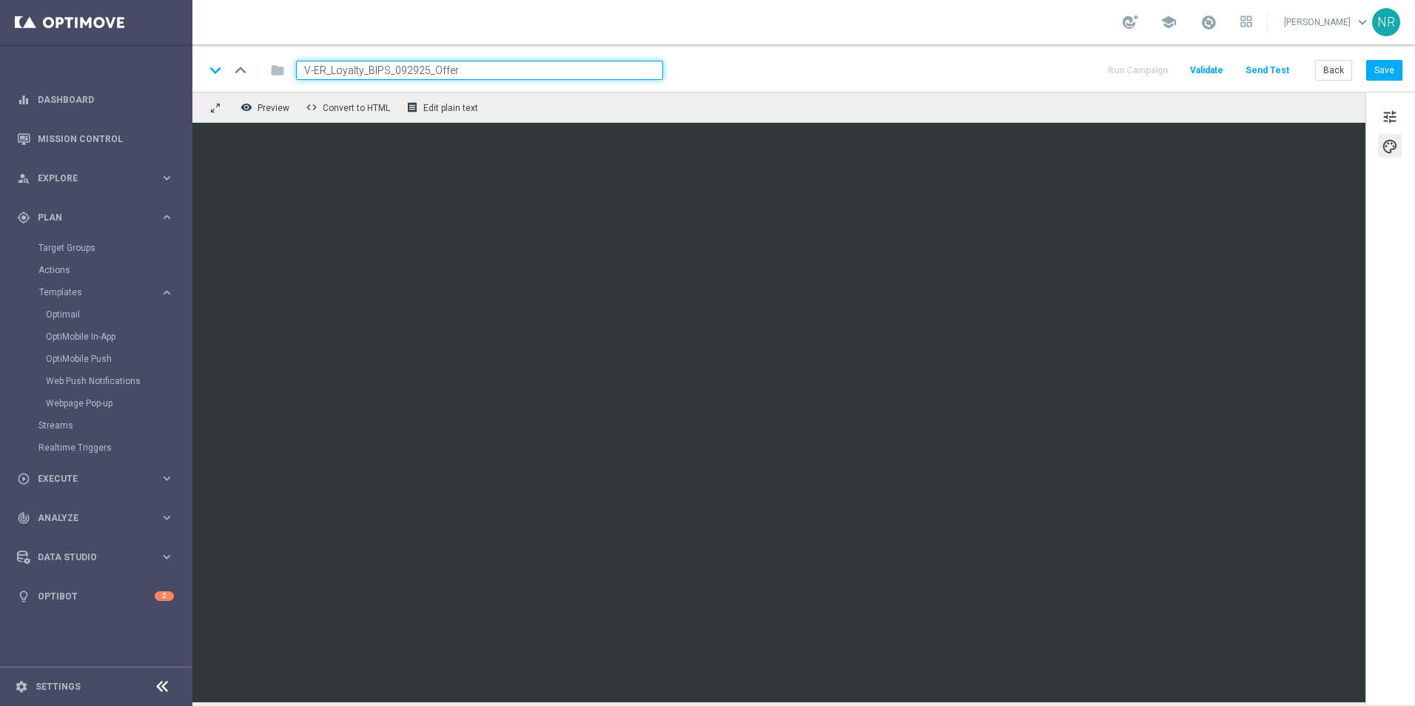
click at [841, 73] on div "keyboard_arrow_down keyboard_arrow_up folder V-ER_Loyalty_BIPS_092925_Offer Run…" at bounding box center [803, 70] width 1198 height 19
click at [682, 16] on div "school Nick Russo keyboard_arrow_down NR" at bounding box center [803, 22] width 1222 height 44
click at [866, 54] on div "keyboard_arrow_down keyboard_arrow_up folder V-ER_Loyalty_BIPS_092925_Offer Run…" at bounding box center [803, 67] width 1222 height 47
drag, startPoint x: 463, startPoint y: 69, endPoint x: 301, endPoint y: 55, distance: 162.7
click at [301, 55] on div "keyboard_arrow_down keyboard_arrow_up folder V-ER_Loyalty_BIPS_092925_Offer Run…" at bounding box center [803, 67] width 1222 height 47
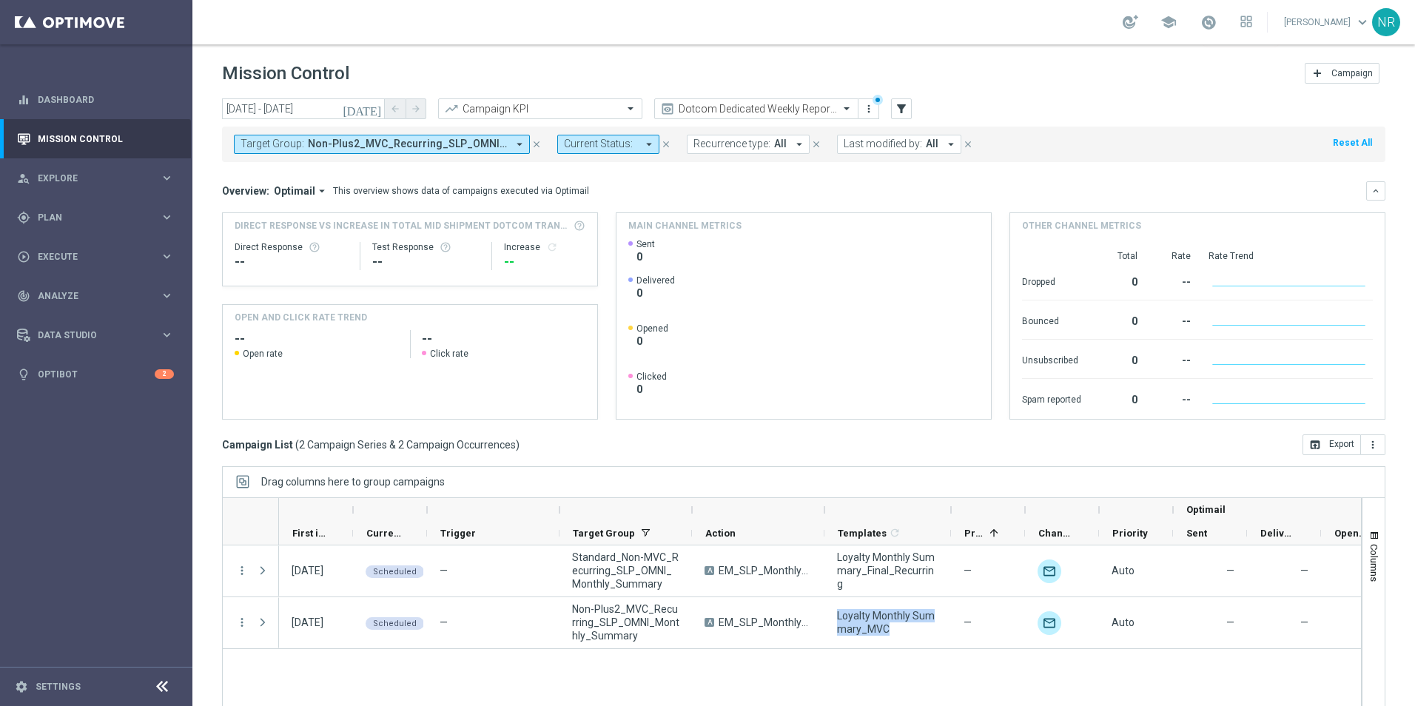
scroll to position [33, 0]
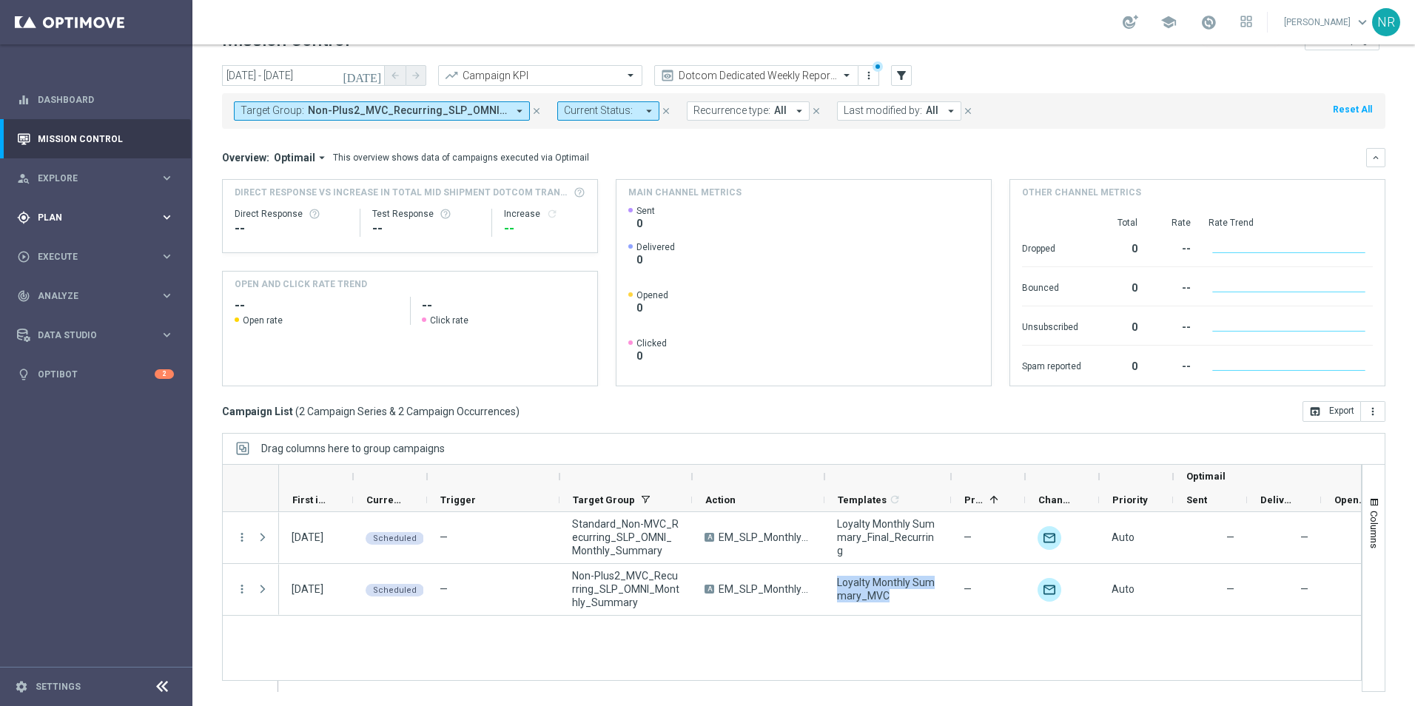
click at [92, 224] on div "gps_fixed Plan keyboard_arrow_right" at bounding box center [95, 217] width 191 height 39
click at [87, 250] on link "Target Groups" at bounding box center [95, 248] width 115 height 12
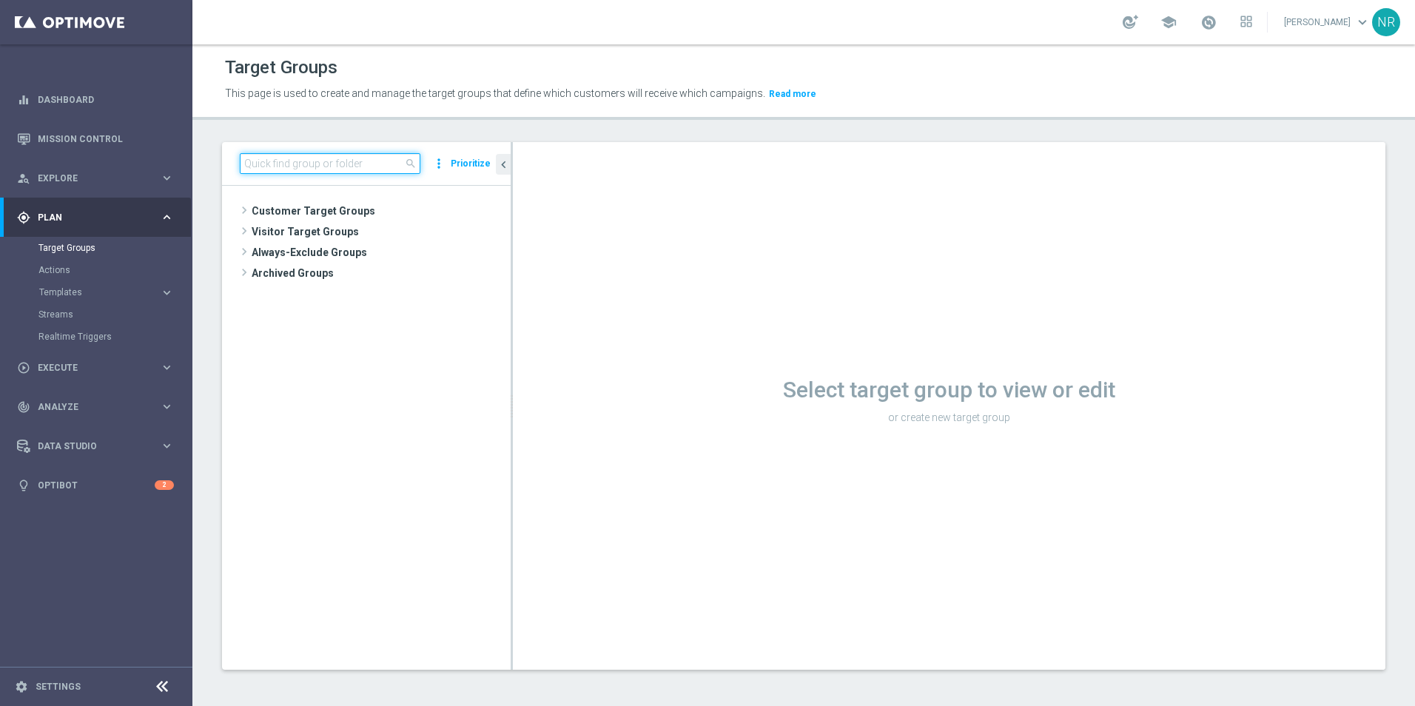
click at [352, 161] on input at bounding box center [330, 163] width 181 height 21
paste input "V-ER_OMNI_PrintGrow_Thanks"
drag, startPoint x: 388, startPoint y: 170, endPoint x: 305, endPoint y: 162, distance: 83.3
click at [305, 162] on input "V-ER_OMNI_PrintGrow_Thanks" at bounding box center [330, 163] width 181 height 21
type input "V-ER_OMNI_"
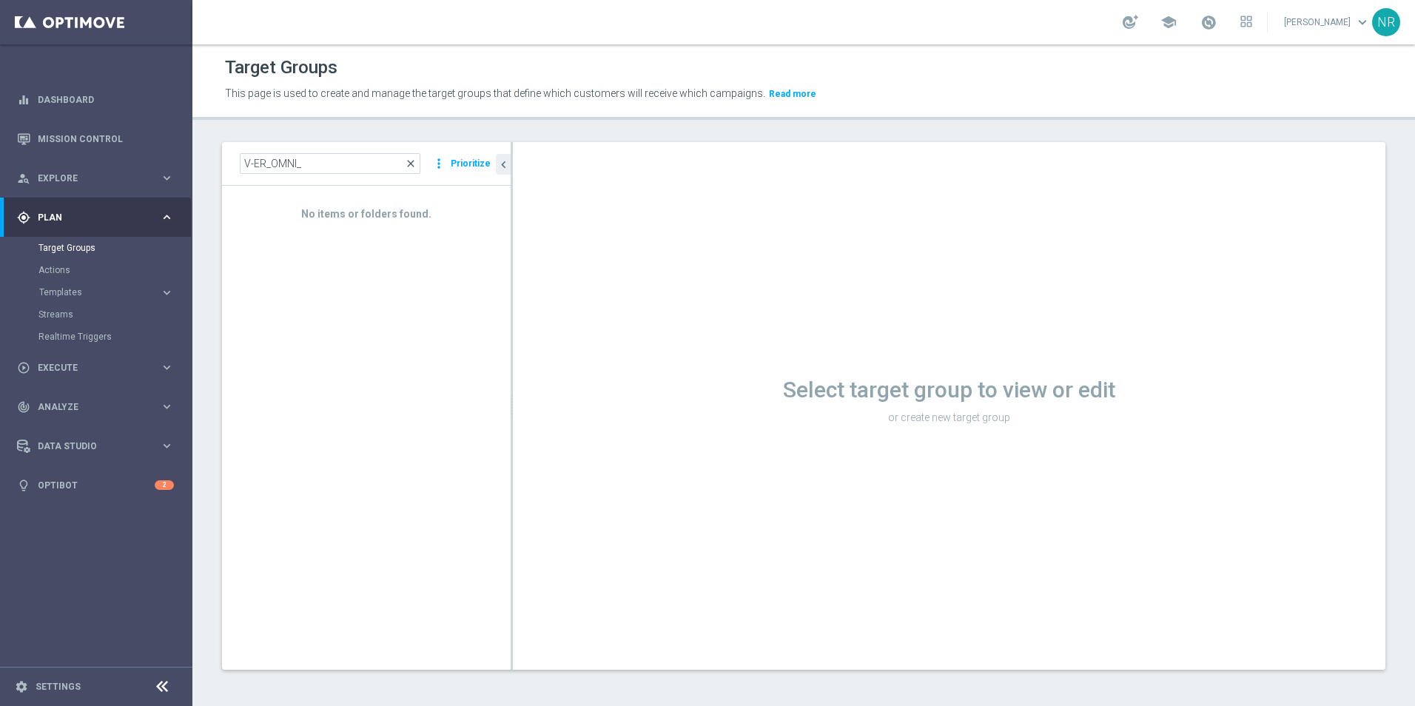
click at [413, 167] on span "close" at bounding box center [411, 164] width 12 height 12
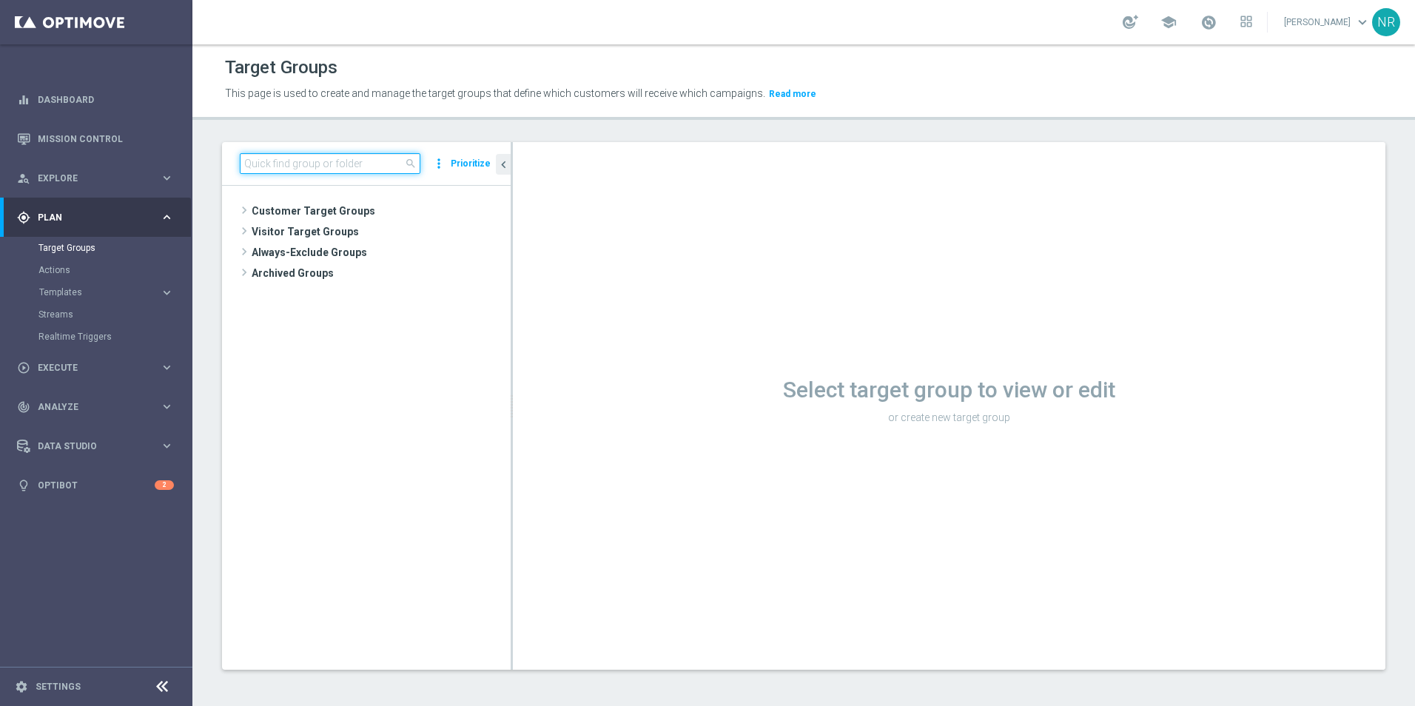
click at [337, 161] on input at bounding box center [330, 163] width 181 height 21
type input "lapsed"
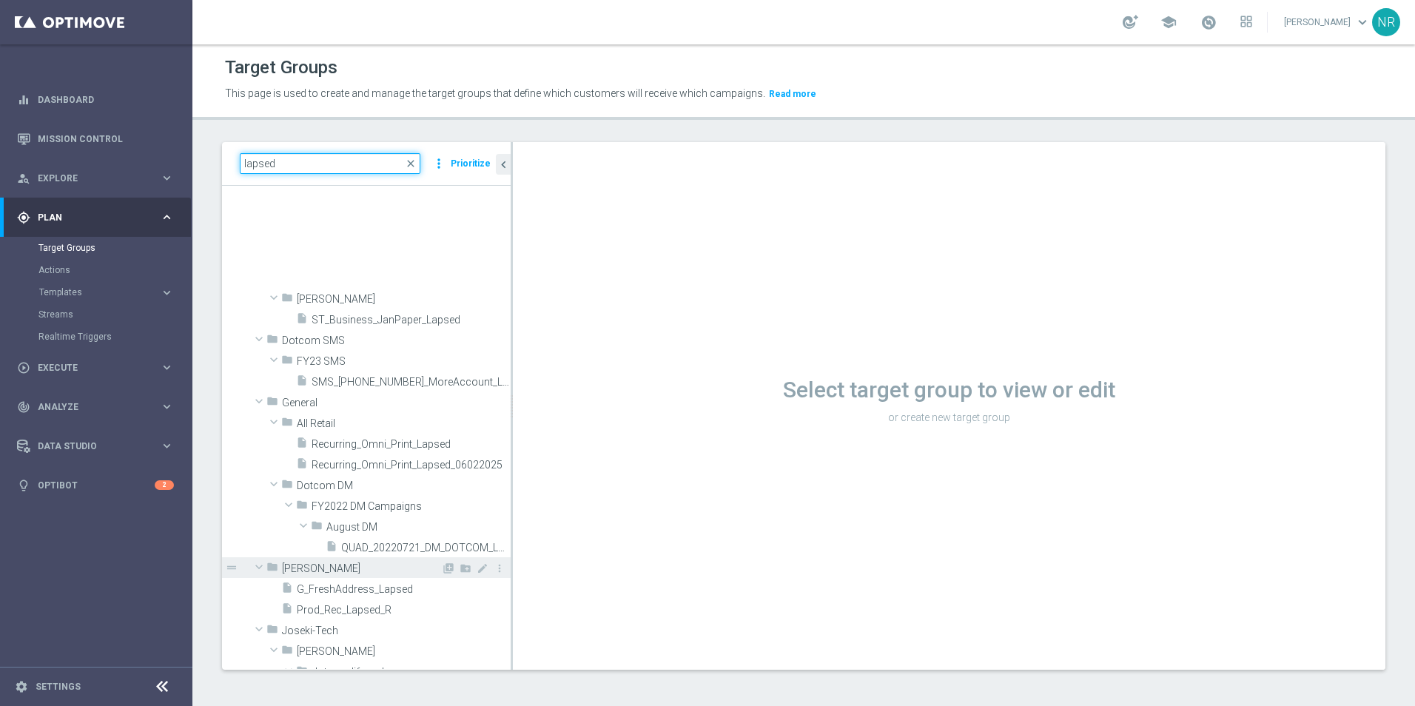
scroll to position [592, 0]
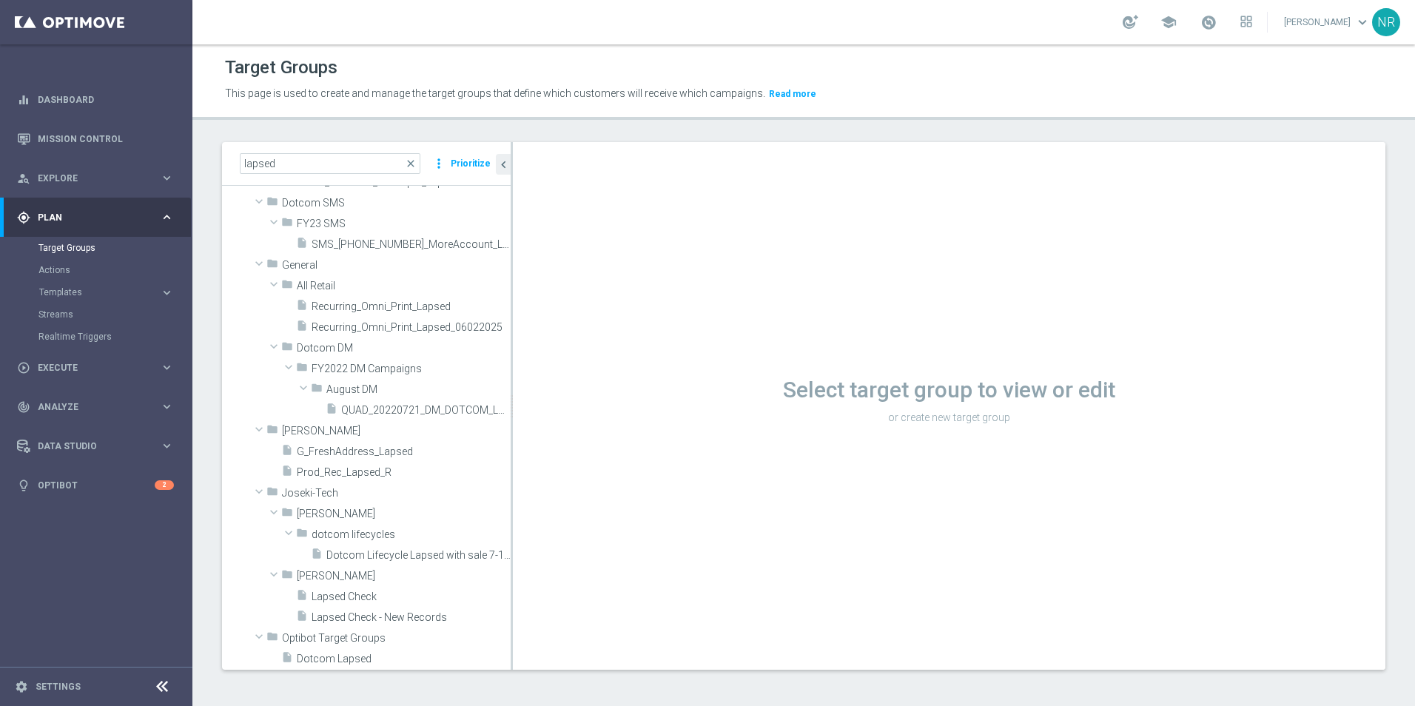
click at [1041, 96] on p "This page is used to create and manage the target groups that define which cust…" at bounding box center [656, 94] width 863 height 16
